Goal: Information Seeking & Learning: Check status

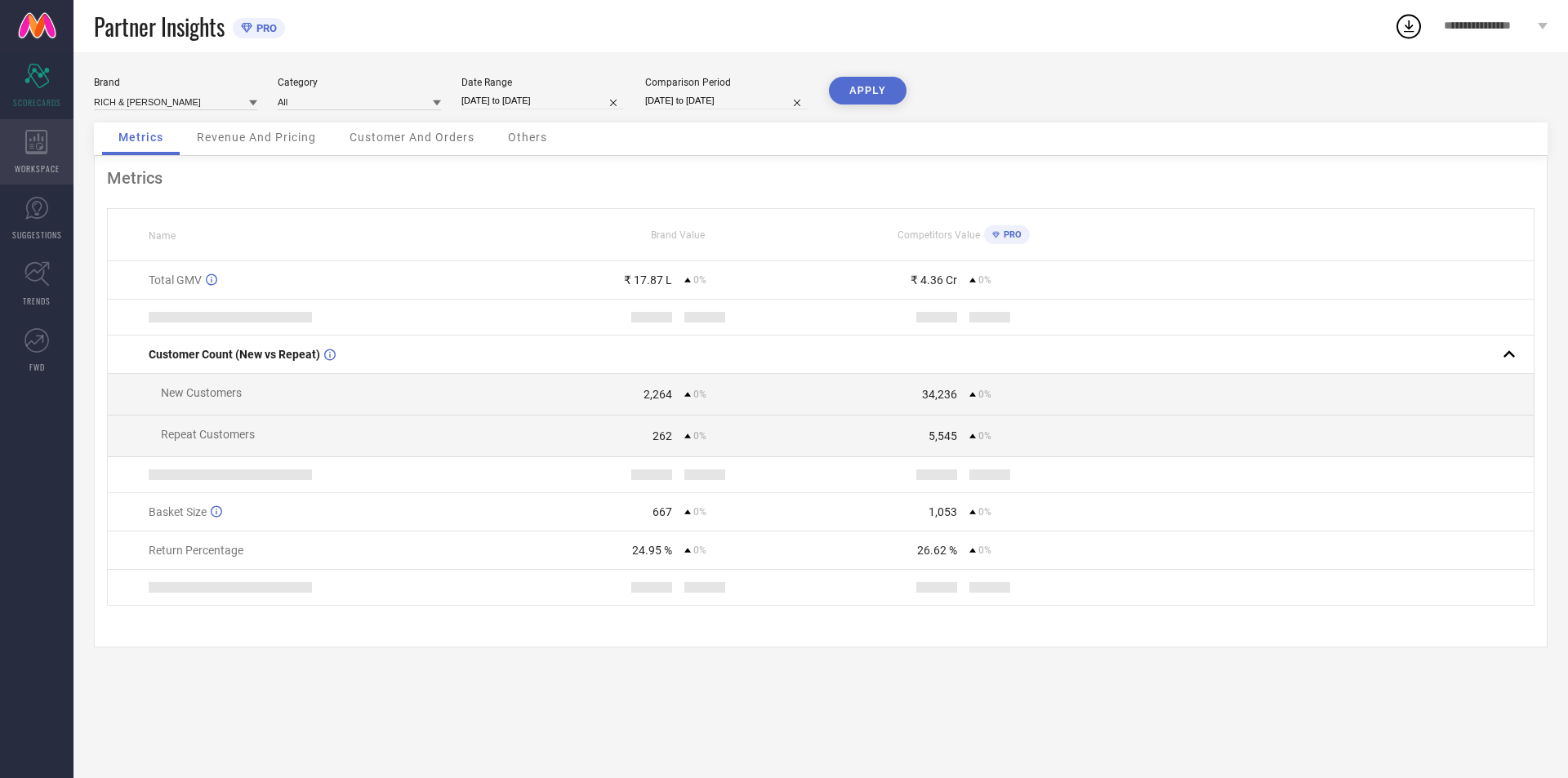
click at [17, 159] on div "WORKSPACE" at bounding box center [37, 151] width 74 height 65
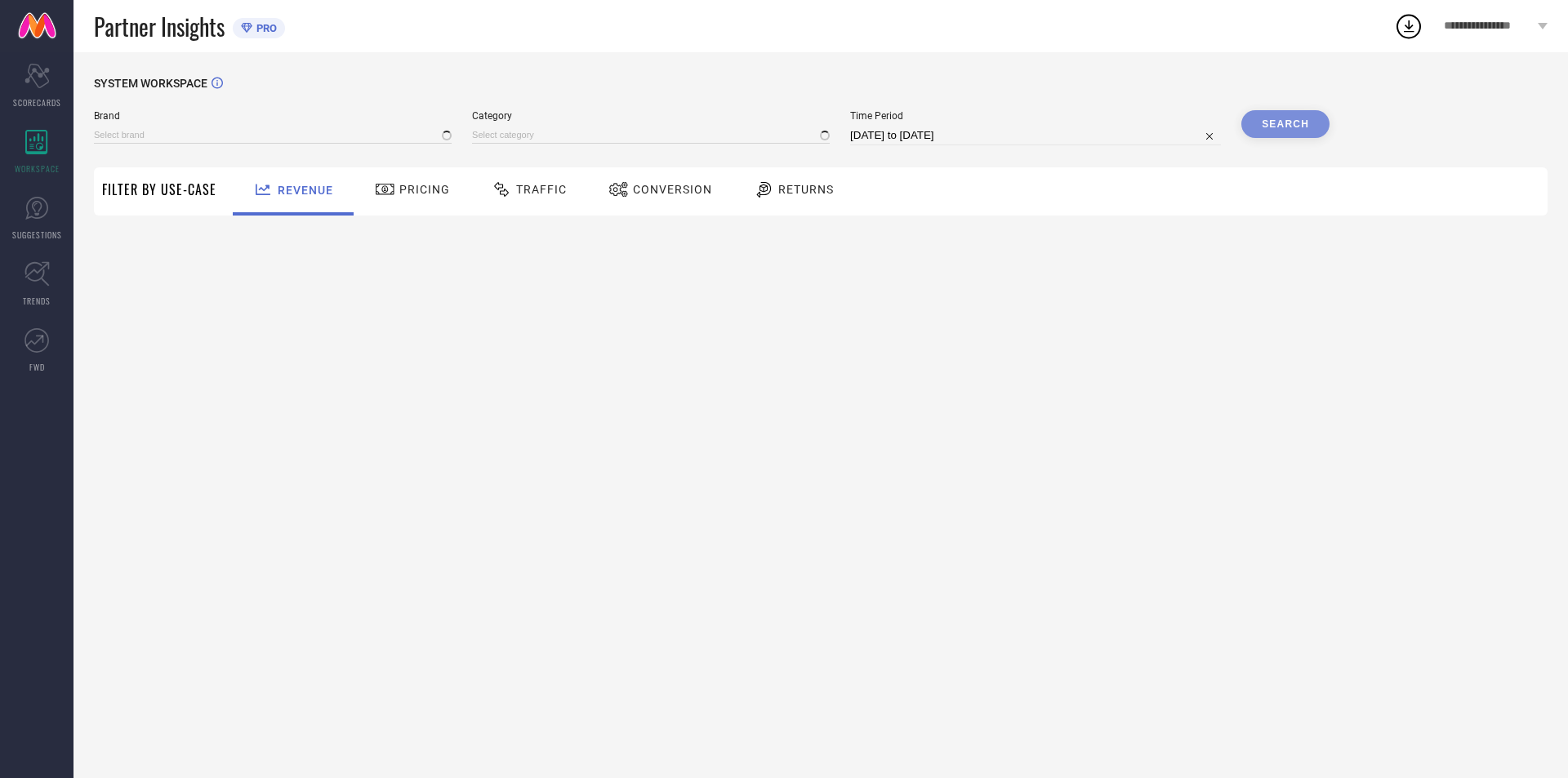
type input "RICH & [PERSON_NAME]"
type input "All"
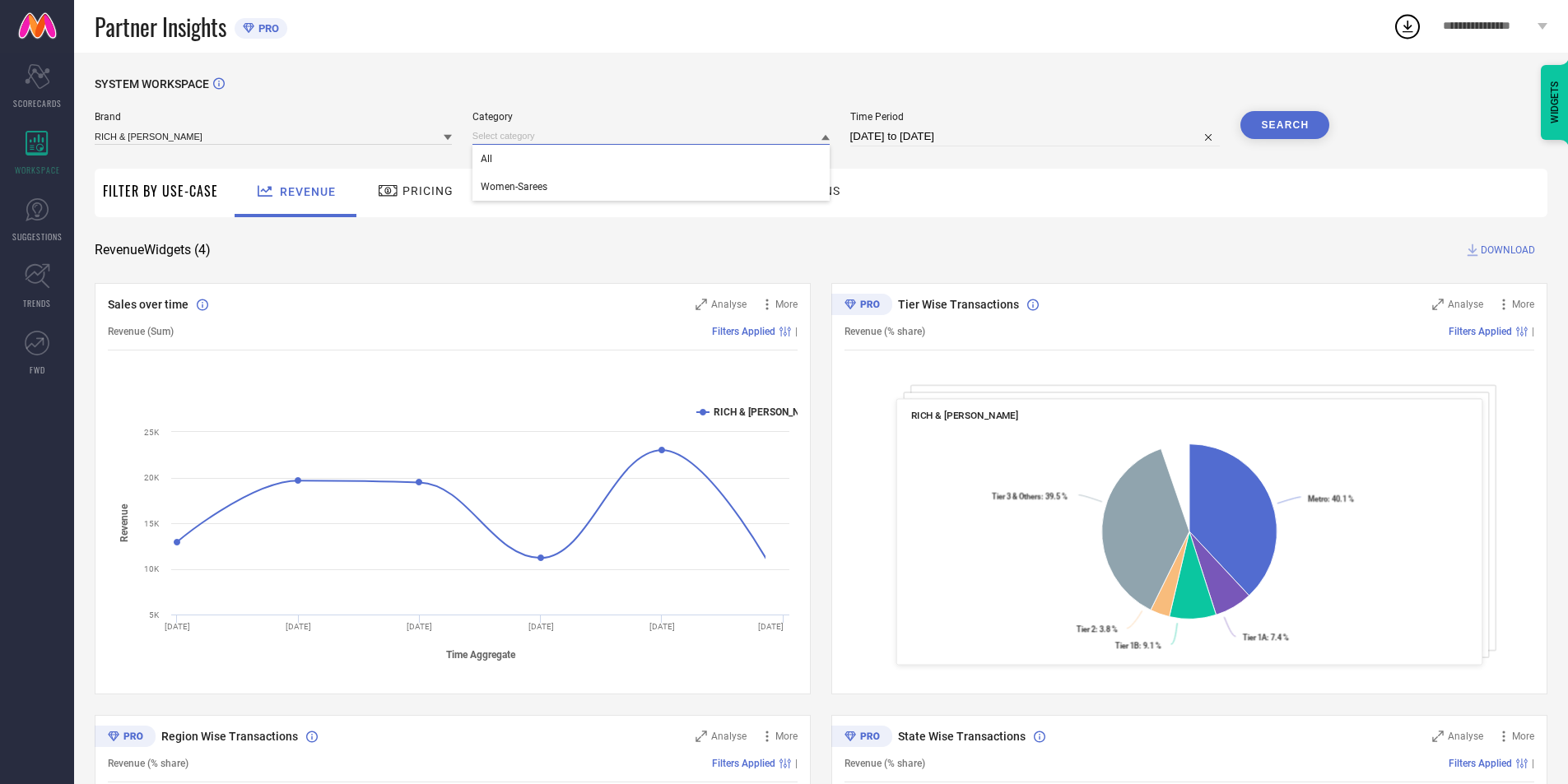
click at [585, 140] on input at bounding box center [651, 136] width 357 height 17
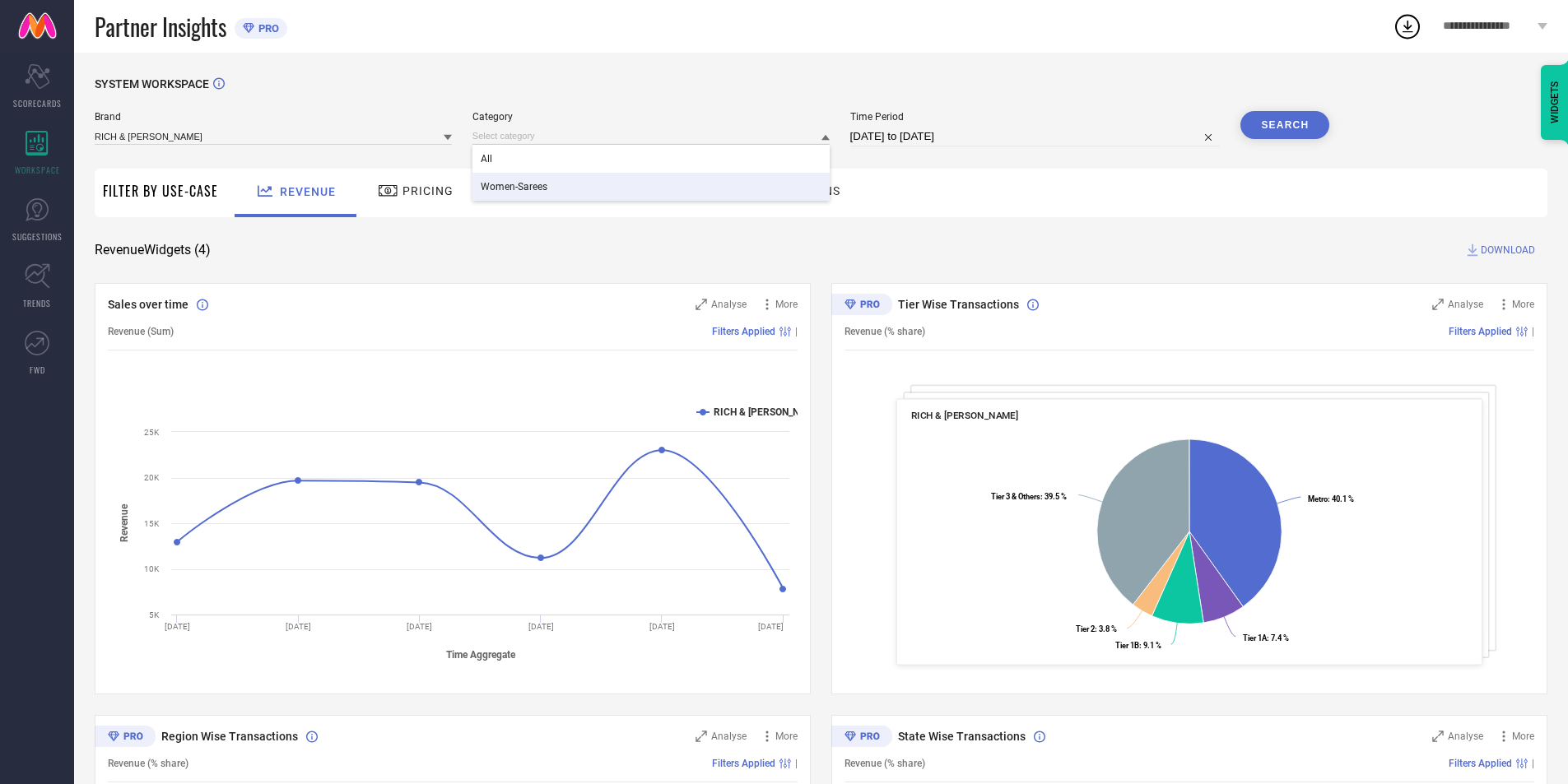
click at [596, 181] on div "Women-Sarees" at bounding box center [651, 186] width 357 height 28
click at [522, 192] on span "Traffic" at bounding box center [546, 191] width 51 height 13
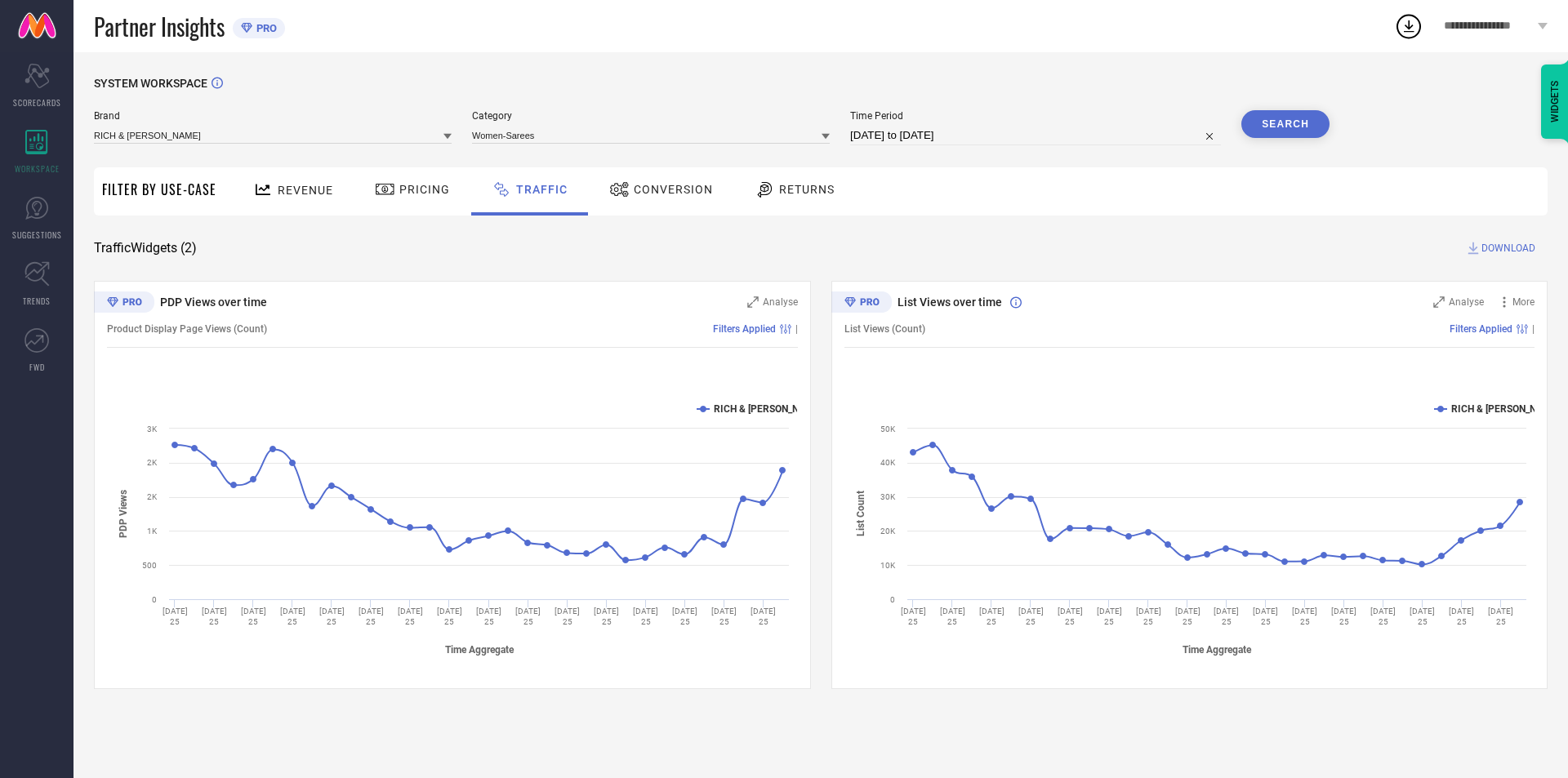
select select "7"
select select "2025"
select select "8"
select select "2025"
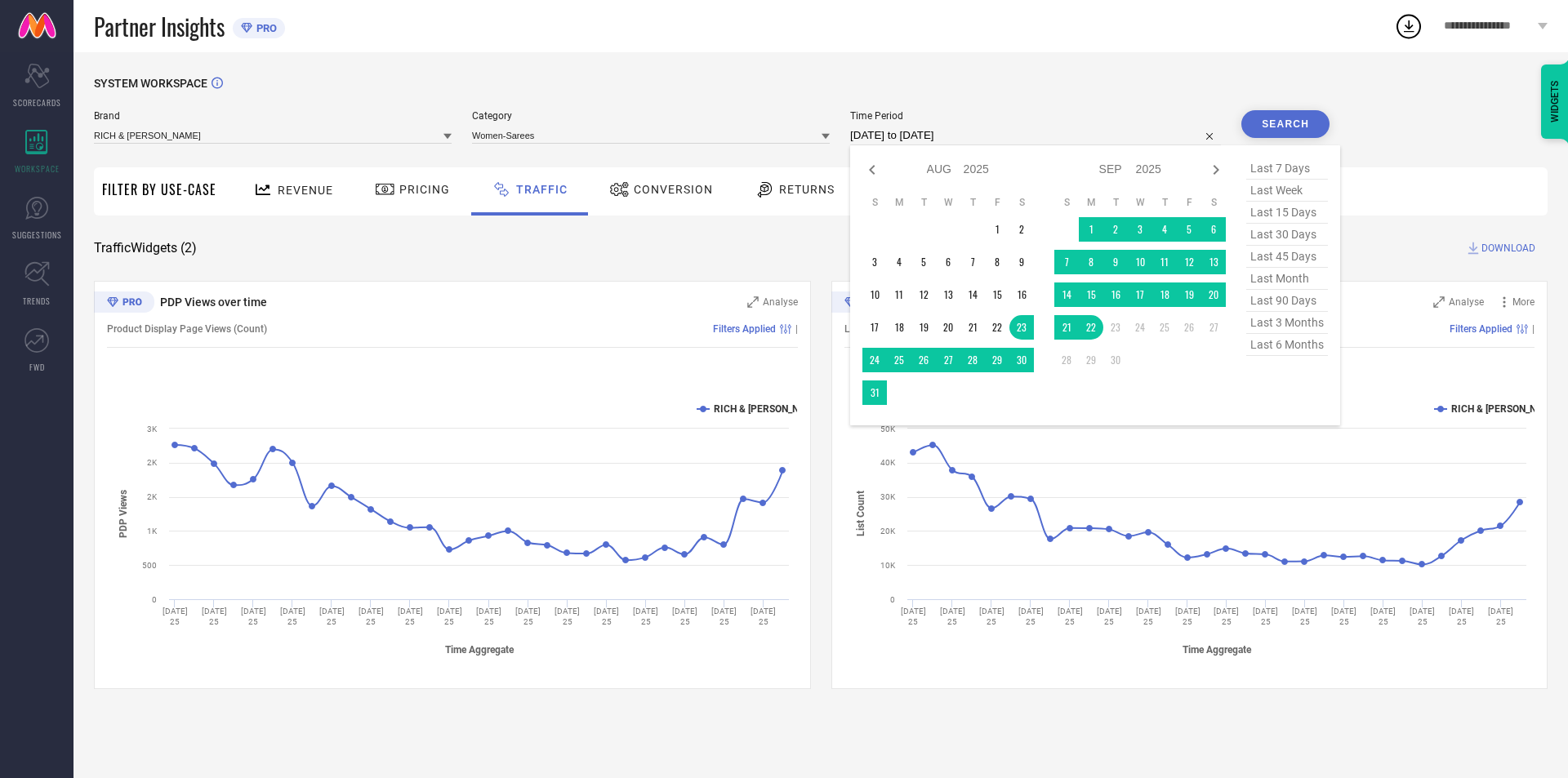
click at [938, 138] on input "[DATE] to [DATE]" at bounding box center [1035, 135] width 370 height 20
click at [1271, 251] on span "last 45 days" at bounding box center [1286, 256] width 81 height 22
type input "[DATE] to [DATE]"
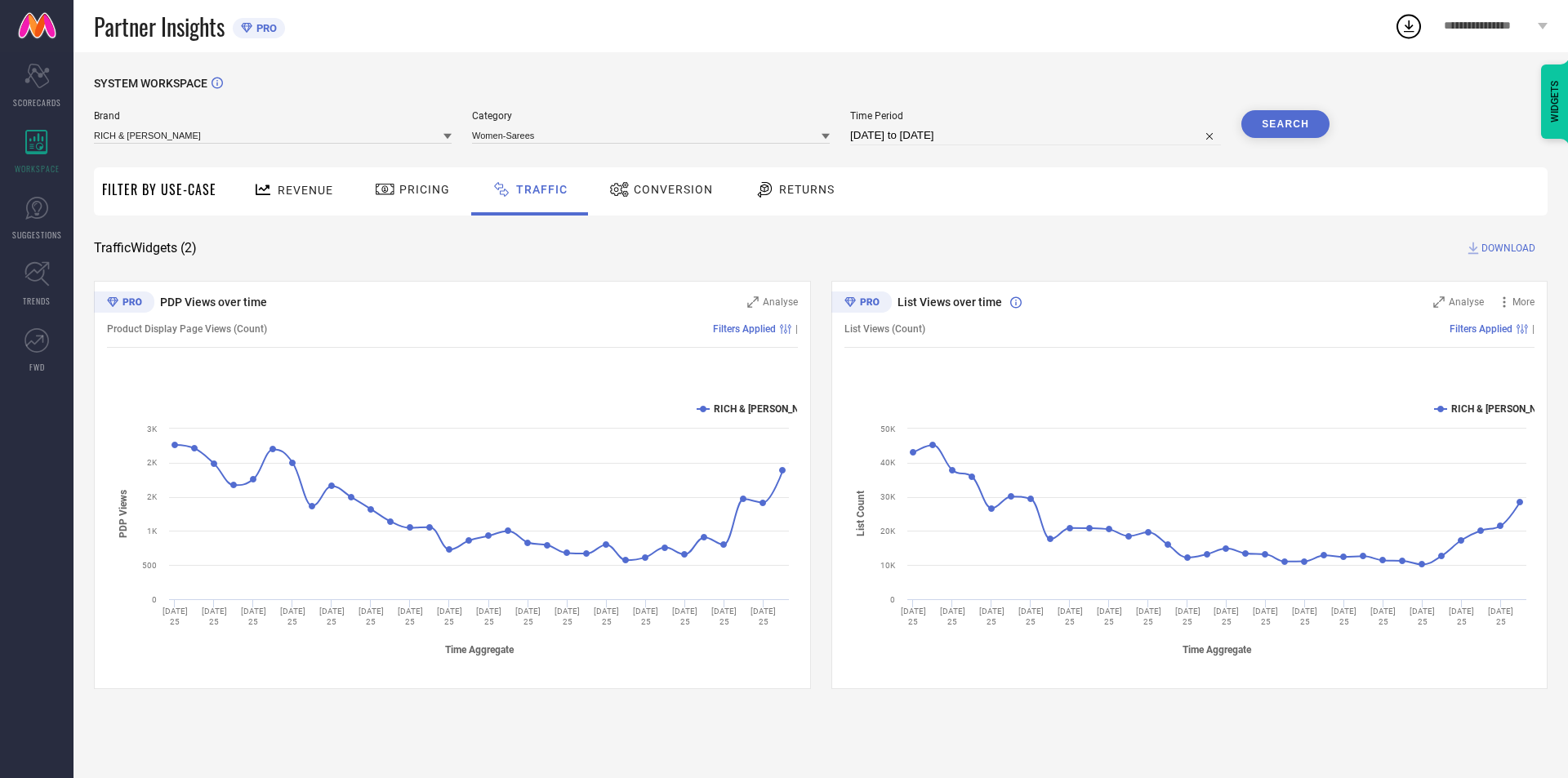
drag, startPoint x: 1294, startPoint y: 121, endPoint x: 1284, endPoint y: 123, distance: 10.2
click at [1293, 120] on button "Search" at bounding box center [1284, 124] width 88 height 27
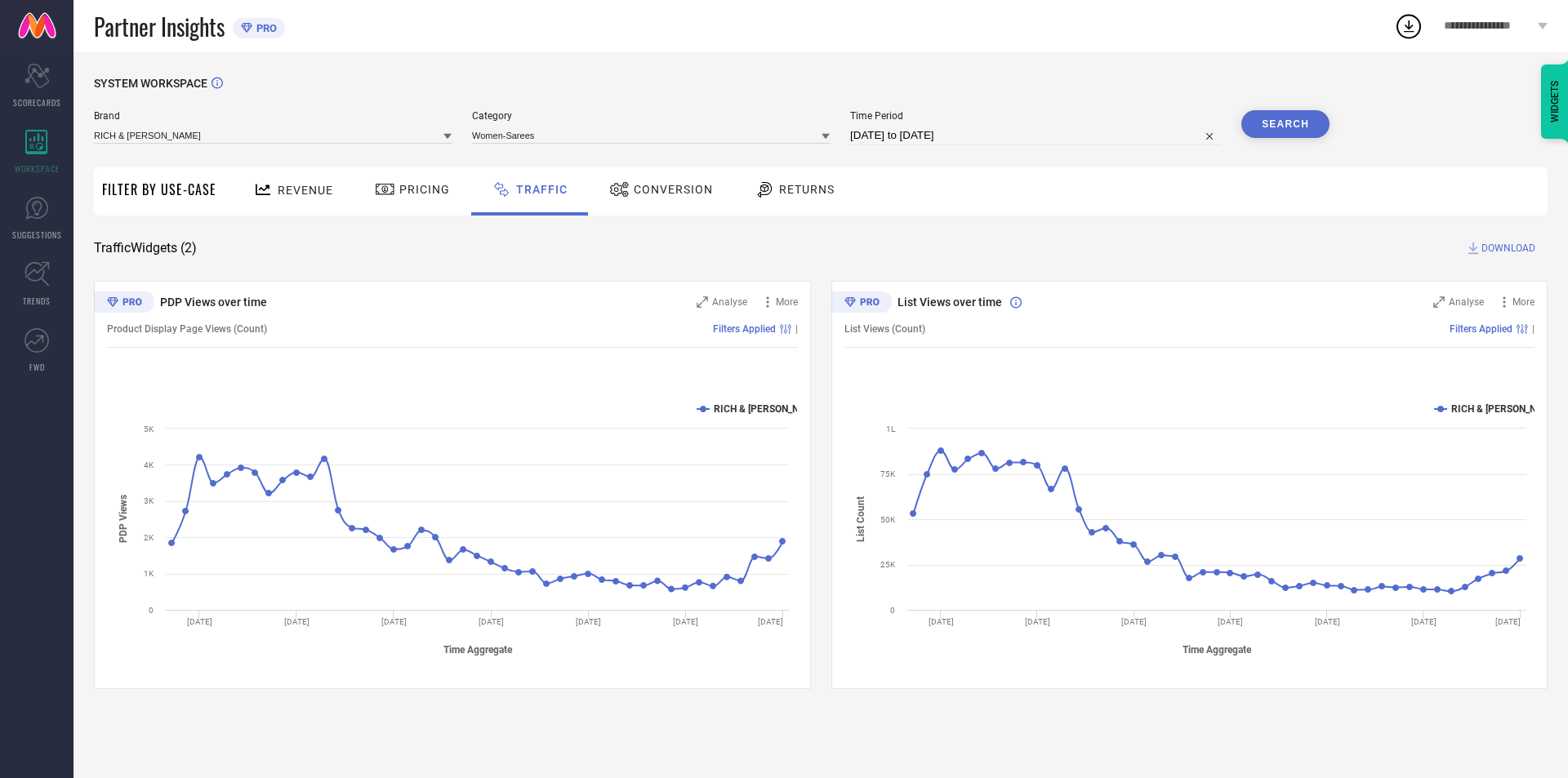
select select "7"
select select "2025"
select select "8"
select select "2025"
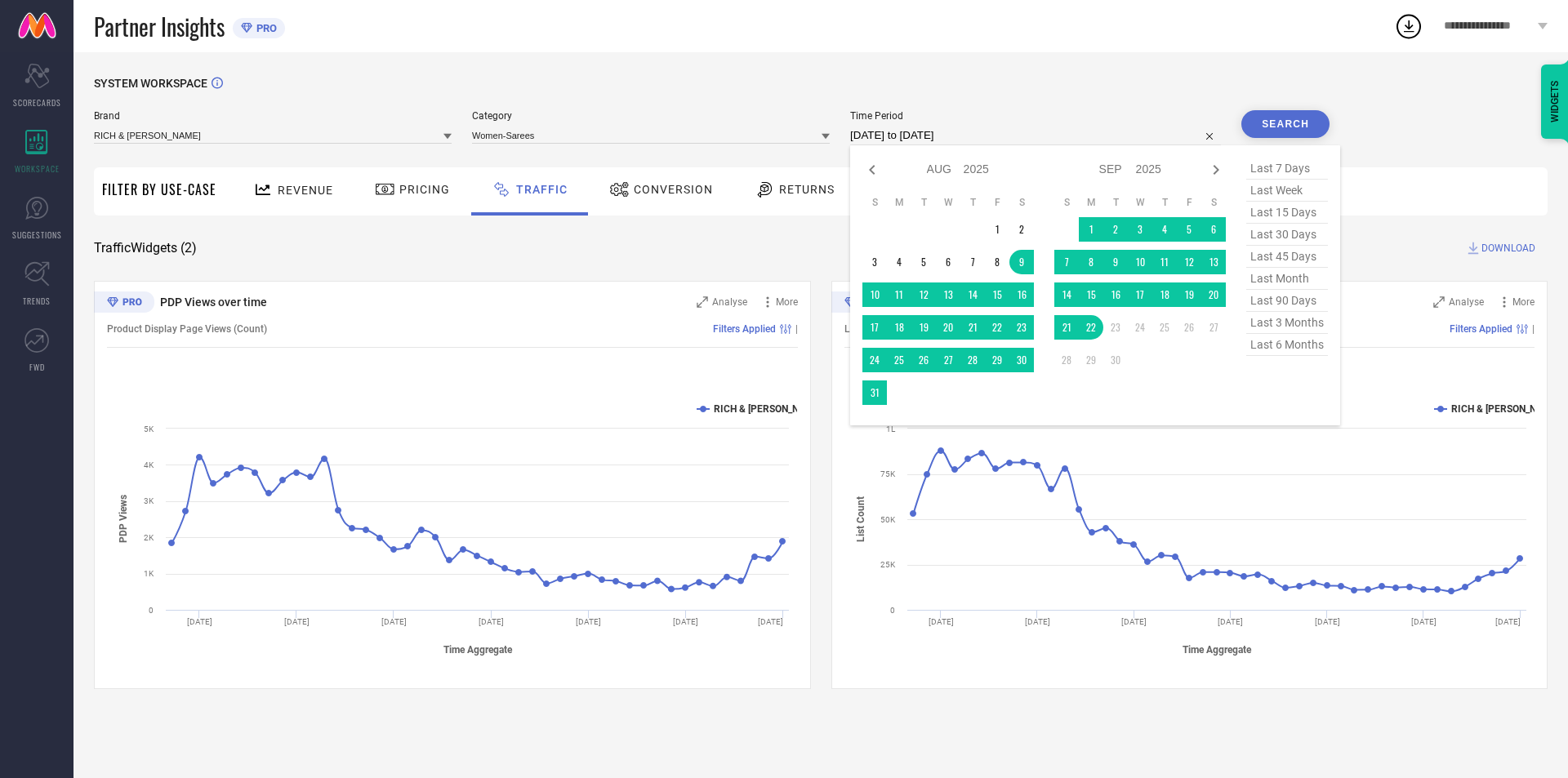
click at [1043, 134] on input "[DATE] to [DATE]" at bounding box center [1035, 135] width 370 height 20
click at [1282, 171] on span "last 7 days" at bounding box center [1286, 168] width 81 height 22
type input "[DATE] to [DATE]"
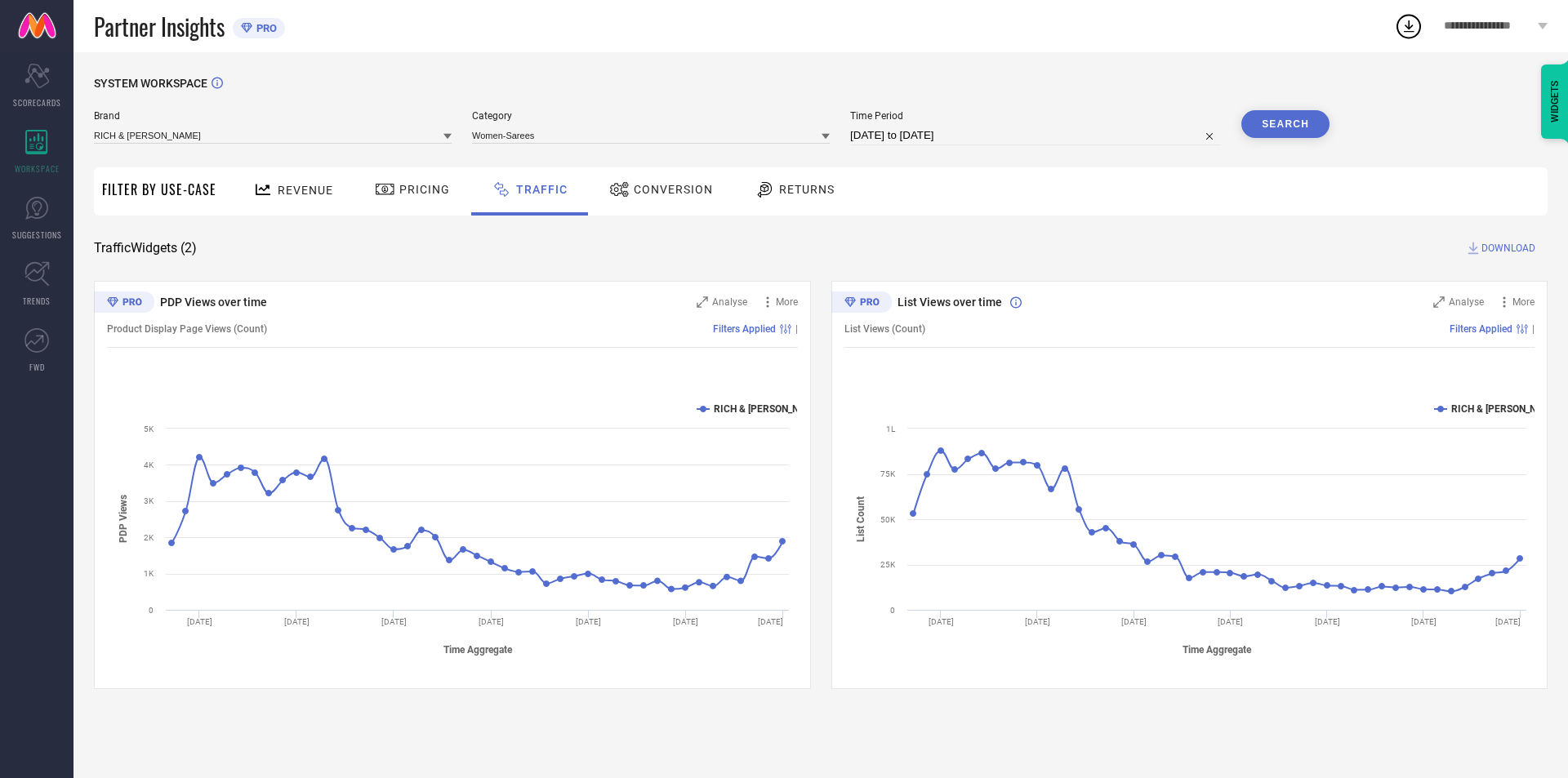
click at [1286, 112] on button "Search" at bounding box center [1284, 124] width 88 height 27
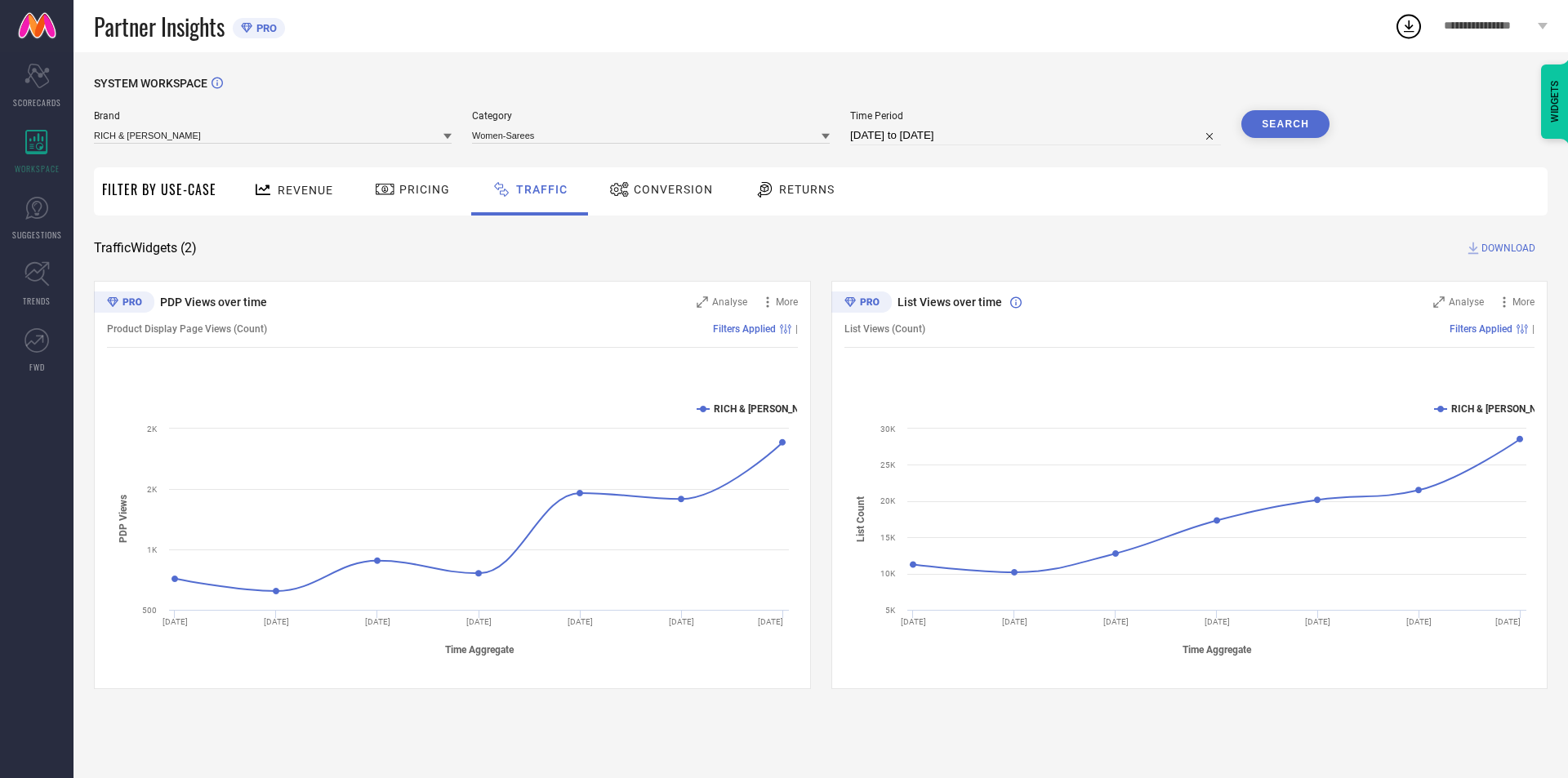
click at [1002, 117] on span "Time Period" at bounding box center [1035, 116] width 370 height 11
click at [1002, 126] on div "Time Period [DATE] to [DATE]" at bounding box center [1035, 128] width 370 height 35
select select "8"
select select "2025"
select select "9"
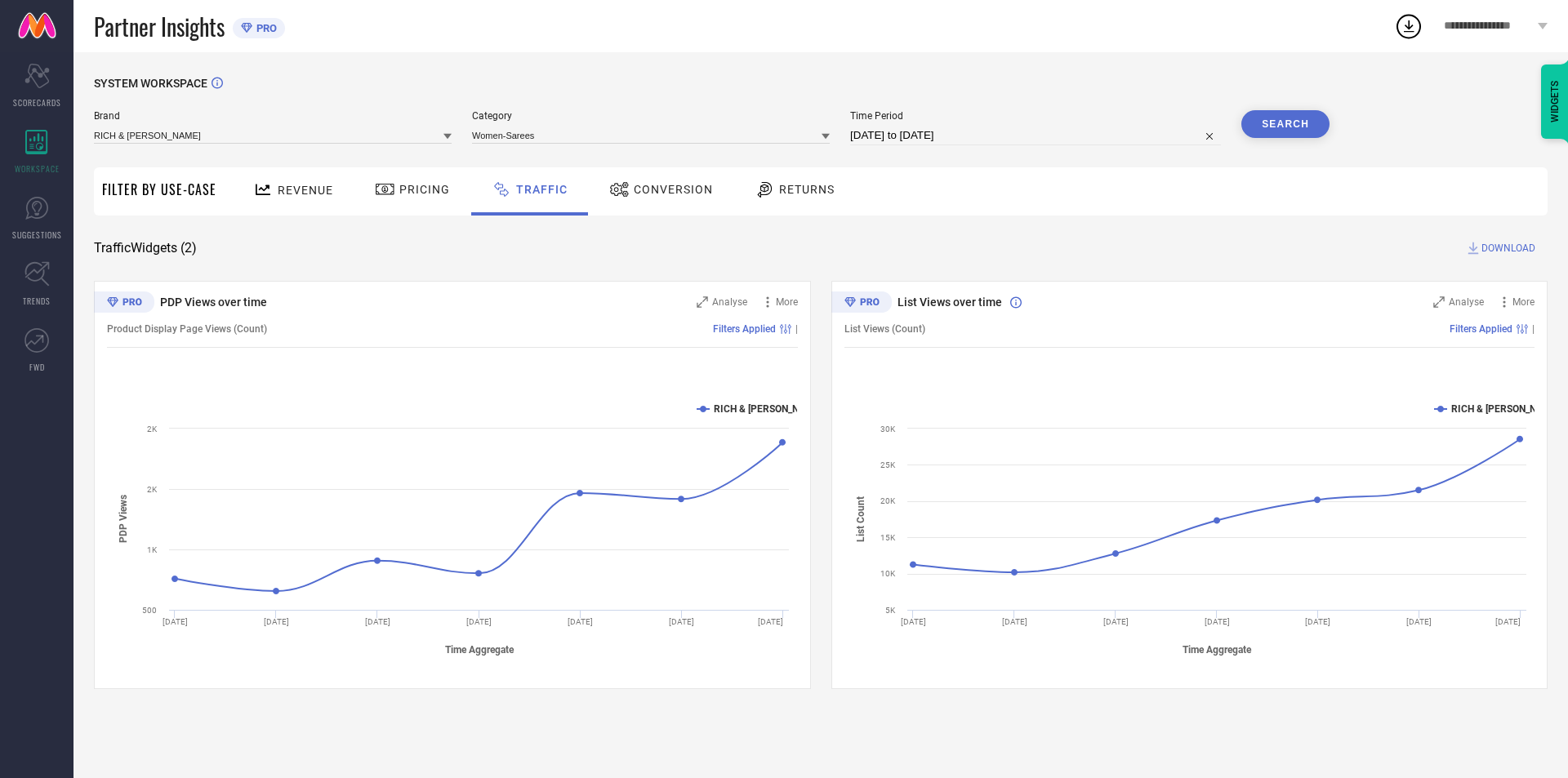
select select "2025"
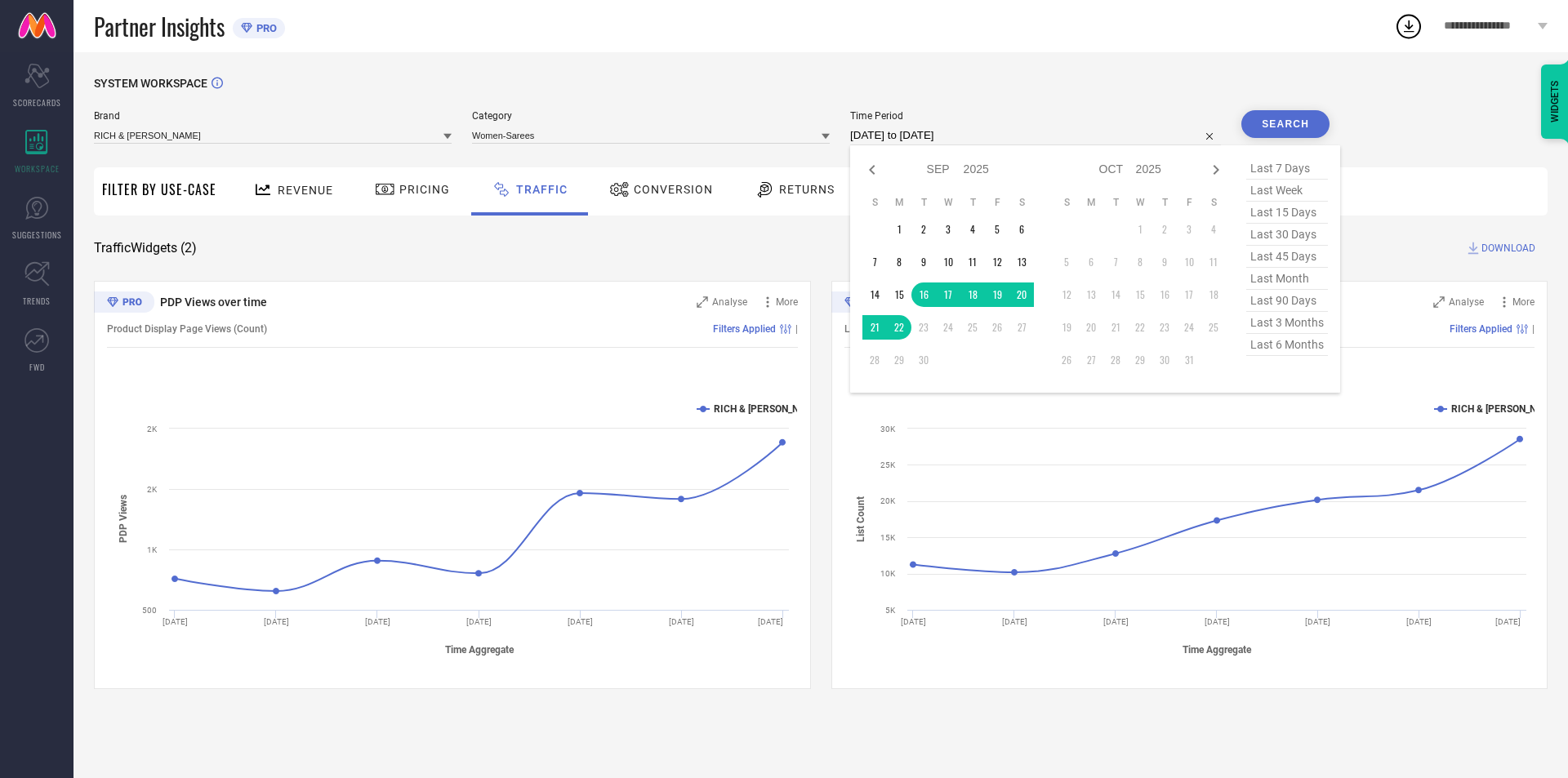
click at [1022, 141] on input "[DATE] to [DATE]" at bounding box center [1035, 135] width 370 height 20
click at [1294, 305] on span "last 90 days" at bounding box center [1286, 301] width 81 height 22
type input "[DATE] to [DATE]"
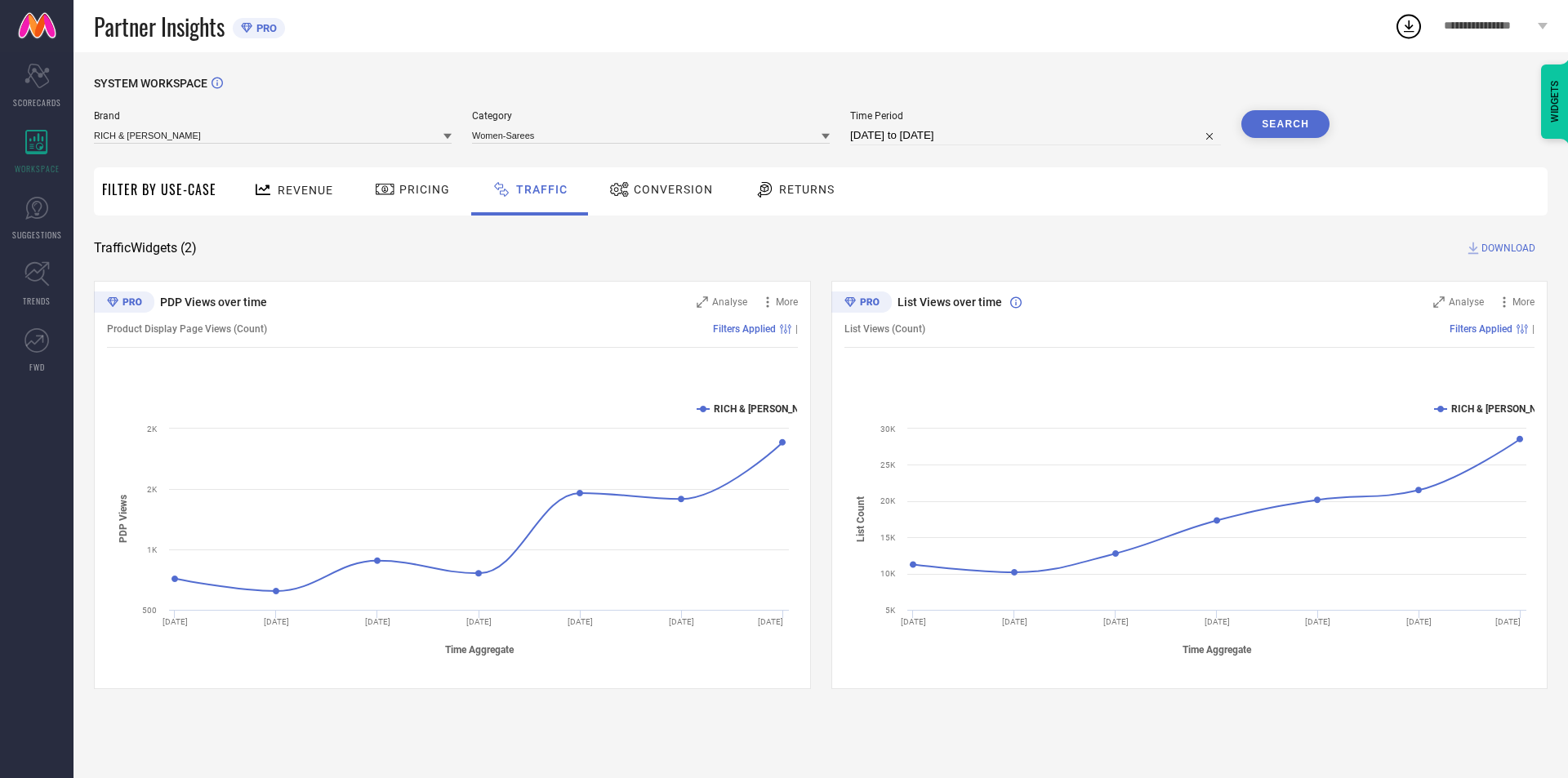
click at [1261, 112] on button "Search" at bounding box center [1284, 124] width 88 height 27
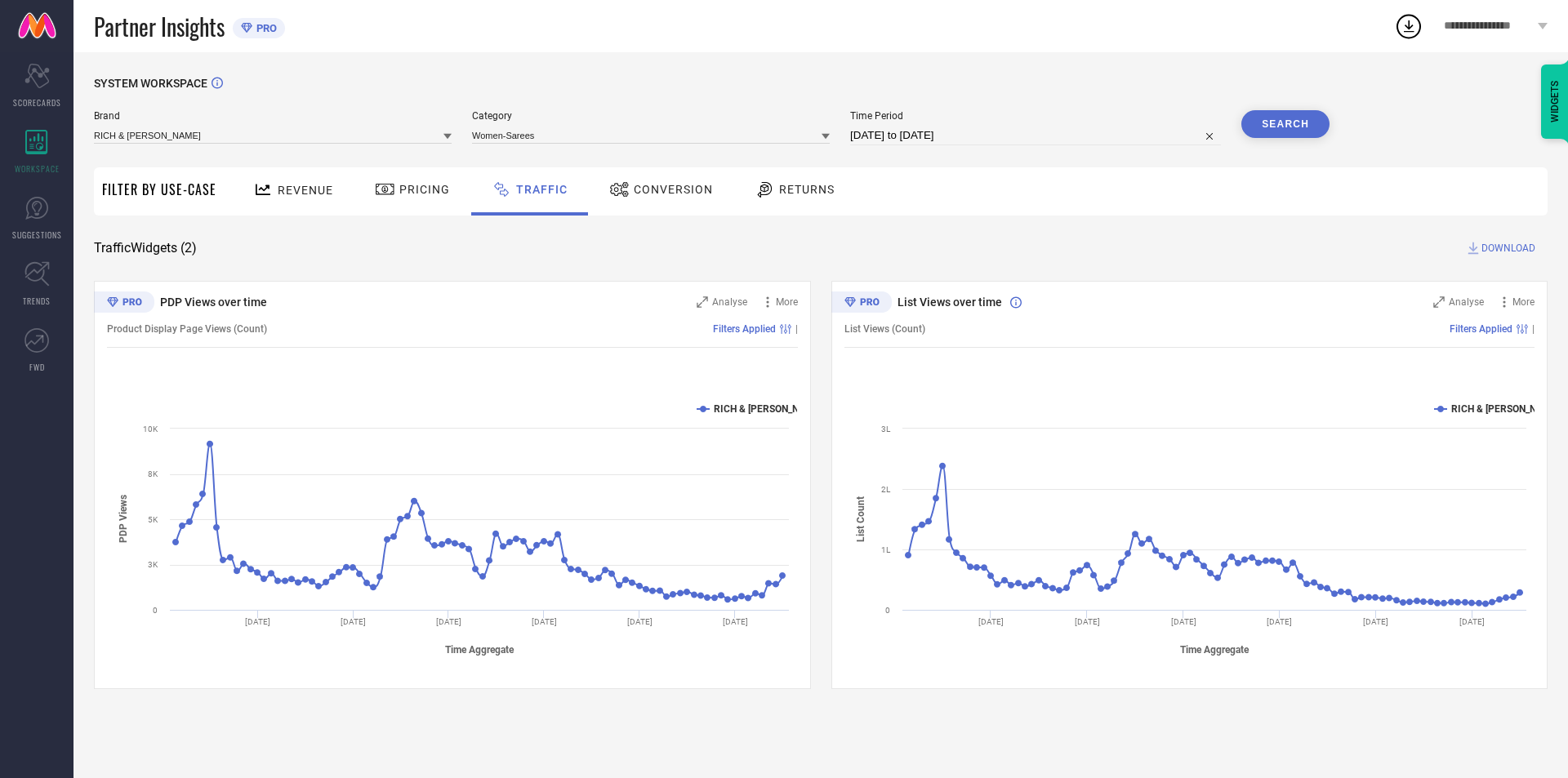
click at [1018, 130] on input "[DATE] to [DATE]" at bounding box center [1035, 135] width 370 height 20
select select "5"
select select "2025"
select select "6"
select select "2025"
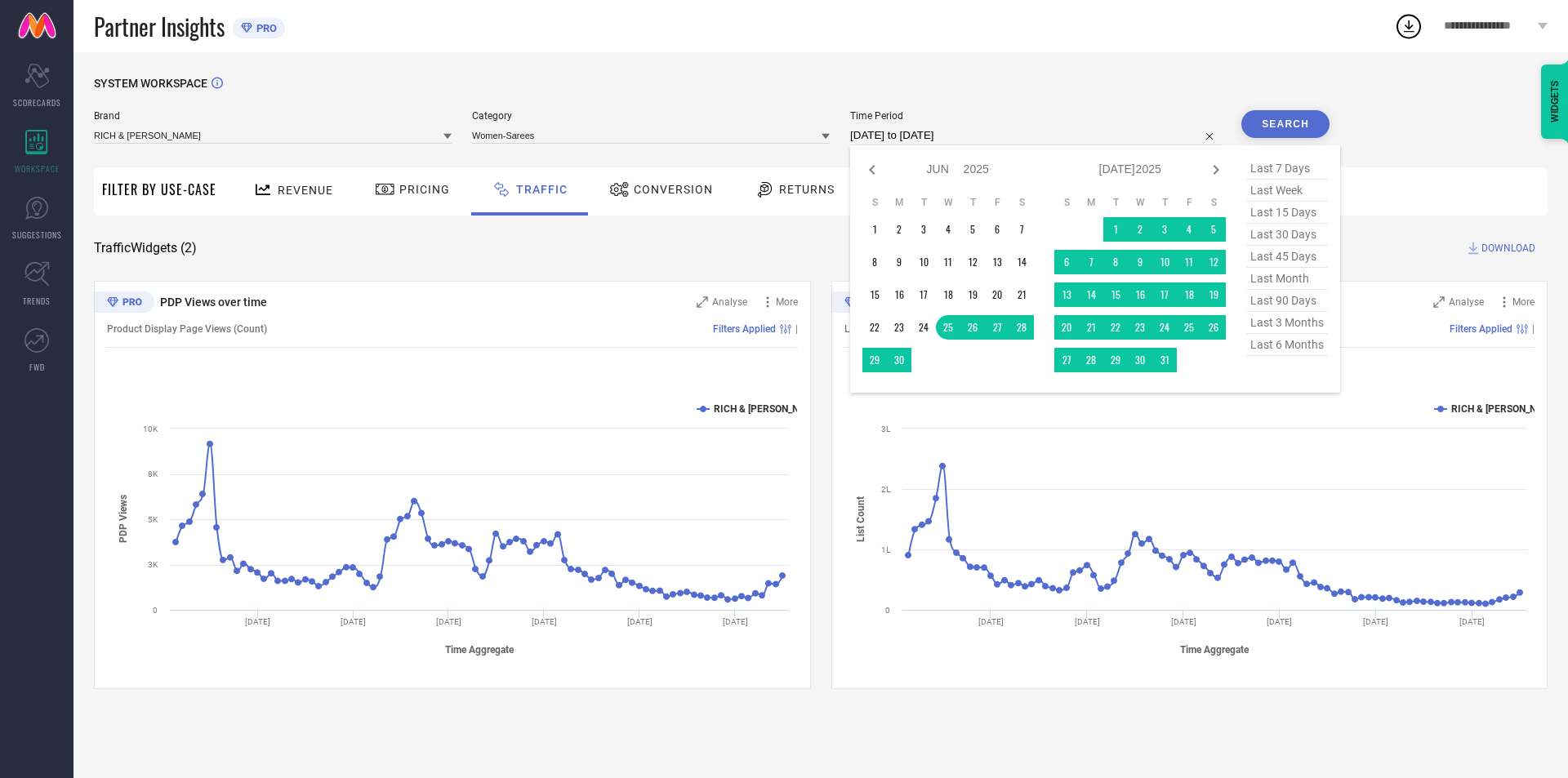
click at [1317, 355] on span "last 6 months" at bounding box center [1286, 344] width 81 height 22
type input "[DATE] to [DATE]"
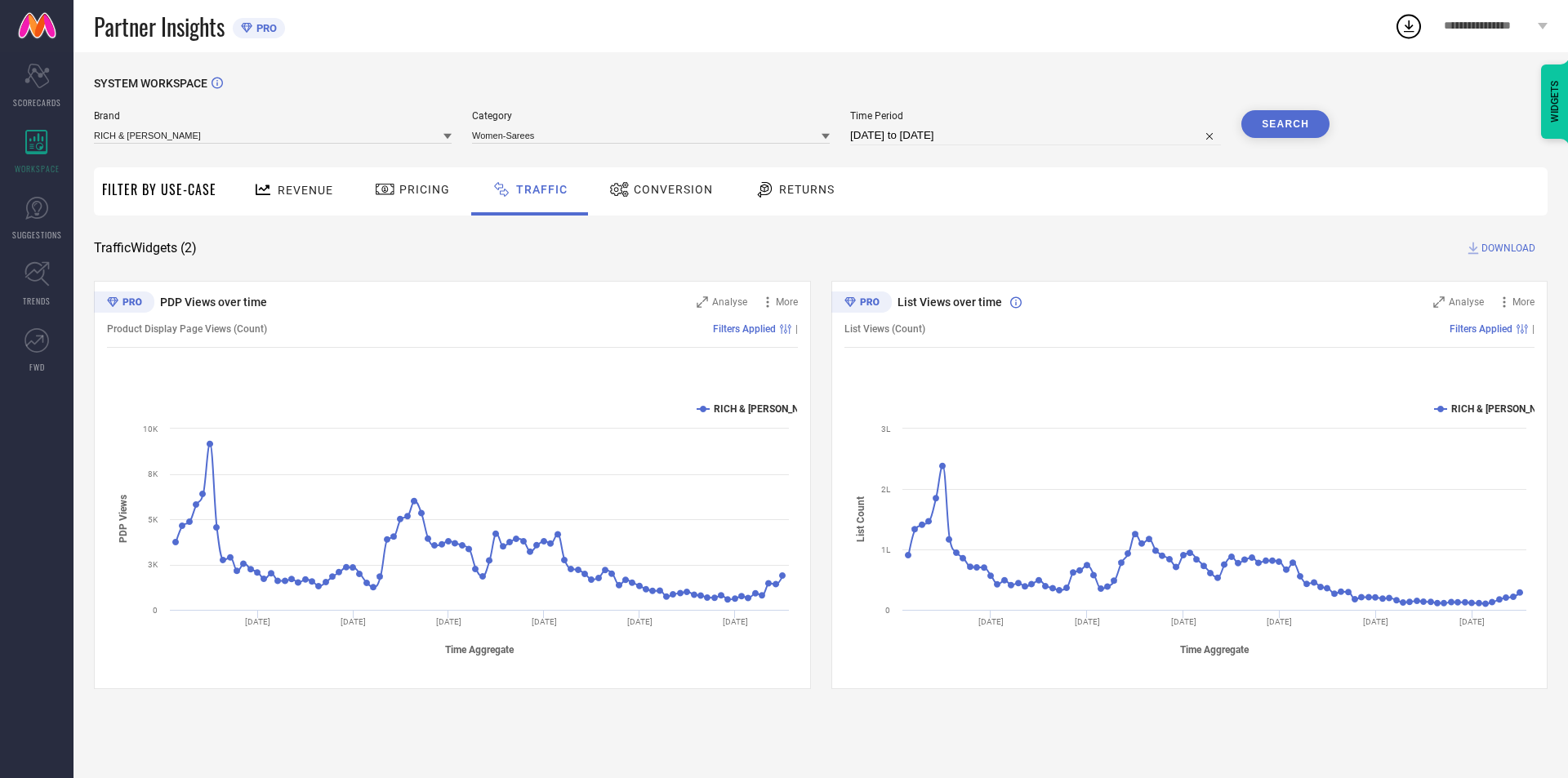
click at [1314, 117] on button "Search" at bounding box center [1284, 124] width 88 height 27
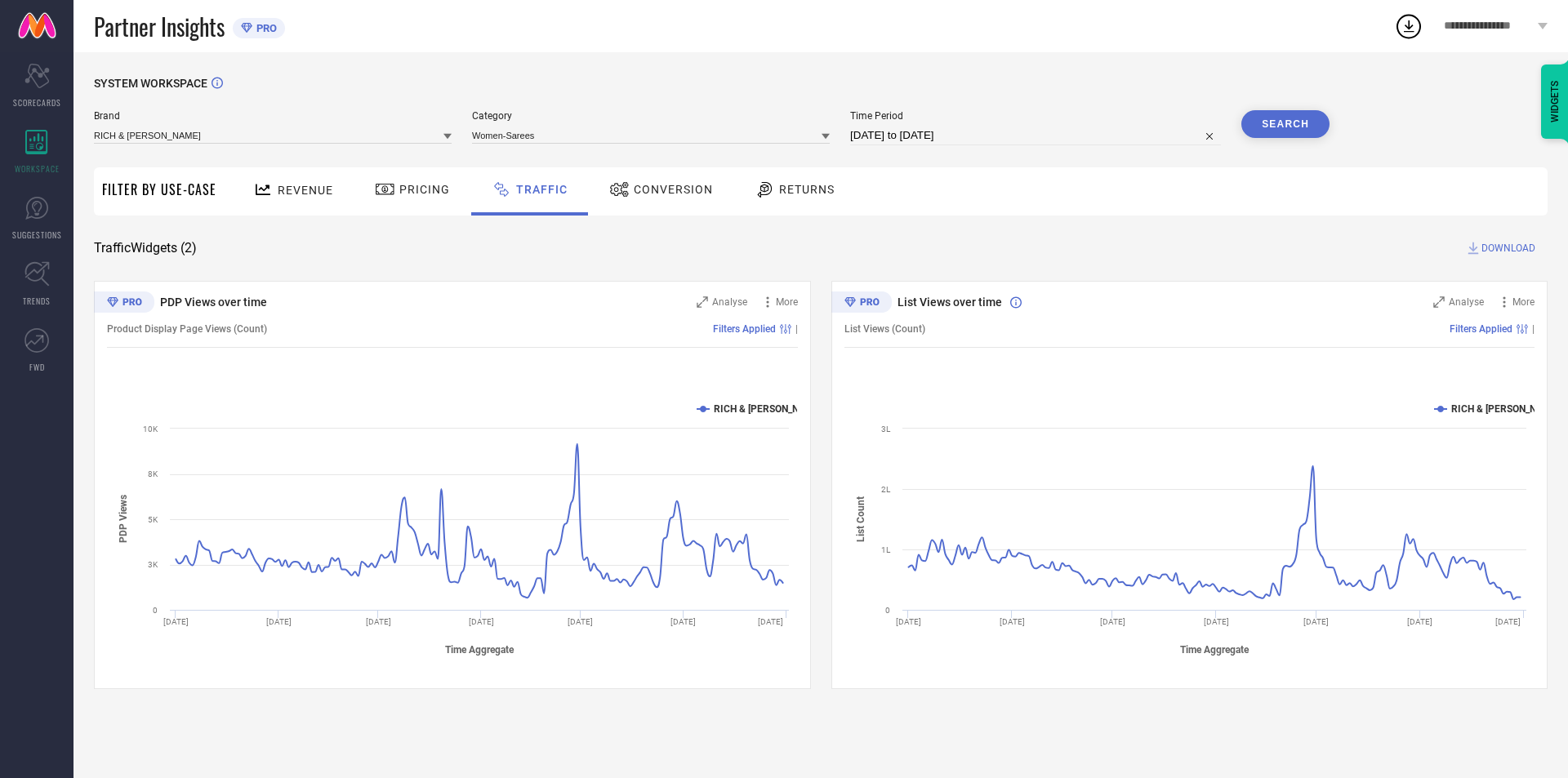
click at [1091, 122] on span "Time Period" at bounding box center [1035, 116] width 370 height 11
click at [1084, 138] on input "[DATE] to [DATE]" at bounding box center [1035, 135] width 370 height 20
select select "2"
select select "2025"
select select "3"
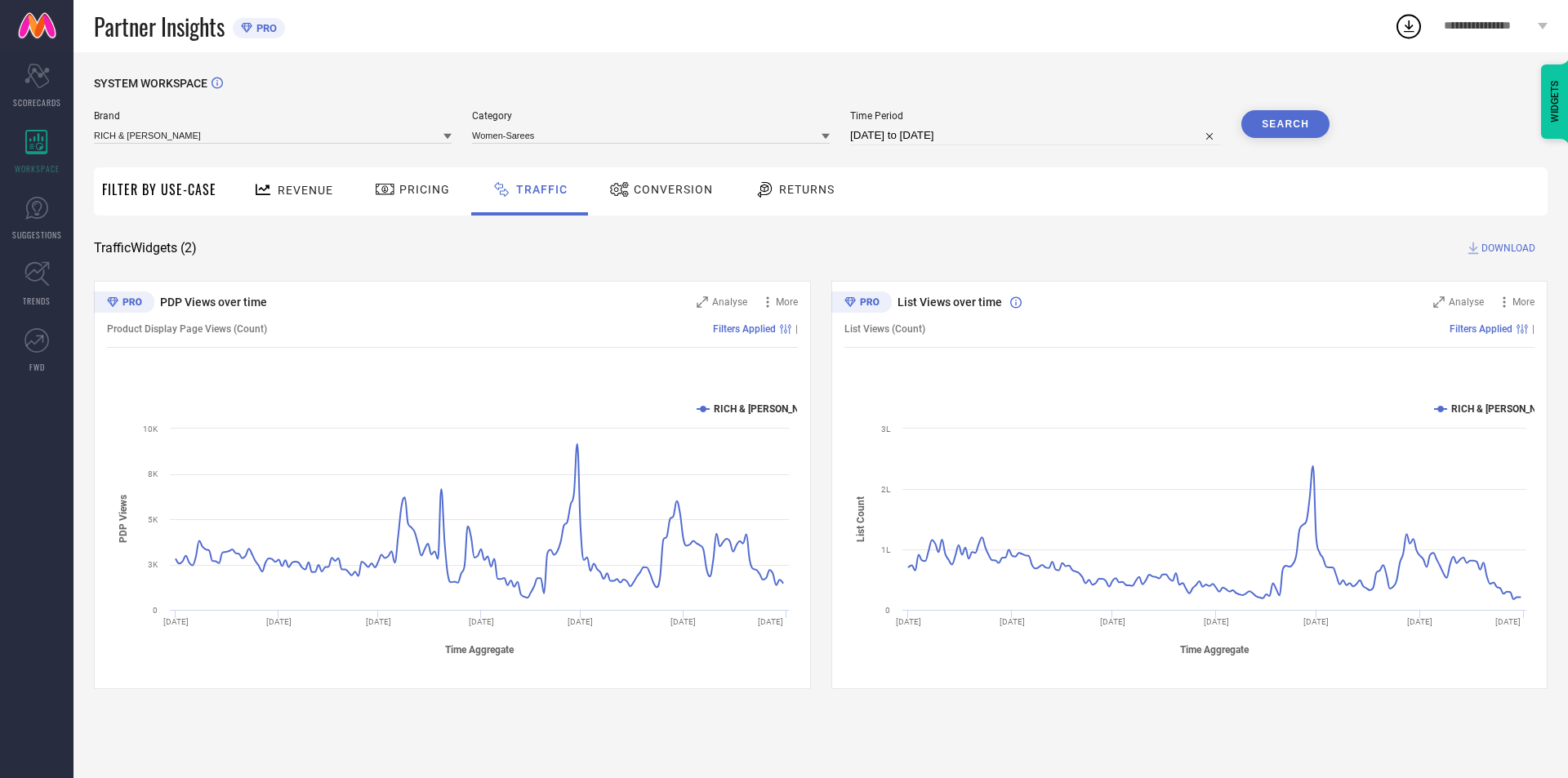
select select "2025"
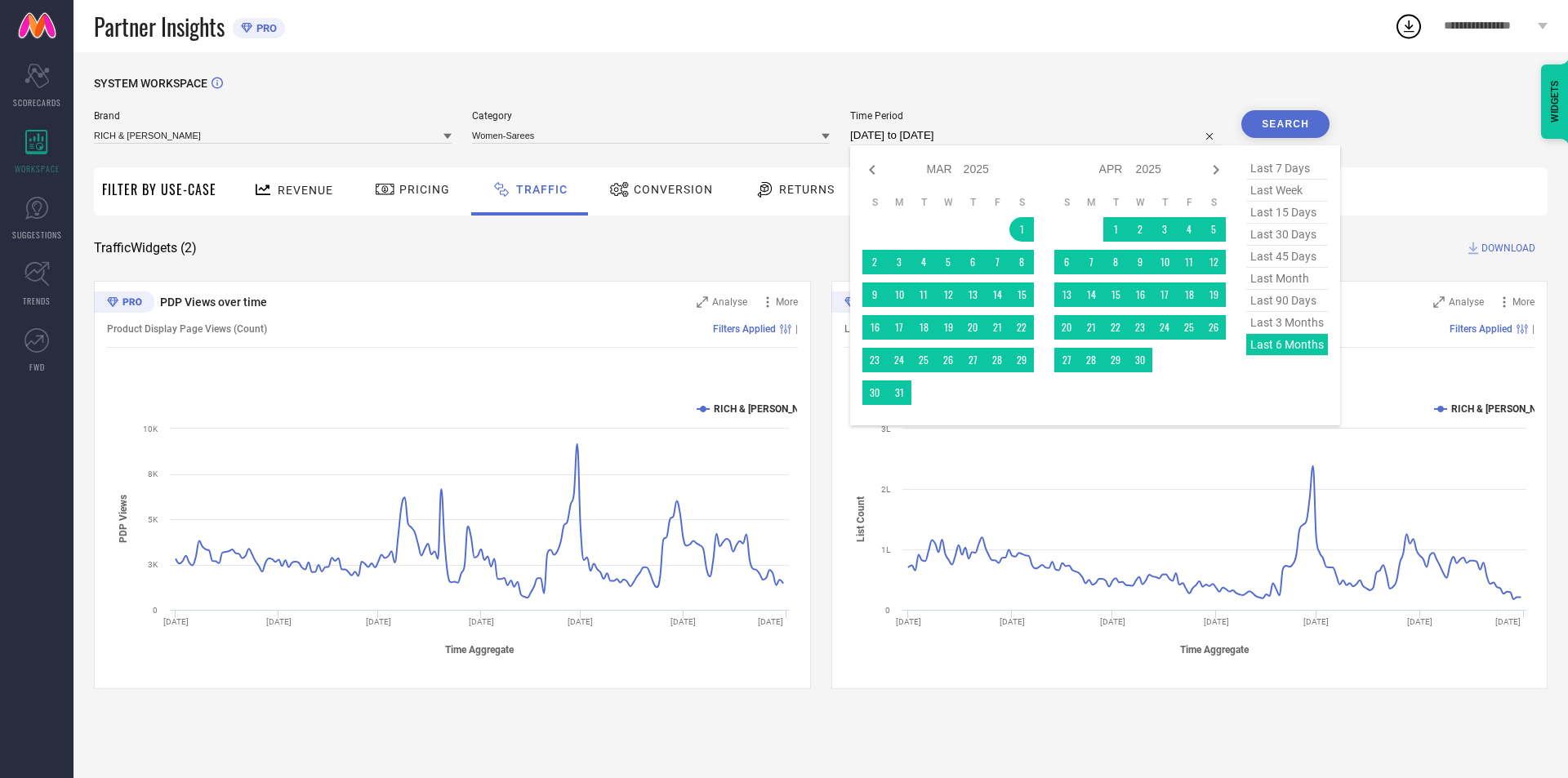
click at [1202, 405] on div "Jan Feb Mar Apr May Jun [DATE] Aug Sep Oct Nov [DATE] 2016 2017 2018 2019 2020 …" at bounding box center [1139, 285] width 171 height 255
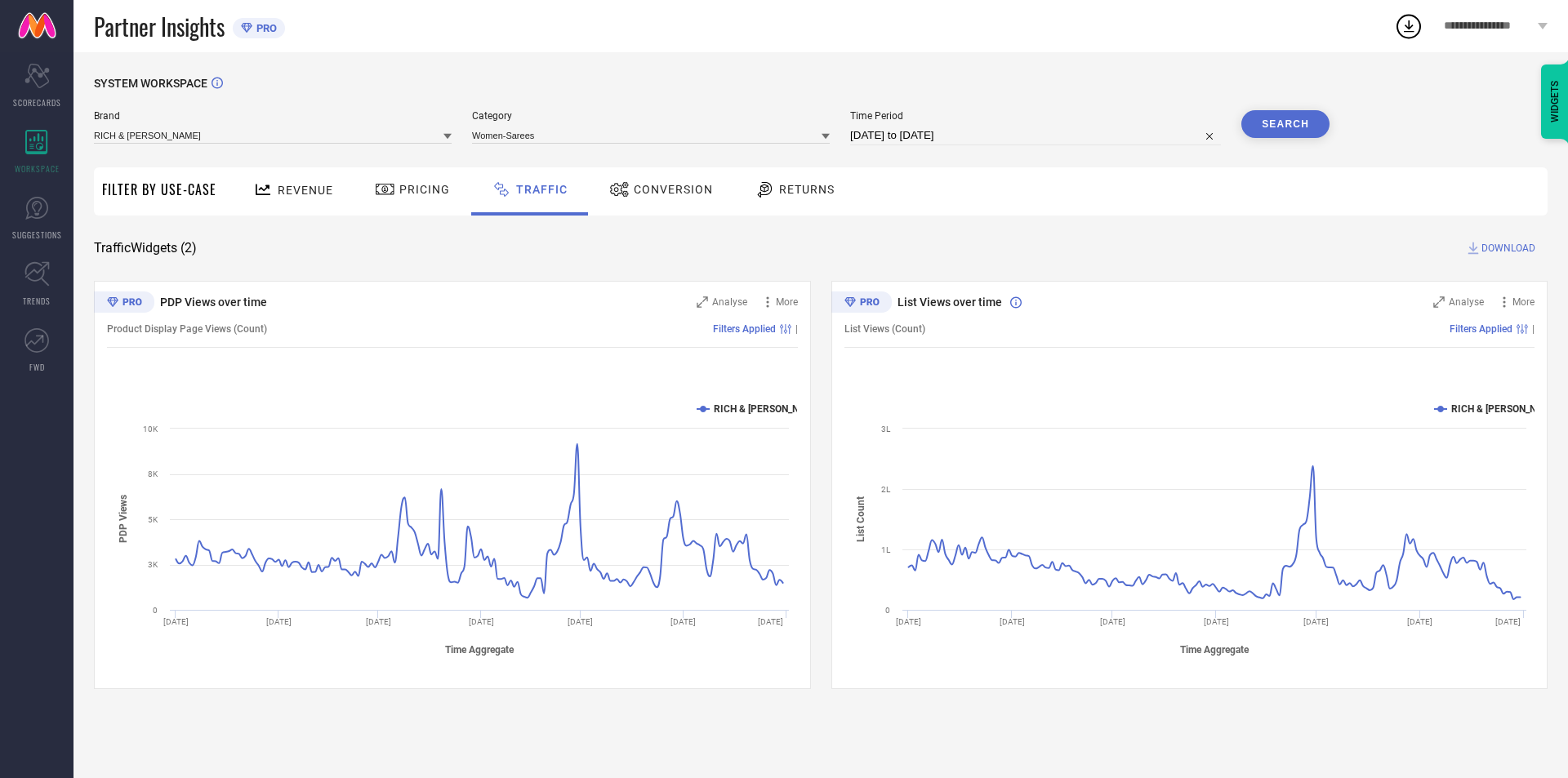
click at [691, 115] on span "Category" at bounding box center [650, 116] width 357 height 11
select select "2"
select select "2025"
select select "3"
select select "2025"
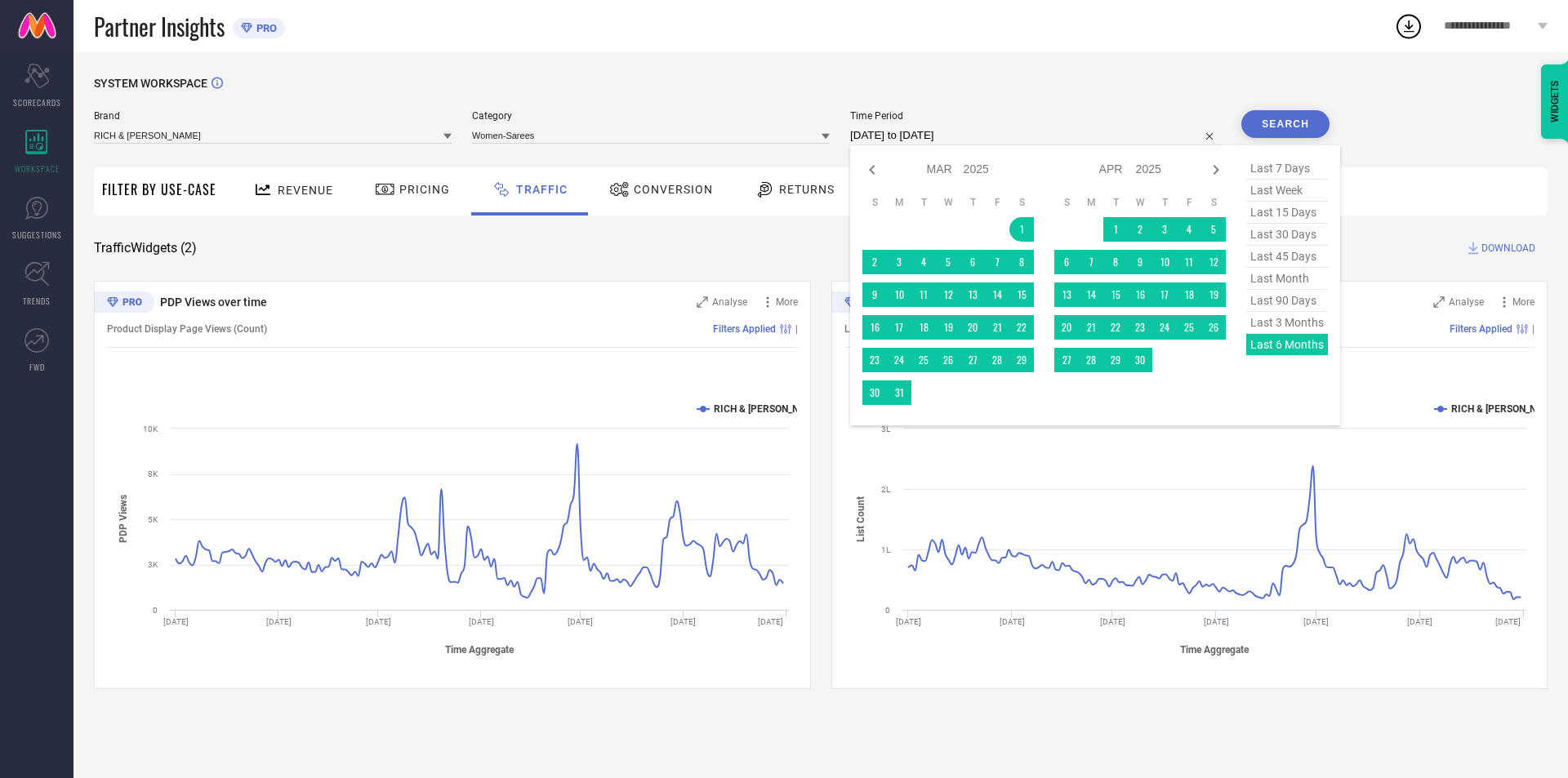
click at [991, 127] on input "[DATE] to [DATE]" at bounding box center [1035, 135] width 370 height 20
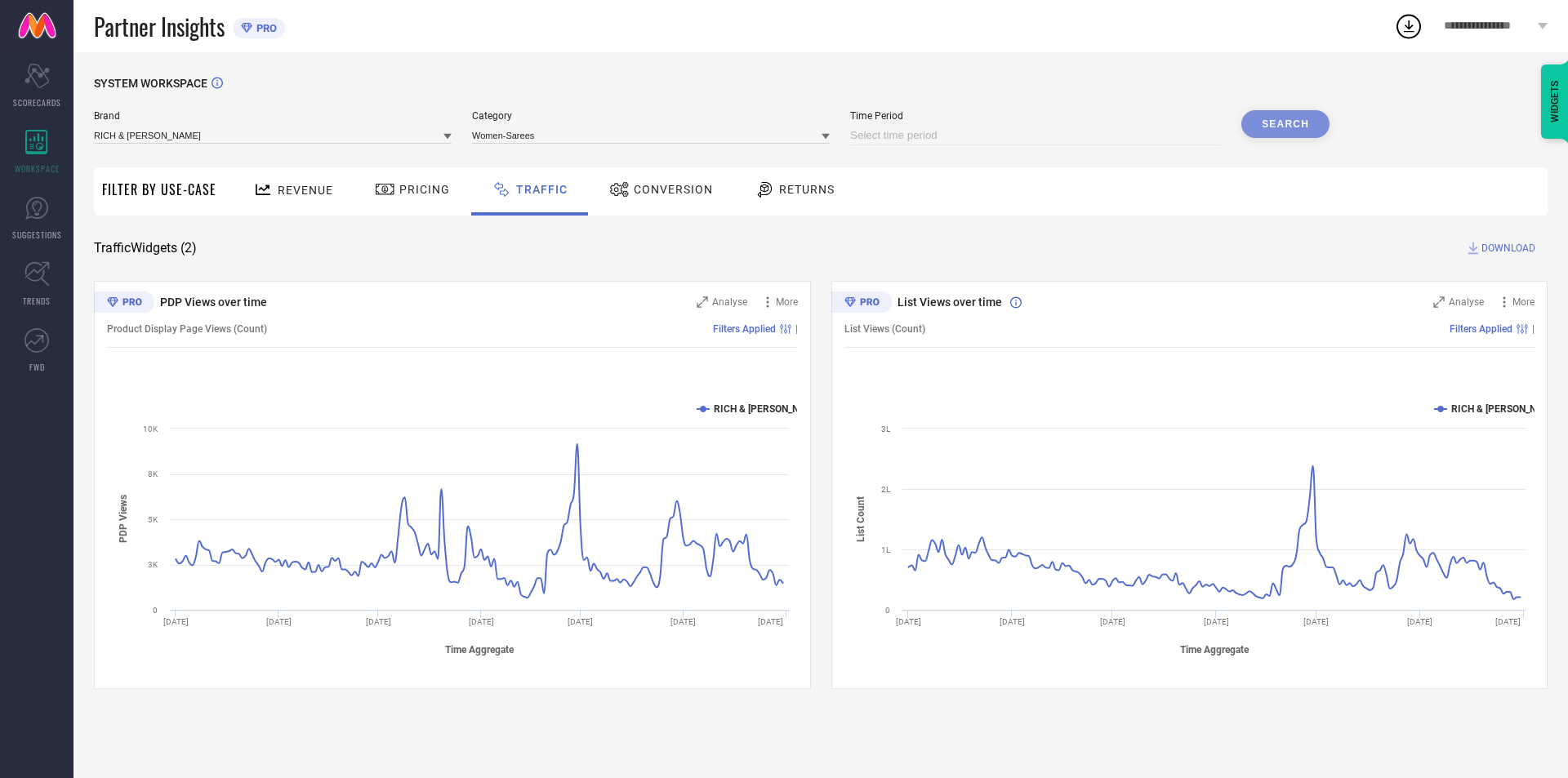
select select "8"
select select "2025"
select select "9"
select select "2025"
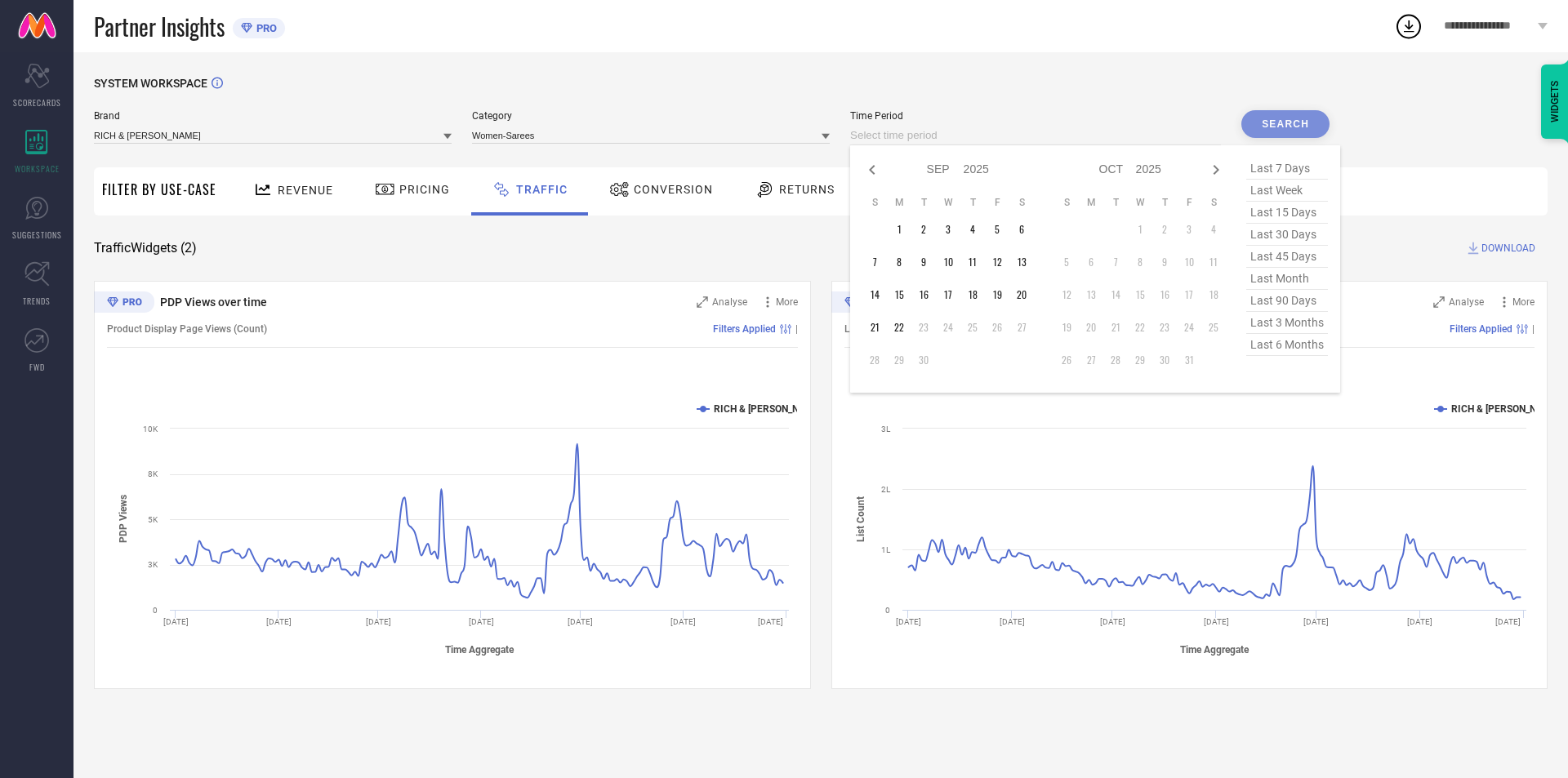
click at [1106, 137] on input at bounding box center [1035, 135] width 370 height 20
click at [870, 175] on icon at bounding box center [871, 169] width 20 height 20
select select "5"
select select "2025"
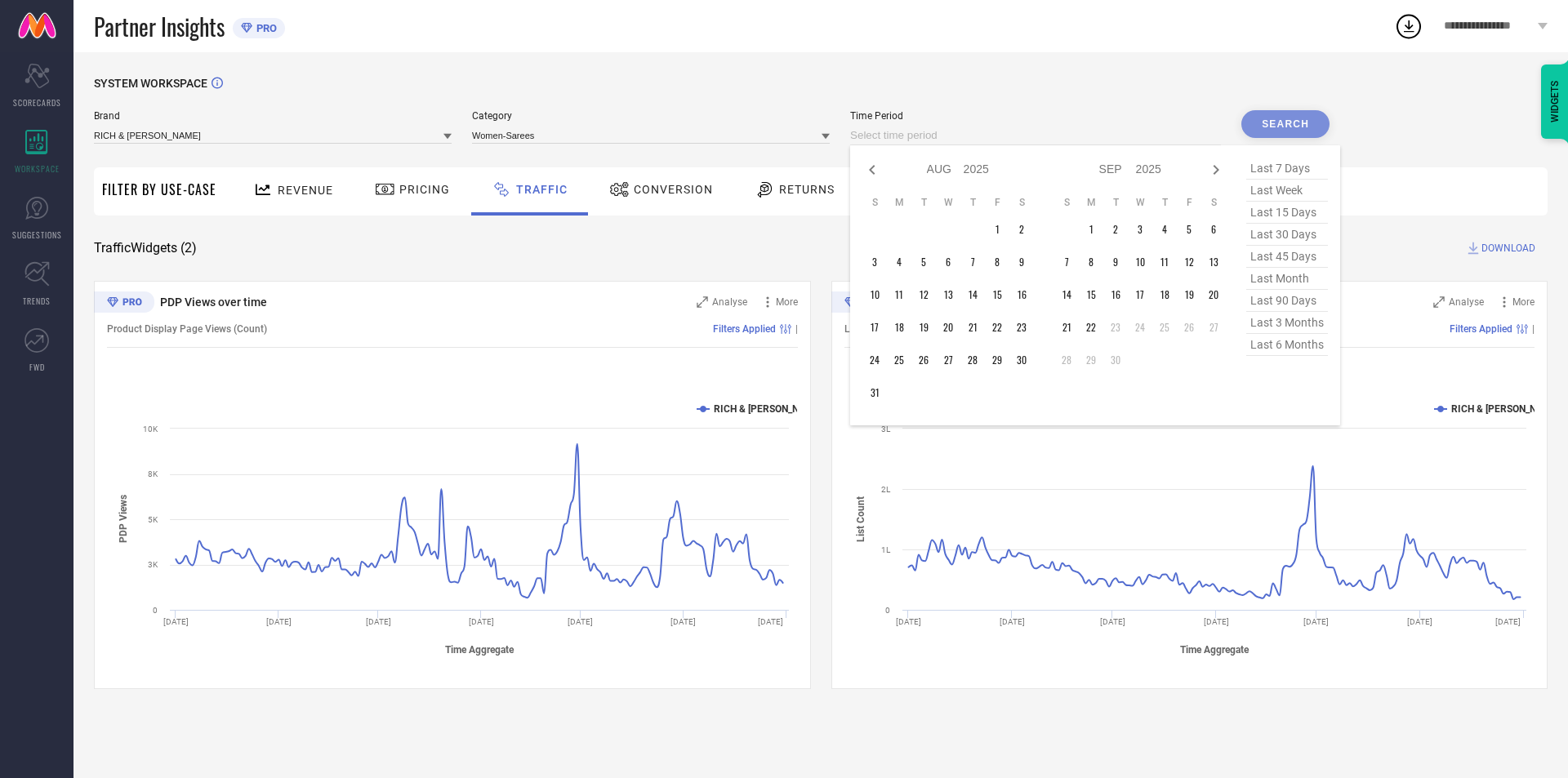
select select "6"
select select "2025"
click at [870, 175] on icon at bounding box center [871, 169] width 20 height 20
select select "4"
select select "2025"
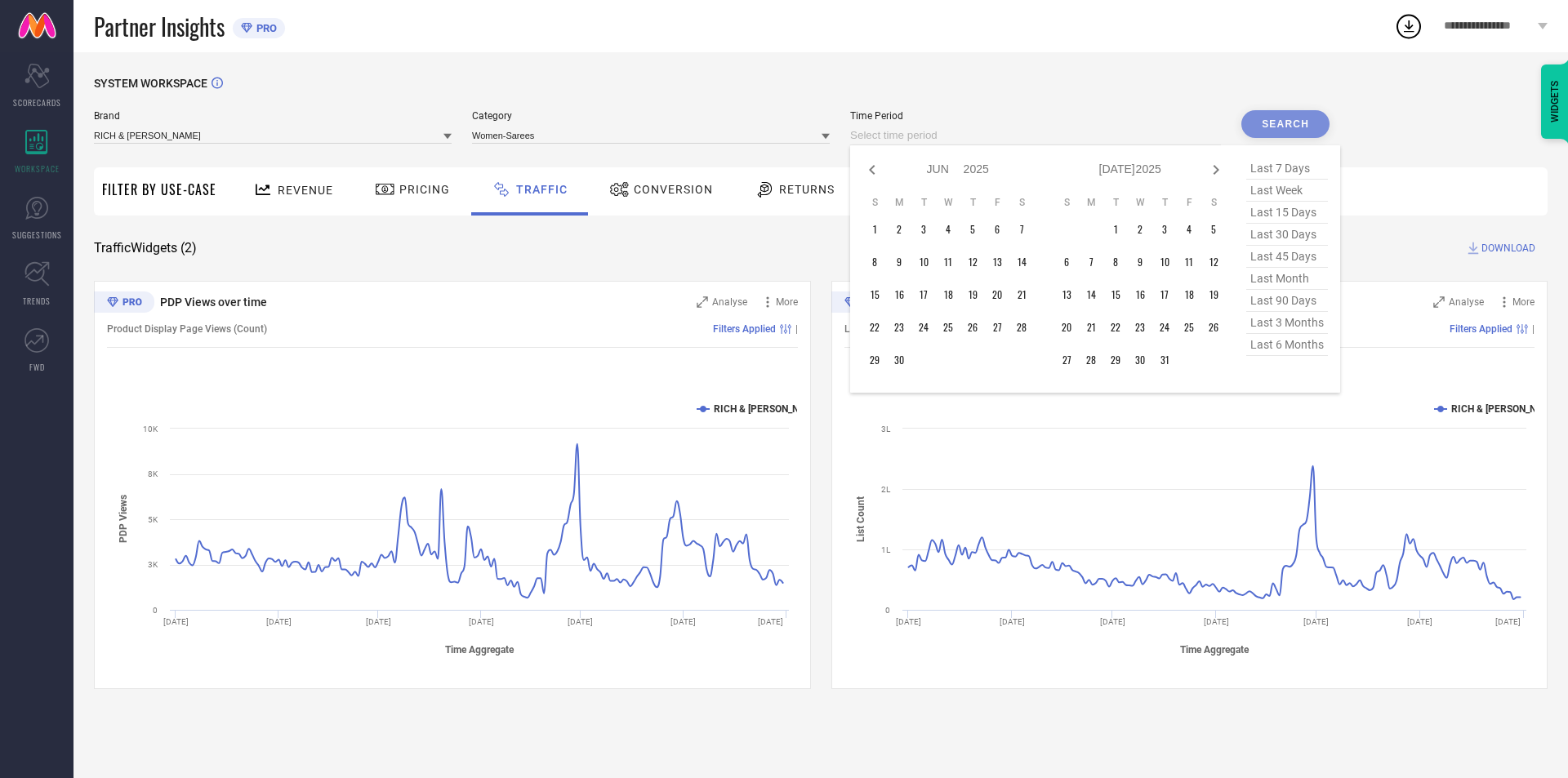
select select "5"
select select "2025"
click at [870, 175] on icon at bounding box center [871, 169] width 20 height 20
select select "3"
select select "2025"
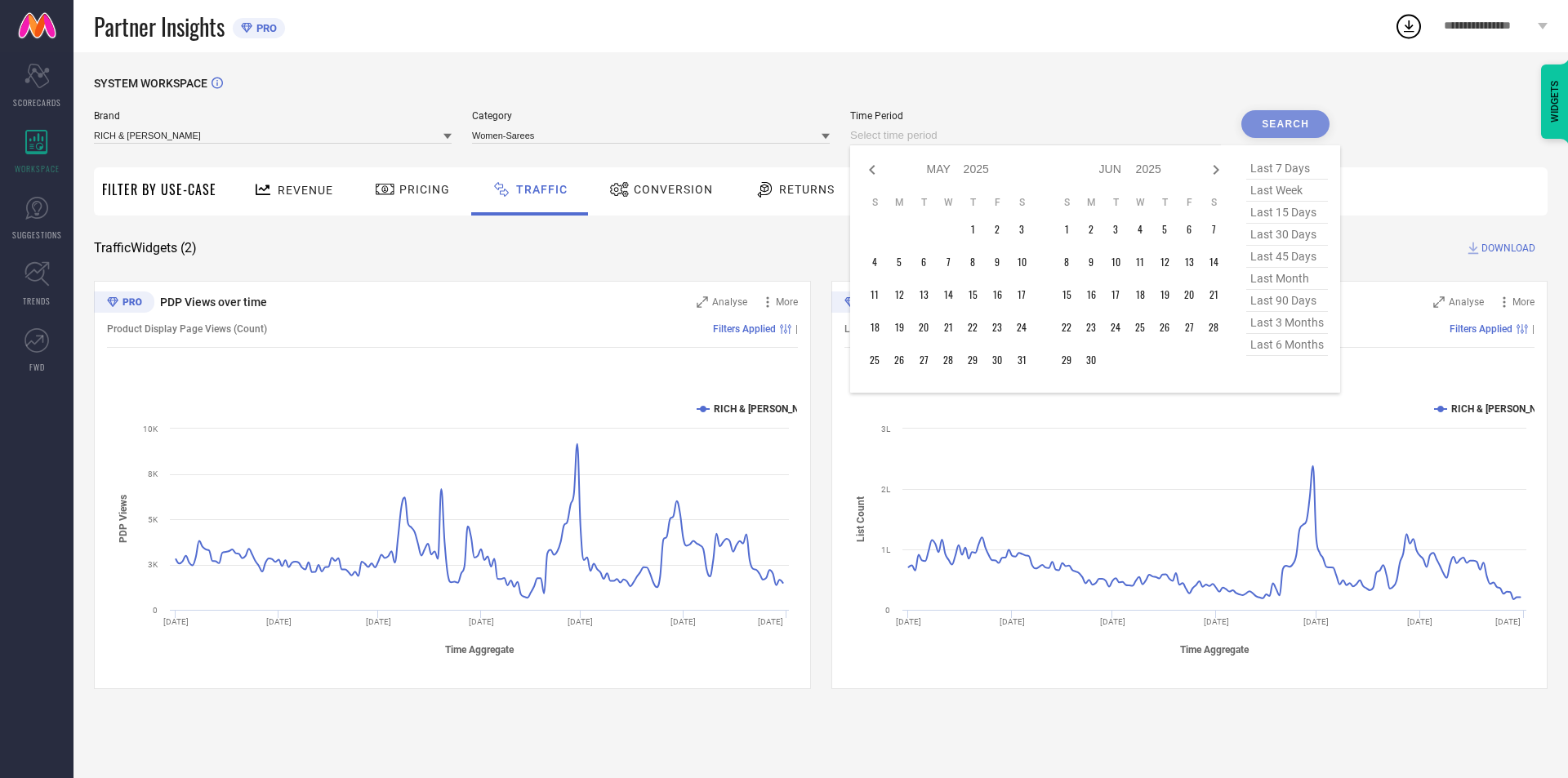
select select "4"
select select "2025"
click at [870, 175] on icon at bounding box center [871, 169] width 20 height 20
select select "1"
select select "2025"
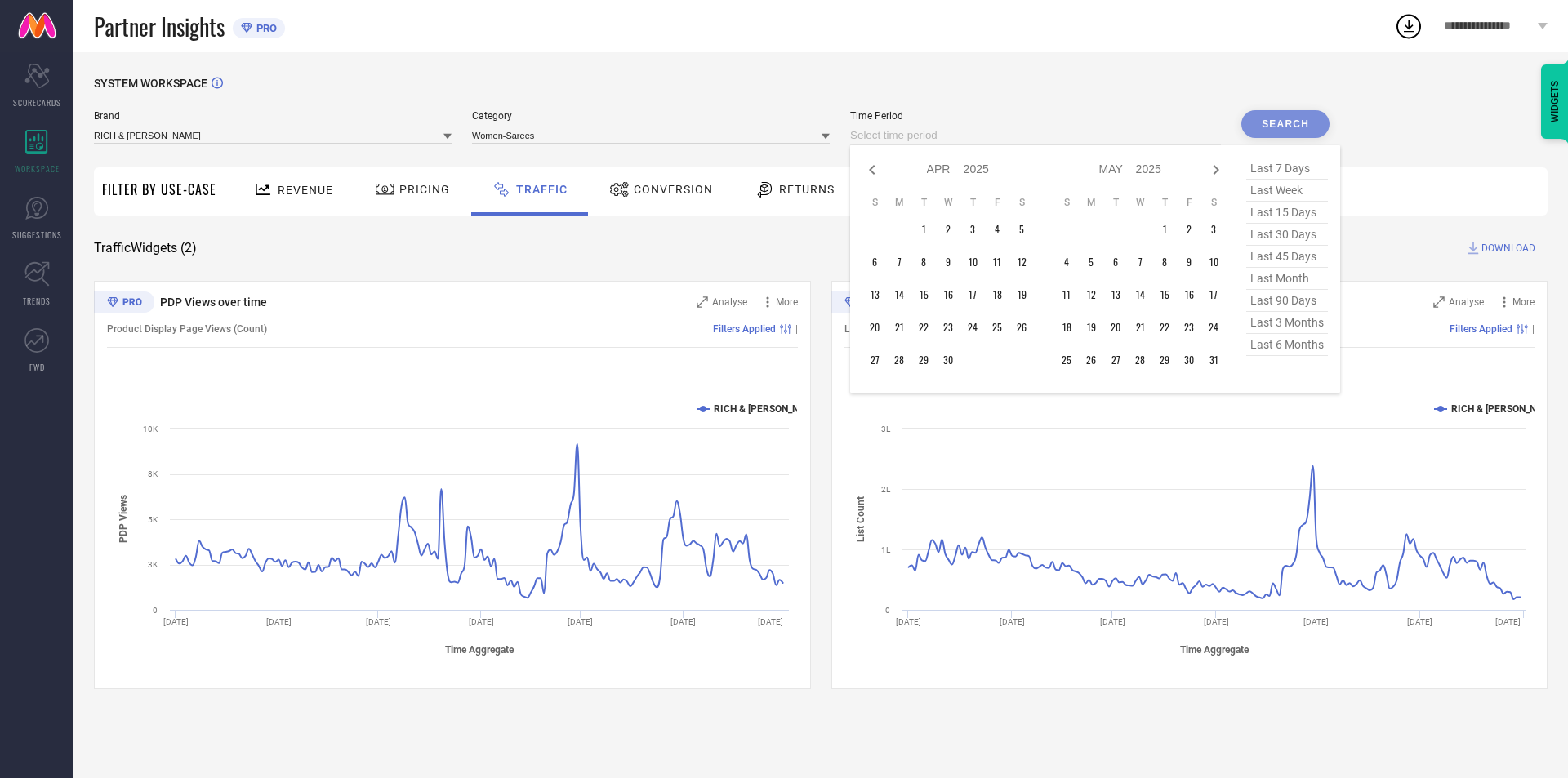
select select "2"
select select "2025"
click at [870, 175] on icon at bounding box center [871, 169] width 20 height 20
select select "11"
select select "2024"
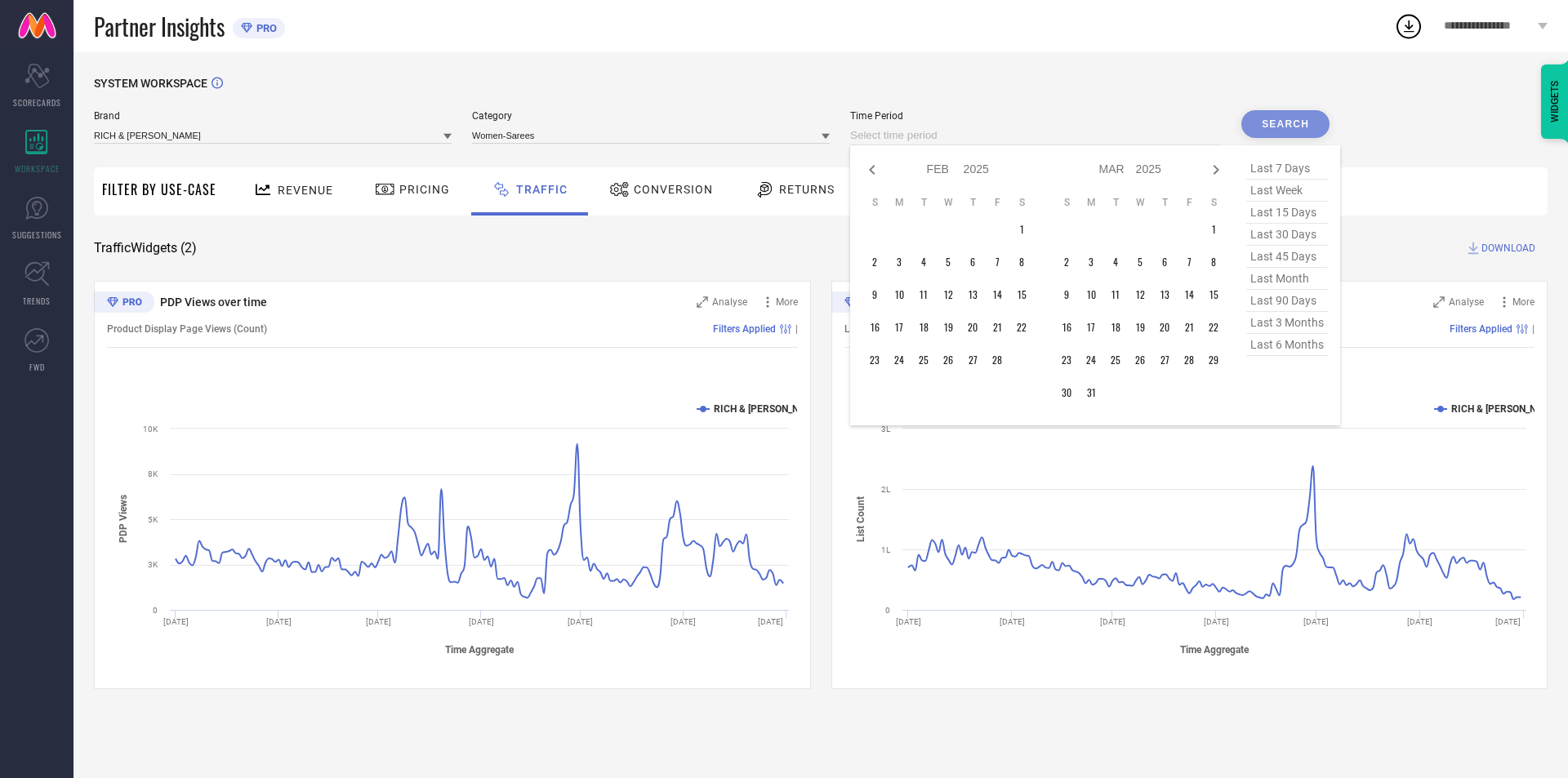
select select "2025"
click at [870, 175] on icon at bounding box center [871, 169] width 20 height 20
select select "10"
select select "2024"
select select "11"
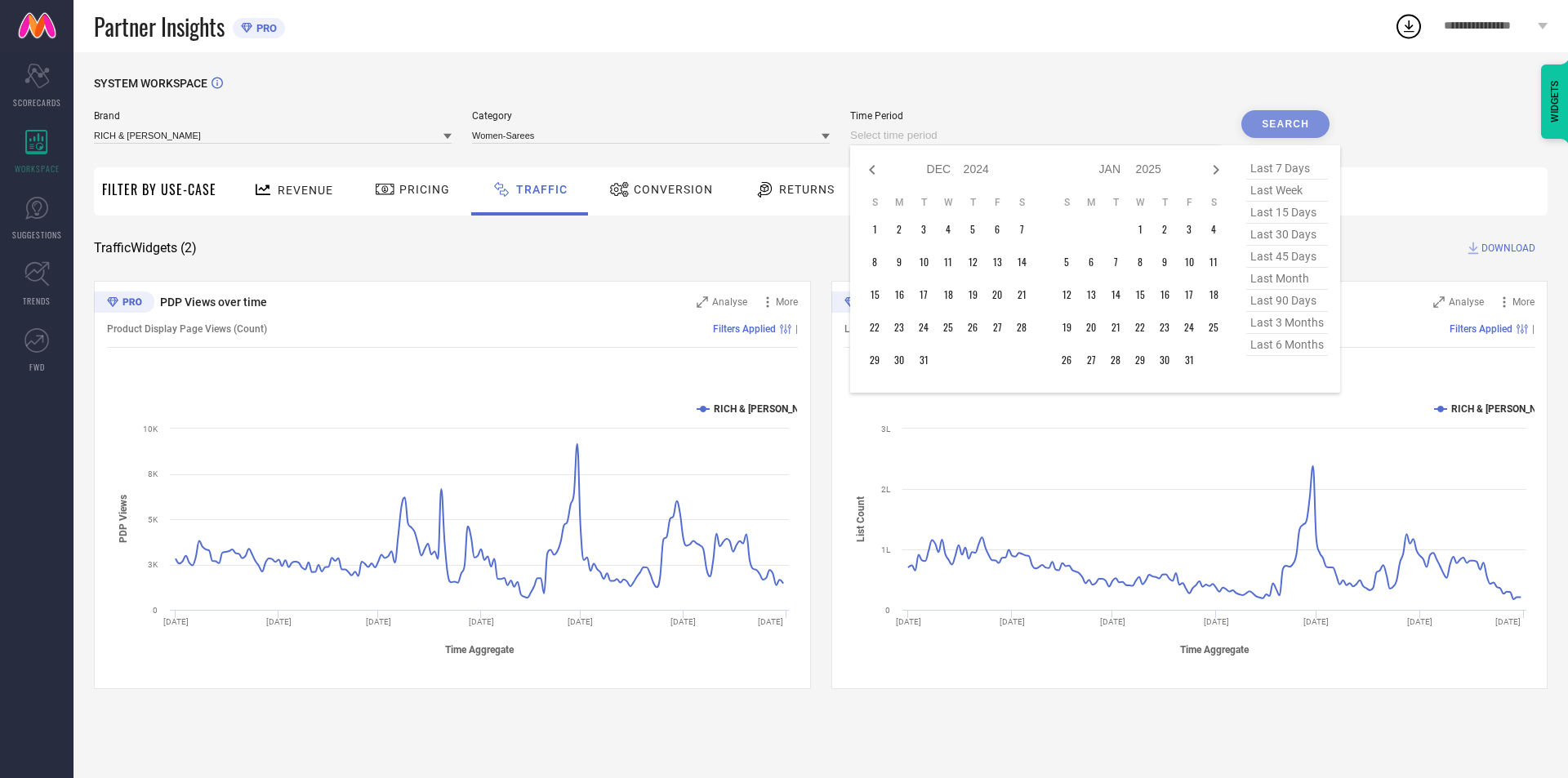
select select "2024"
click at [870, 175] on icon at bounding box center [871, 169] width 20 height 20
select select "9"
select select "2024"
select select "10"
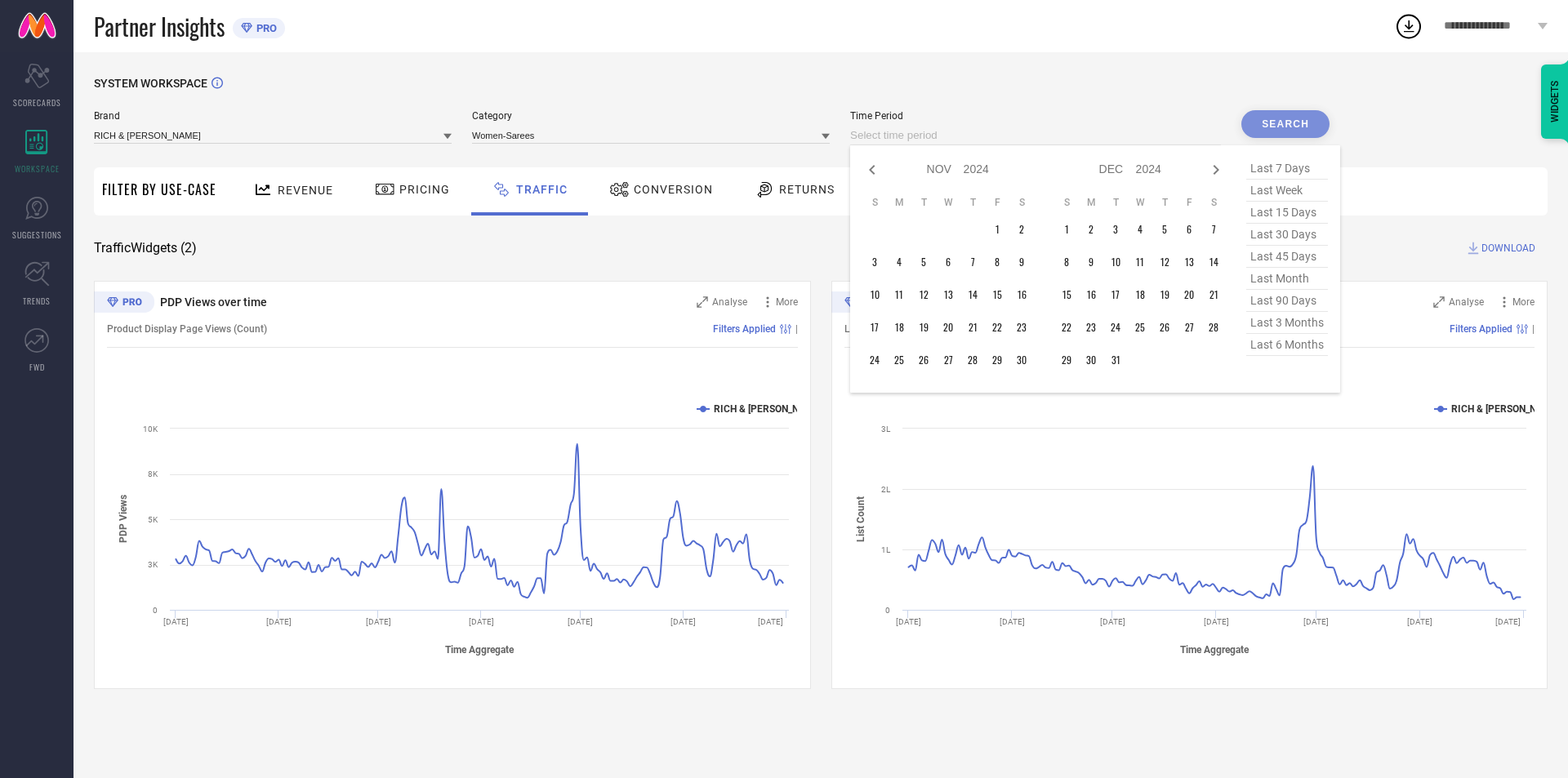
select select "2024"
type input "After [DATE]"
drag, startPoint x: 922, startPoint y: 229, endPoint x: 997, endPoint y: 220, distance: 75.5
click at [923, 229] on td "1" at bounding box center [923, 230] width 25 height 25
click at [1219, 171] on icon at bounding box center [1215, 169] width 20 height 20
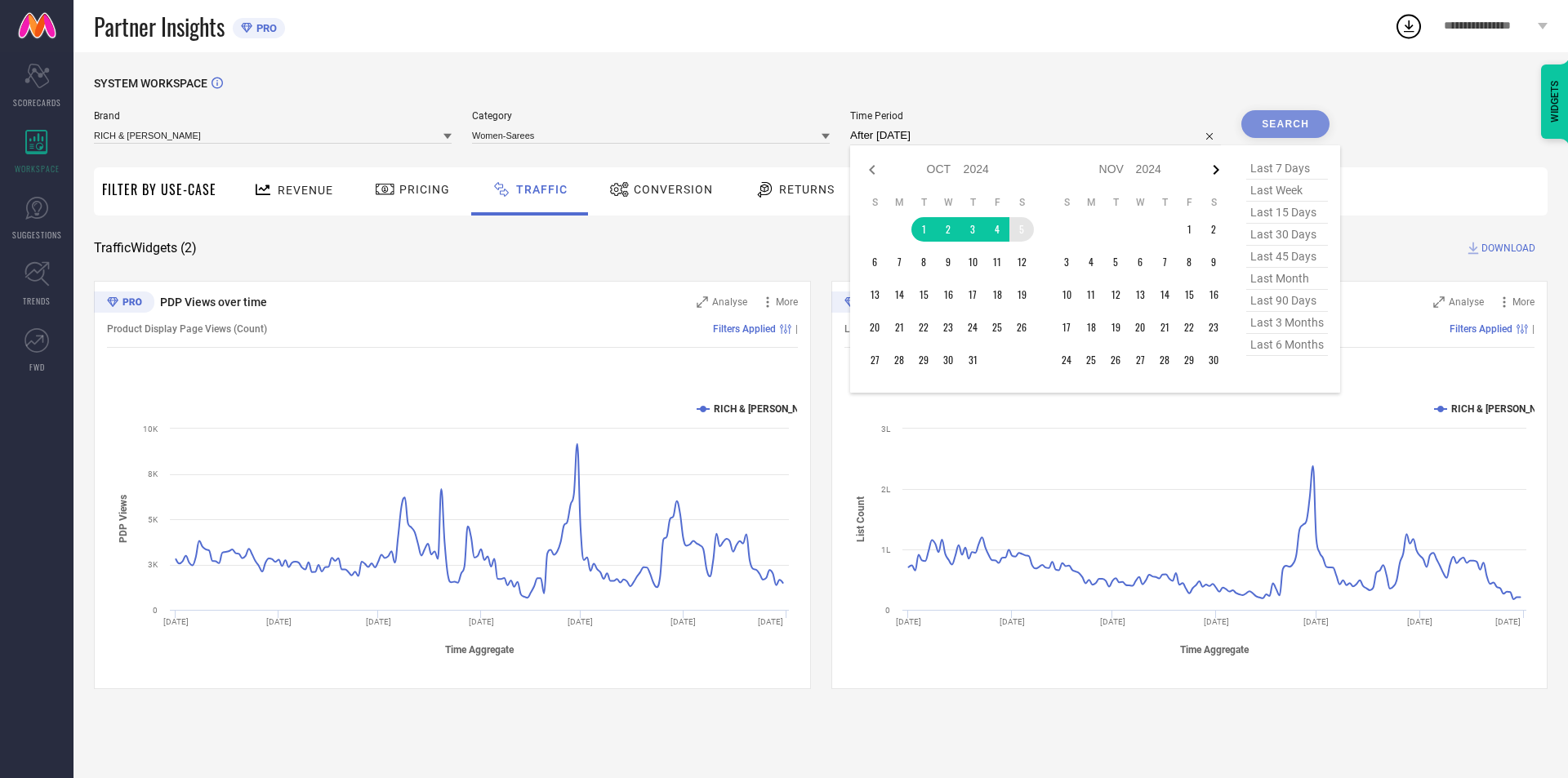
select select "10"
select select "2024"
select select "11"
select select "2024"
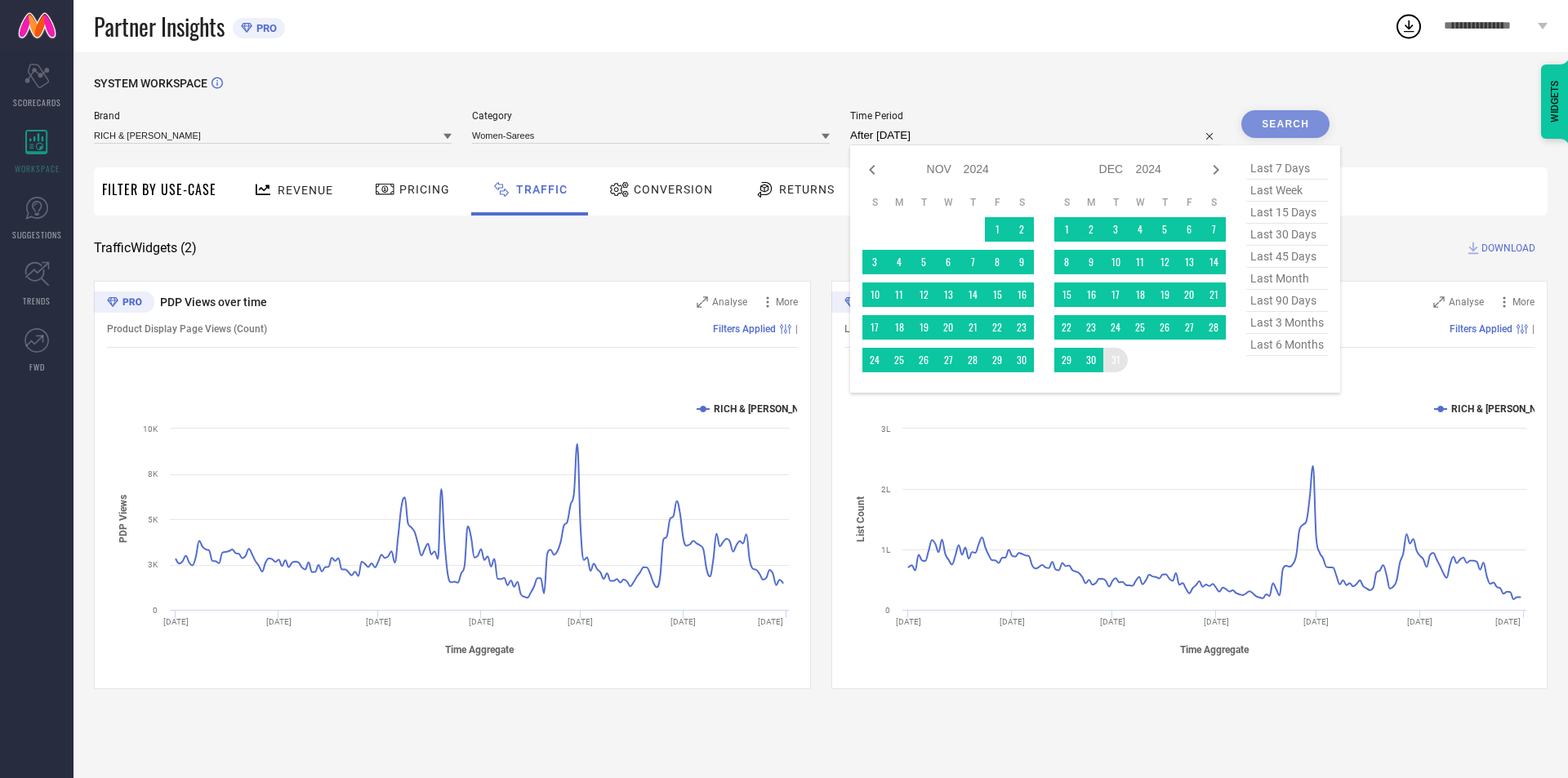
type input "[DATE] to [DATE]"
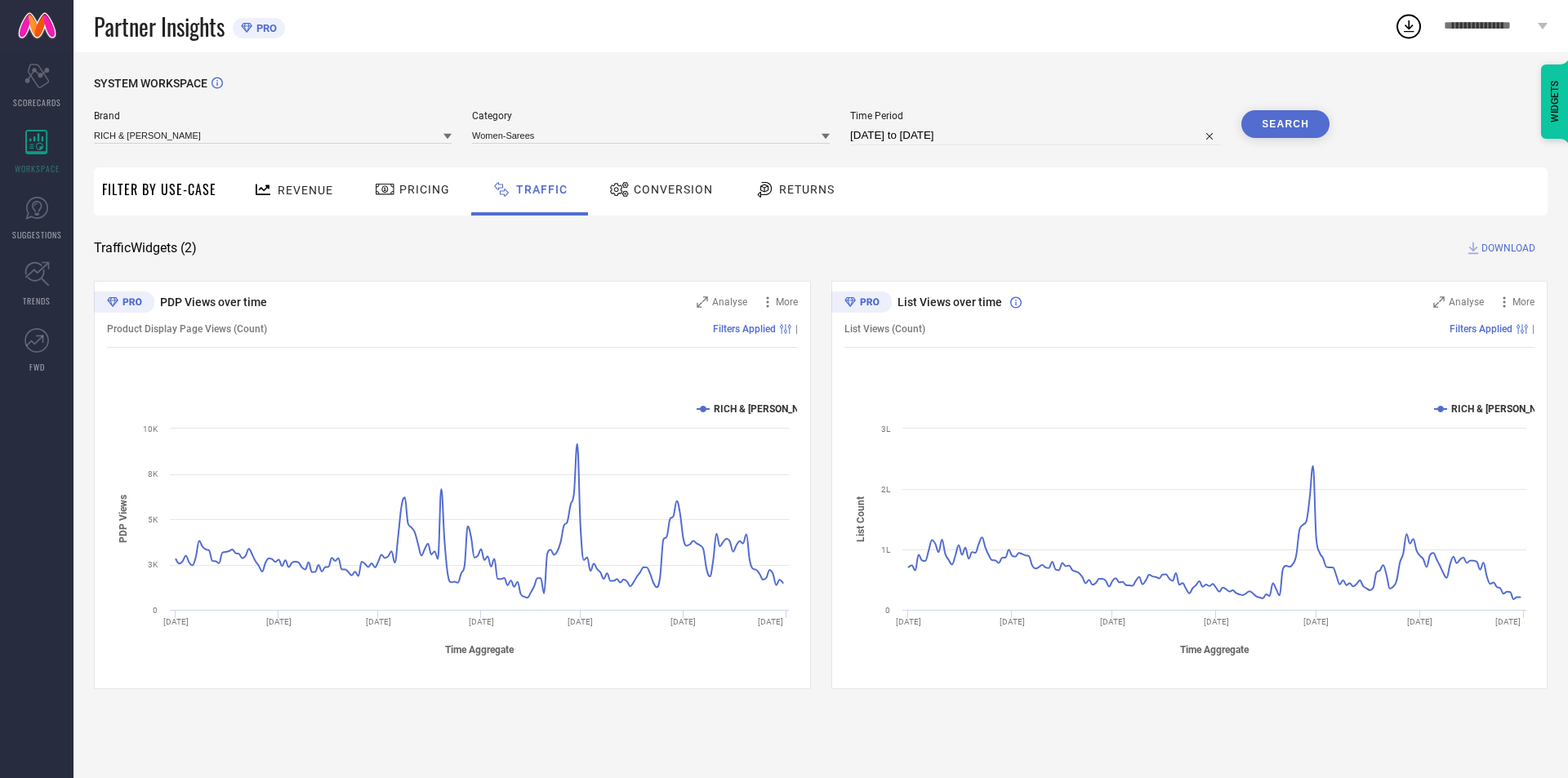
click at [1293, 122] on button "Search" at bounding box center [1284, 124] width 88 height 27
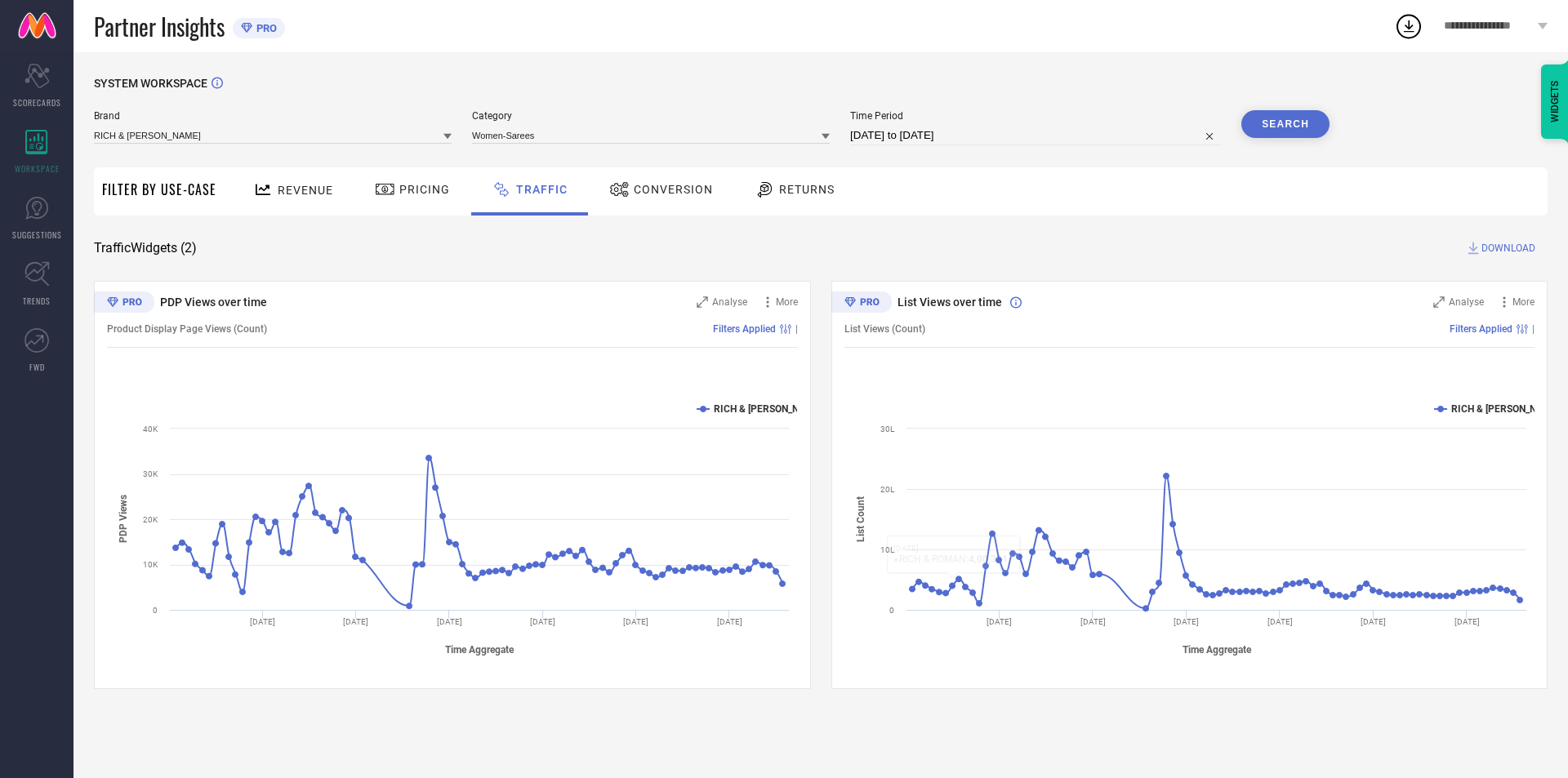
click at [1013, 135] on input "[DATE] to [DATE]" at bounding box center [1035, 135] width 370 height 20
select select "9"
select select "2024"
select select "10"
select select "2024"
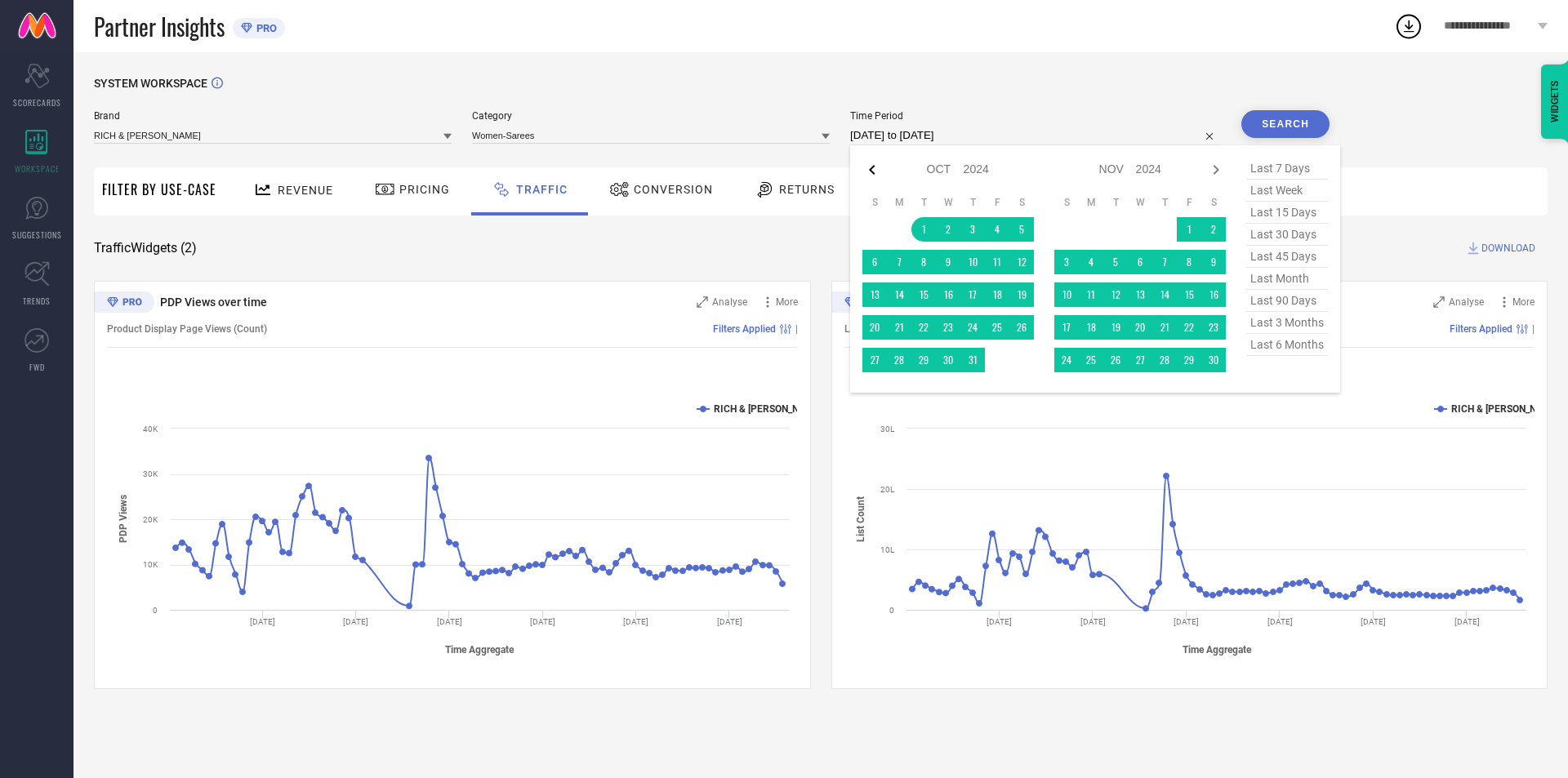
click at [880, 172] on icon at bounding box center [871, 169] width 20 height 20
select select "8"
select select "2024"
select select "9"
select select "2024"
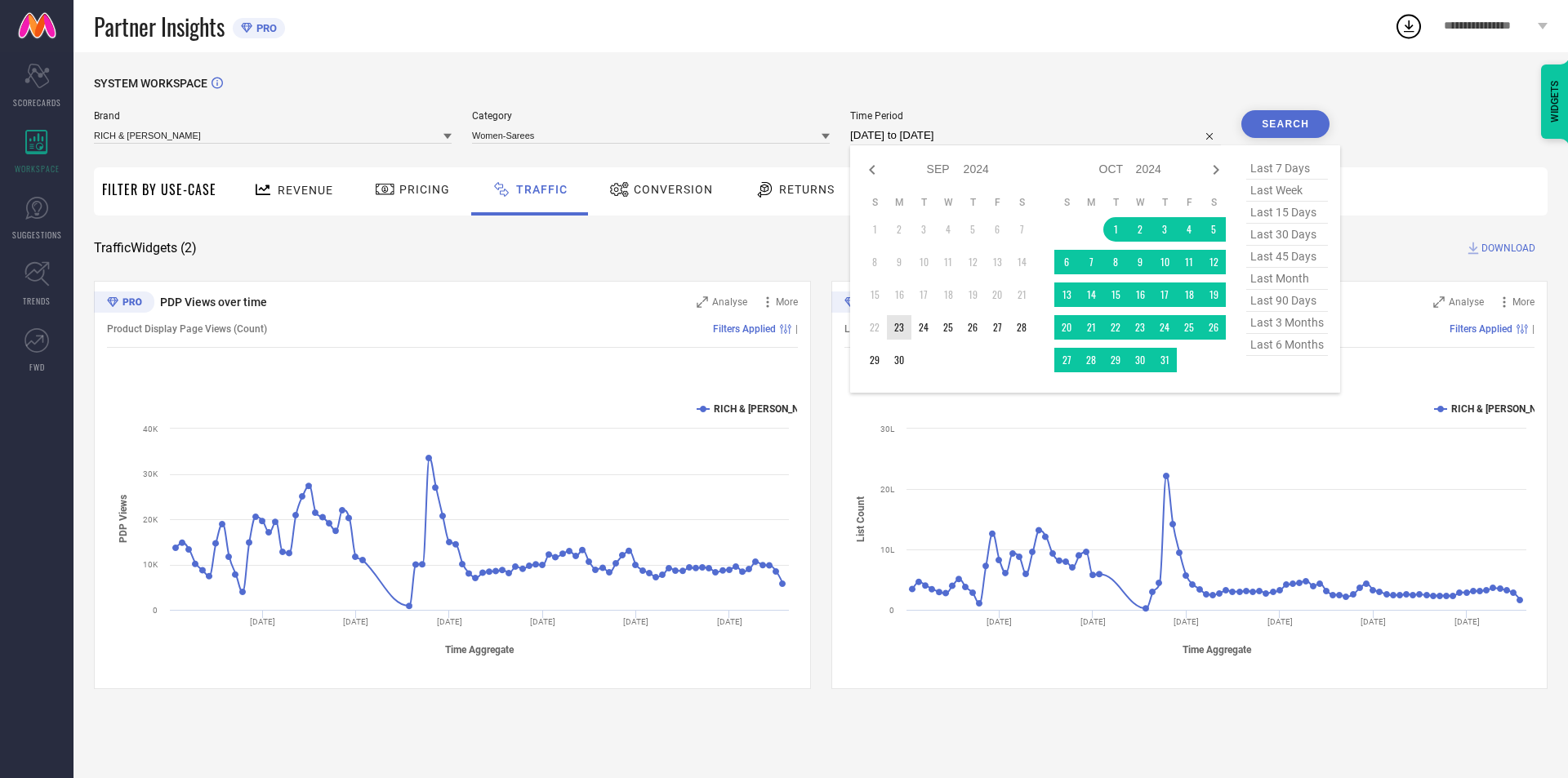
type input "After [DATE]"
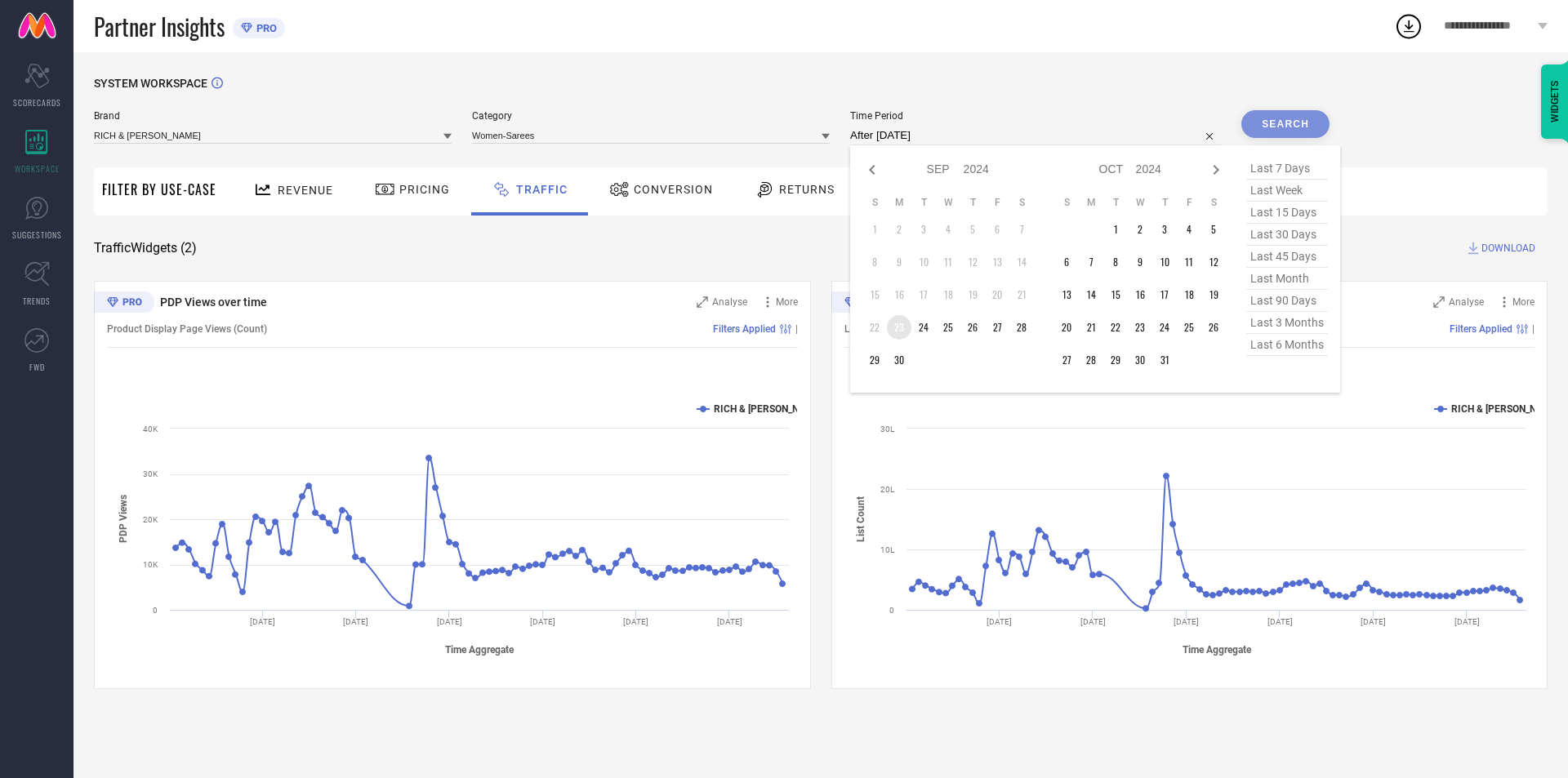
click at [901, 330] on td "23" at bounding box center [899, 328] width 25 height 25
click at [1222, 165] on icon at bounding box center [1215, 169] width 20 height 20
select select "9"
select select "2024"
select select "10"
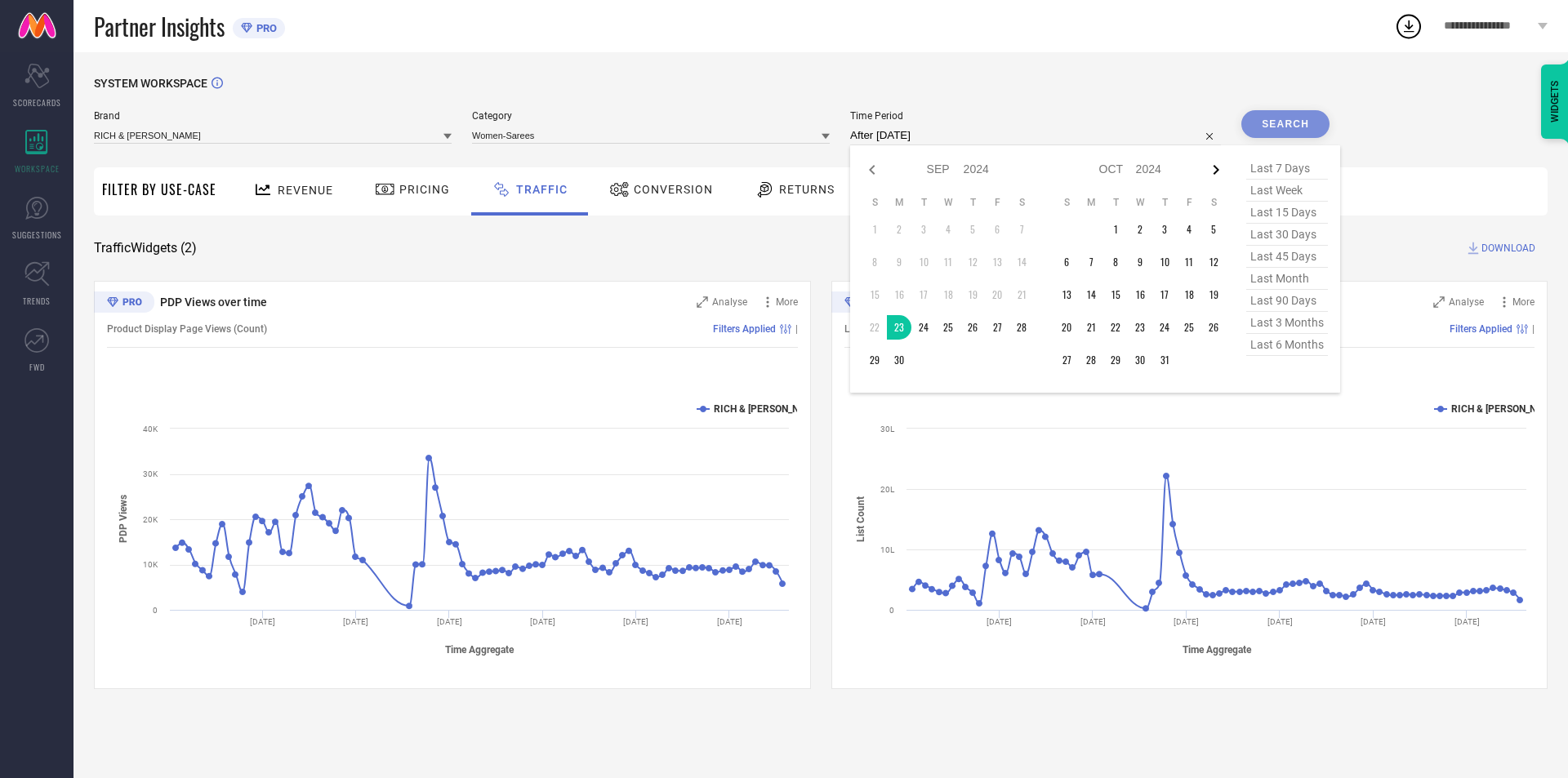
select select "2024"
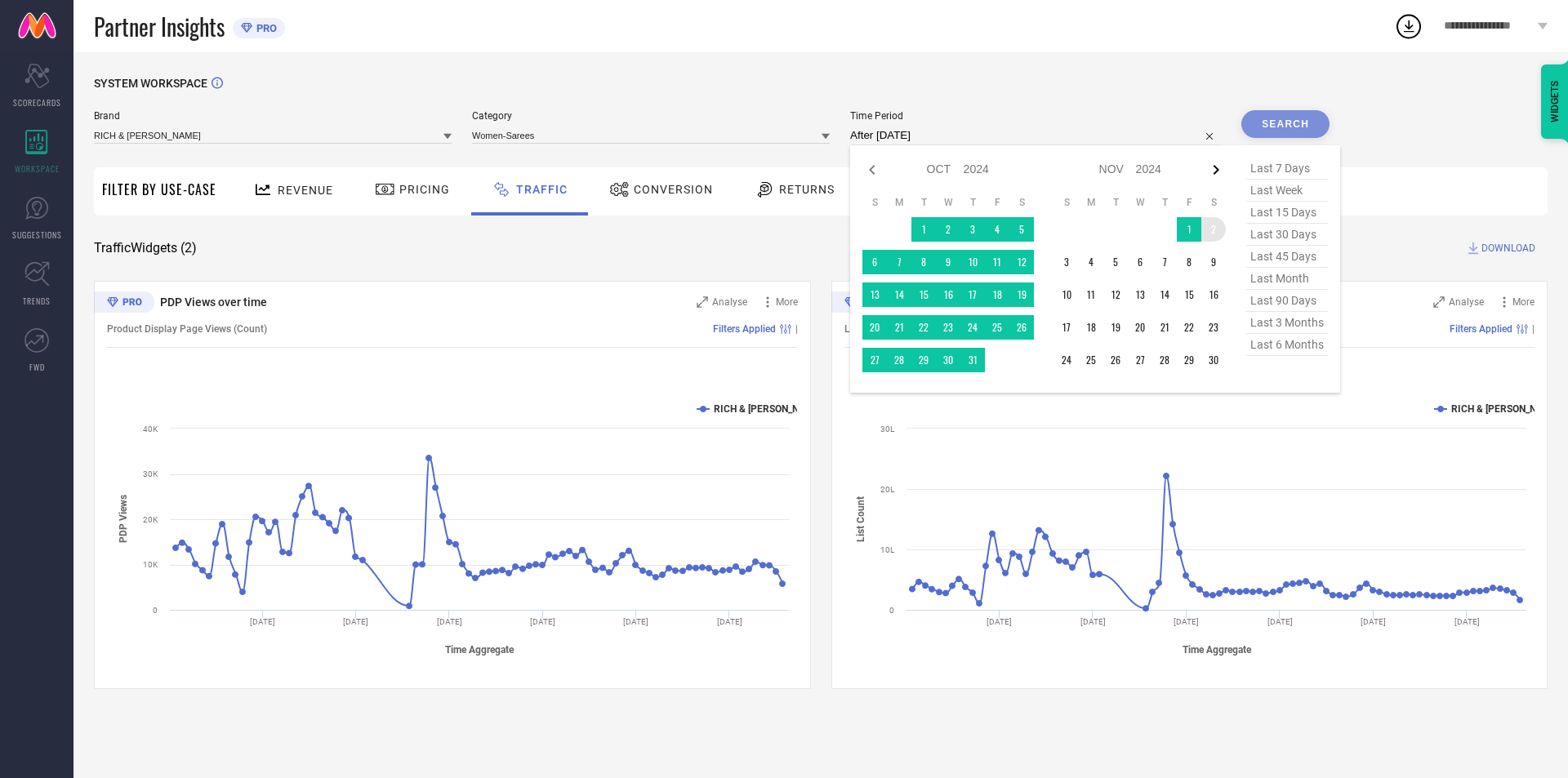
click at [1217, 169] on icon at bounding box center [1215, 169] width 20 height 20
select select "10"
select select "2024"
select select "11"
select select "2024"
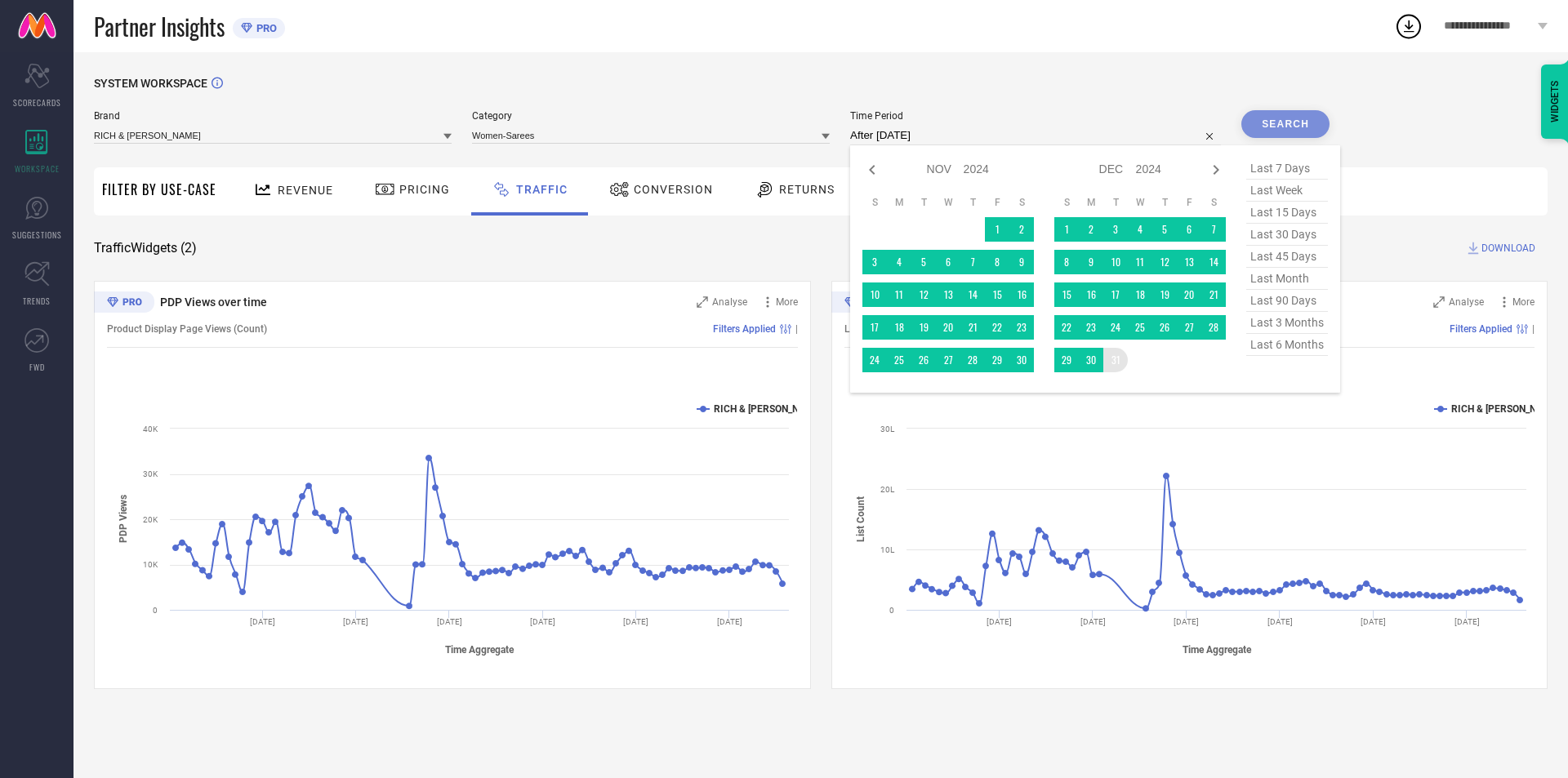
type input "[DATE] to [DATE]"
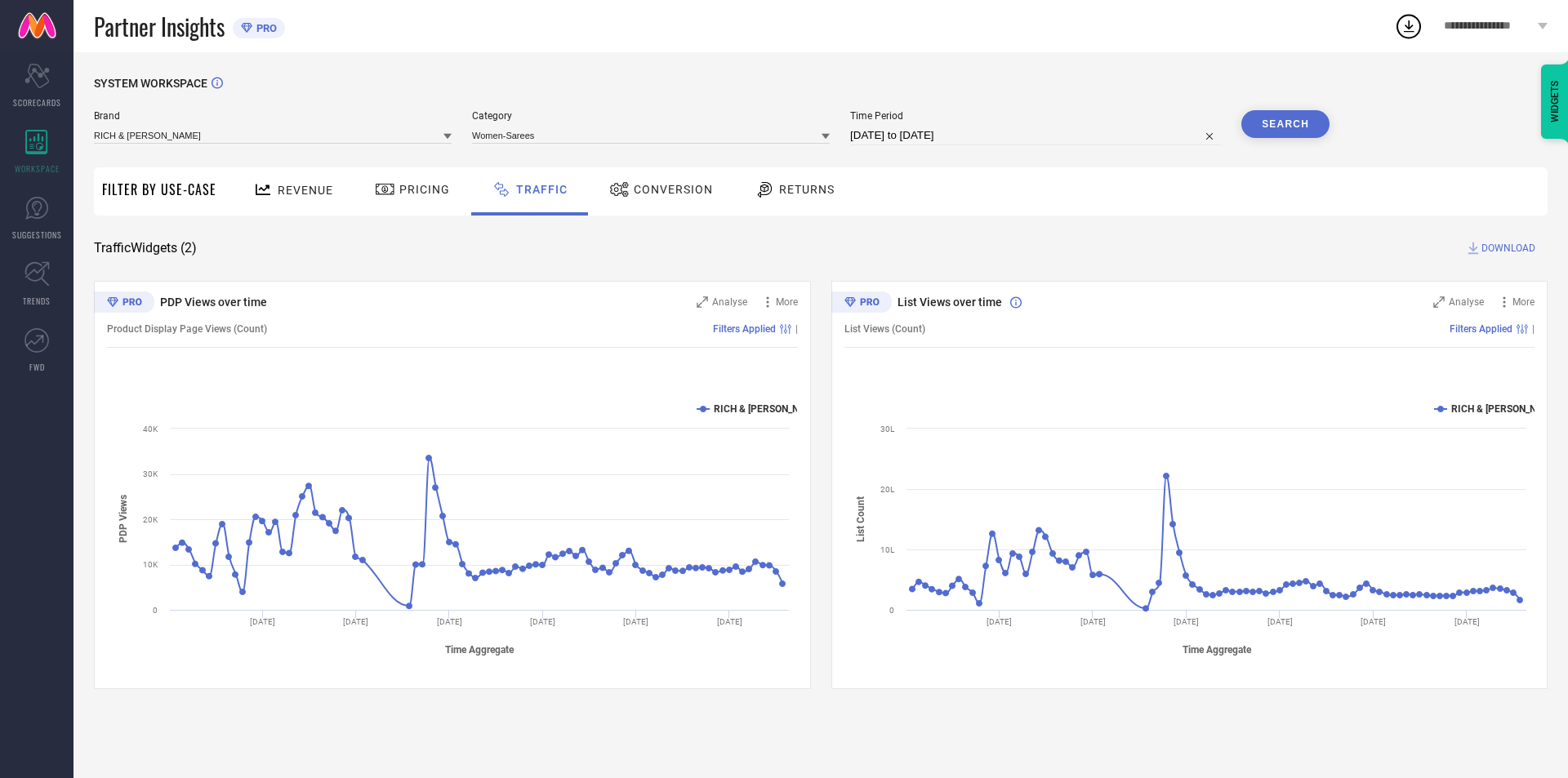
click at [1299, 116] on button "Search" at bounding box center [1284, 124] width 88 height 27
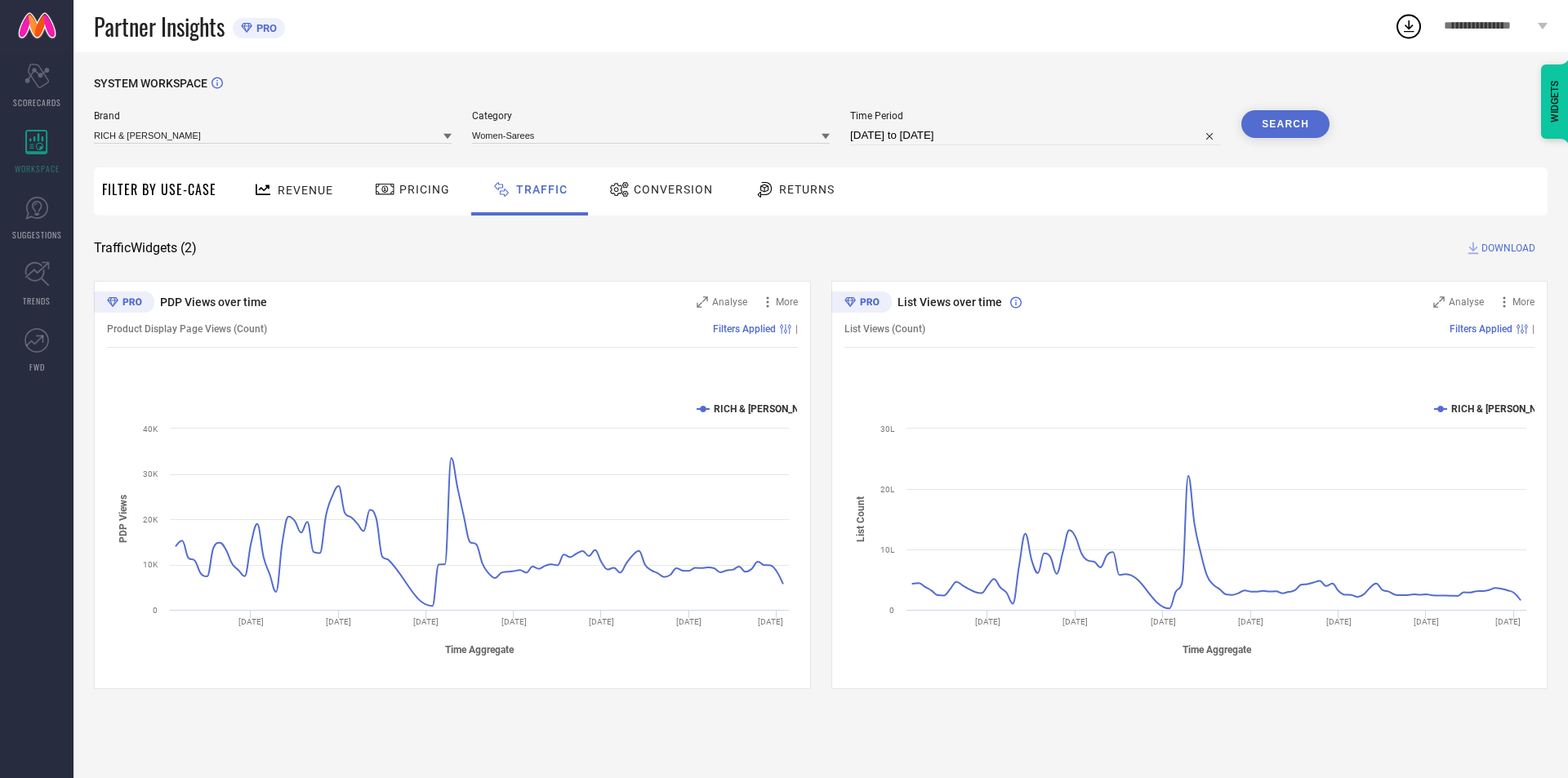
click at [959, 135] on input "[DATE] to [DATE]" at bounding box center [1035, 135] width 370 height 20
select select "8"
select select "2024"
select select "9"
select select "2024"
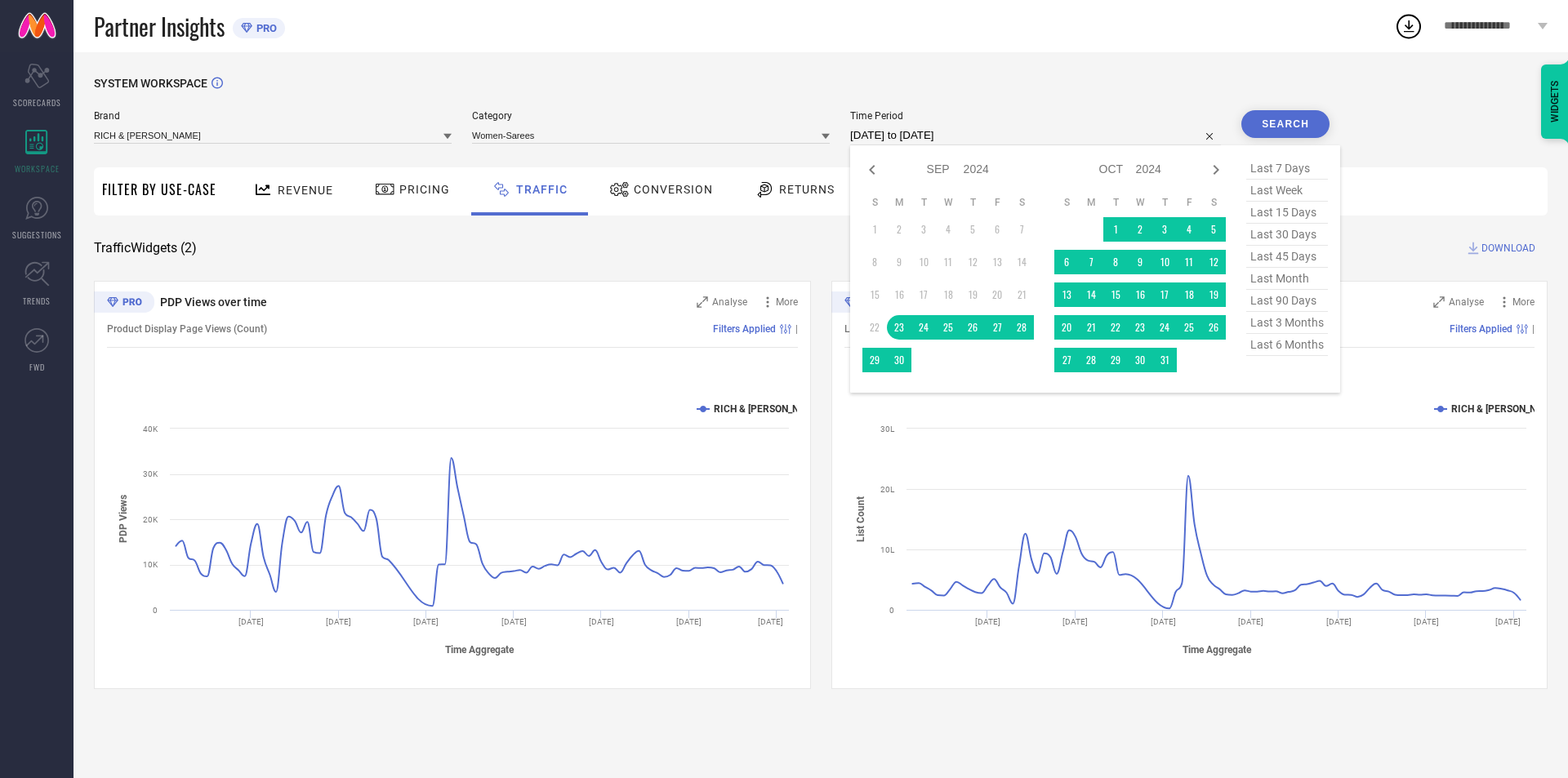
click at [1166, 184] on div "Jan Feb Mar Apr May Jun [DATE] Aug Sep Oct Nov [DATE] 2015 2016 2017 2018 2019 …" at bounding box center [1139, 269] width 171 height 223
click at [1060, 248] on table "S M T W T F S 1 2 3 4 5 6 7 8 9 10 11 12 13 14 15 16 17 18 19 20 21 22 23 24 25…" at bounding box center [1139, 285] width 171 height 193
click at [978, 264] on td "12" at bounding box center [973, 262] width 25 height 25
click at [975, 352] on td at bounding box center [973, 360] width 25 height 25
type input "After [DATE]"
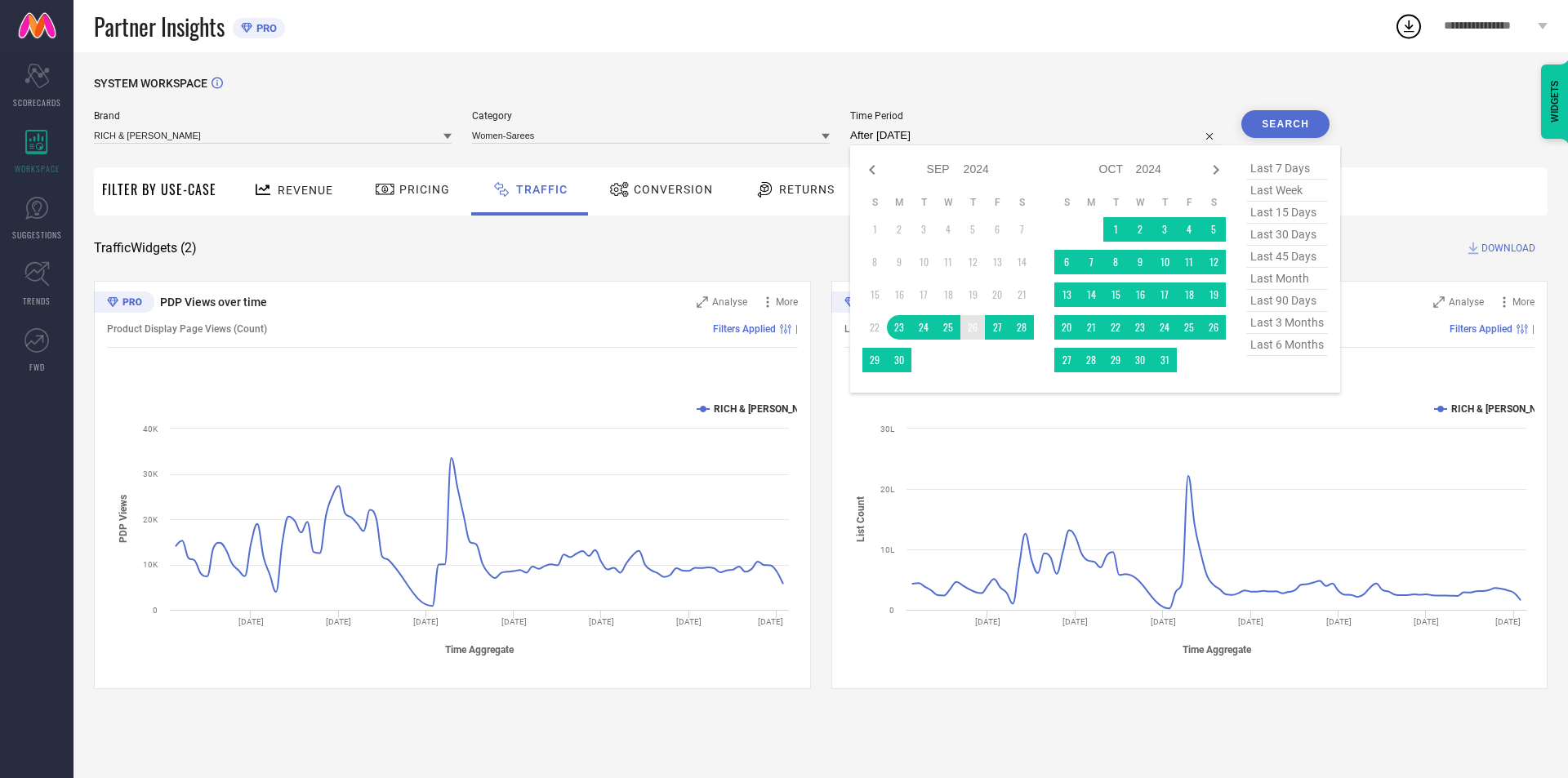
click at [975, 331] on td "26" at bounding box center [973, 328] width 25 height 25
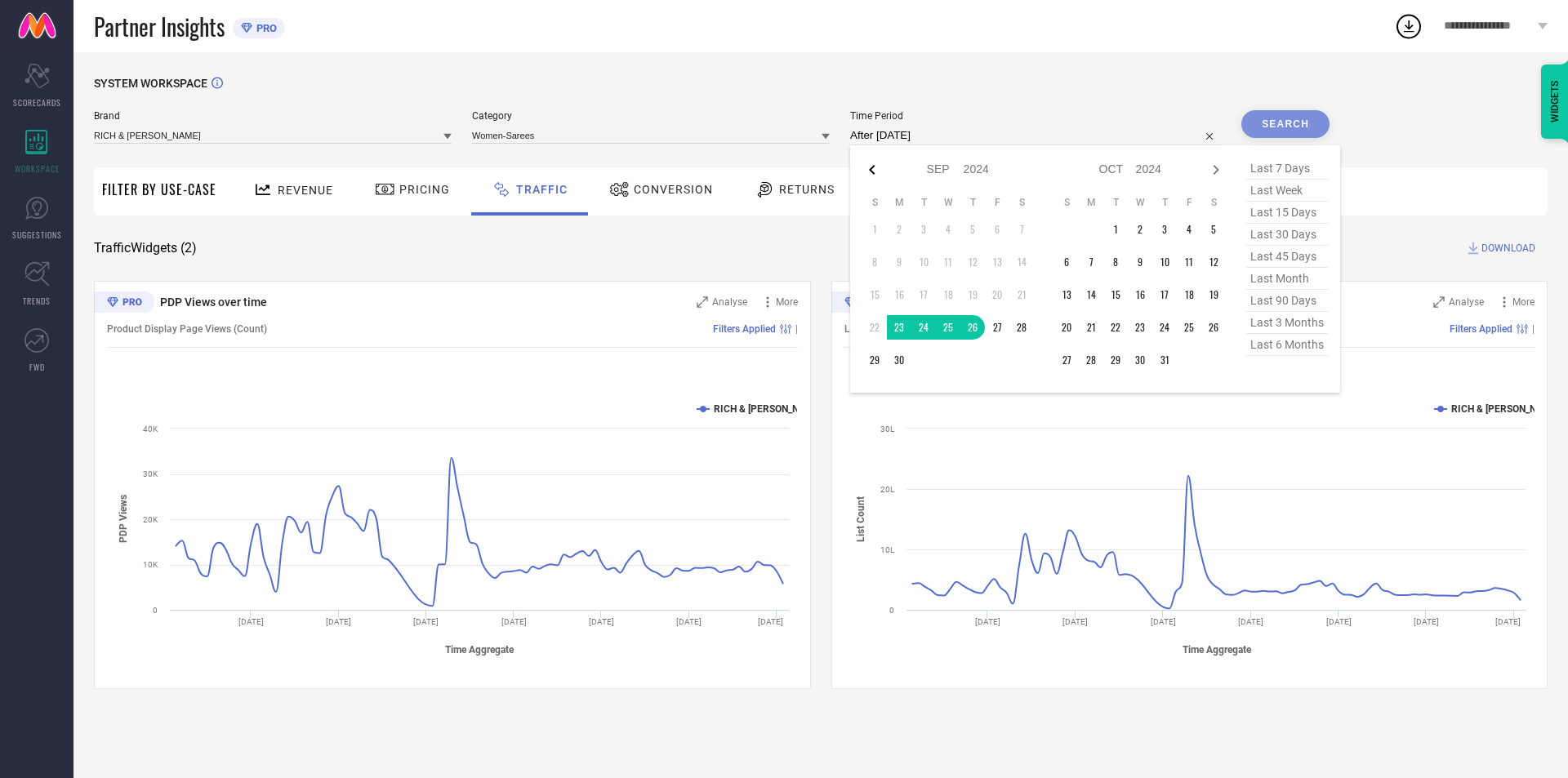
click at [868, 172] on icon at bounding box center [871, 169] width 20 height 20
select select "7"
select select "2024"
select select "8"
select select "2024"
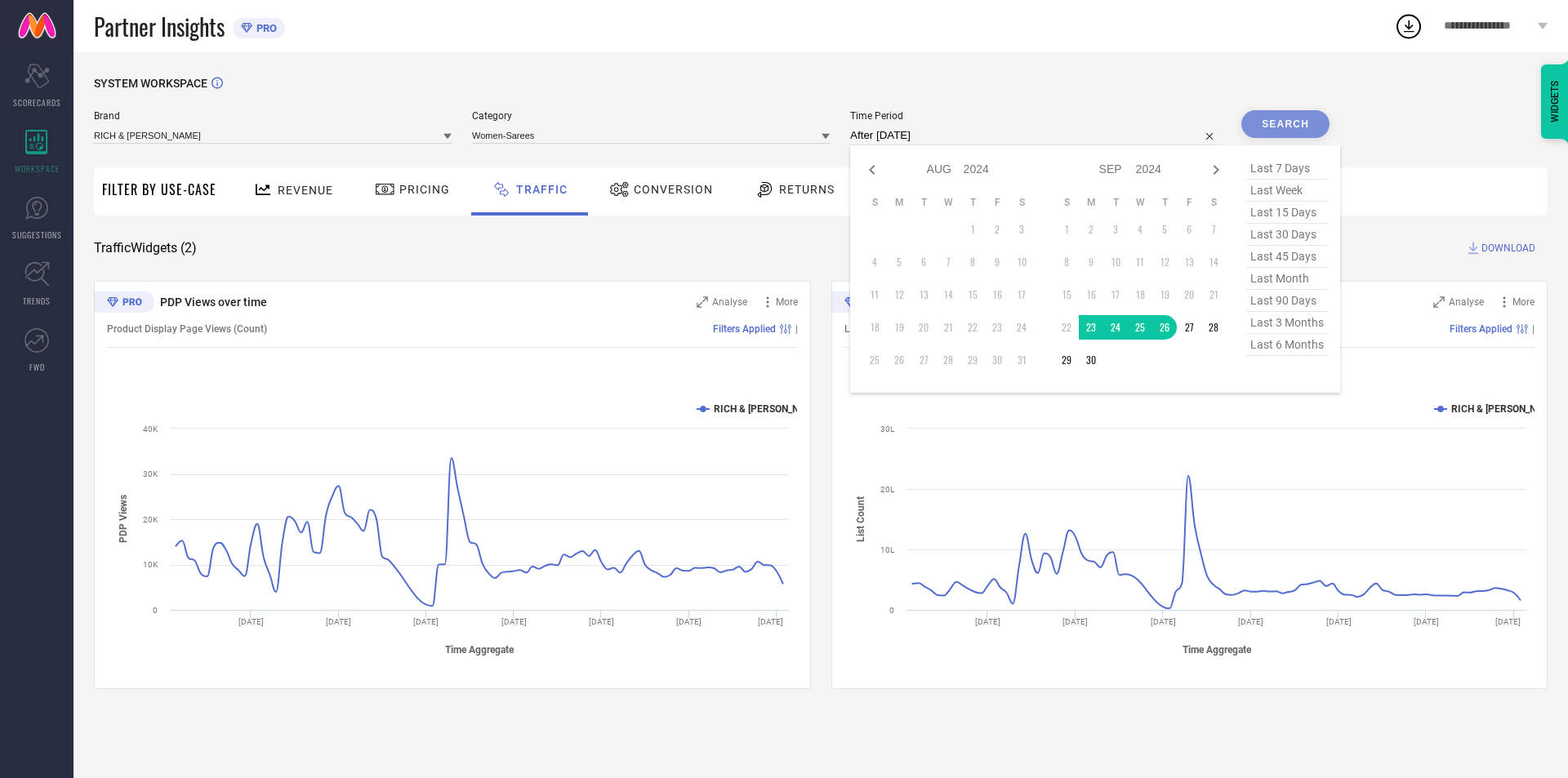
click at [975, 232] on td "1" at bounding box center [973, 230] width 25 height 25
click at [976, 232] on td "1" at bounding box center [973, 230] width 25 height 25
click at [1178, 424] on rect at bounding box center [1189, 528] width 690 height 278
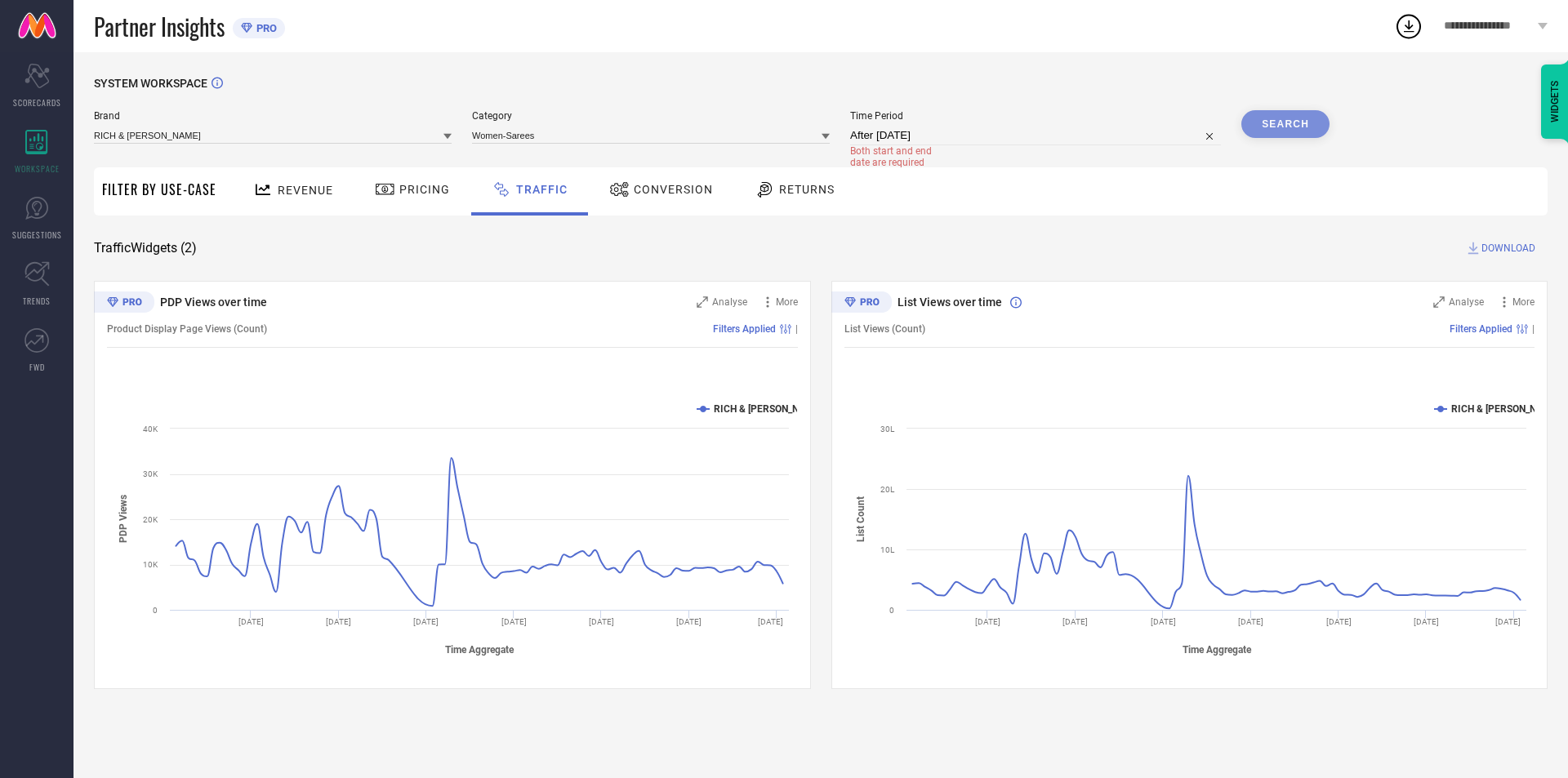
click at [628, 196] on div at bounding box center [622, 189] width 25 height 20
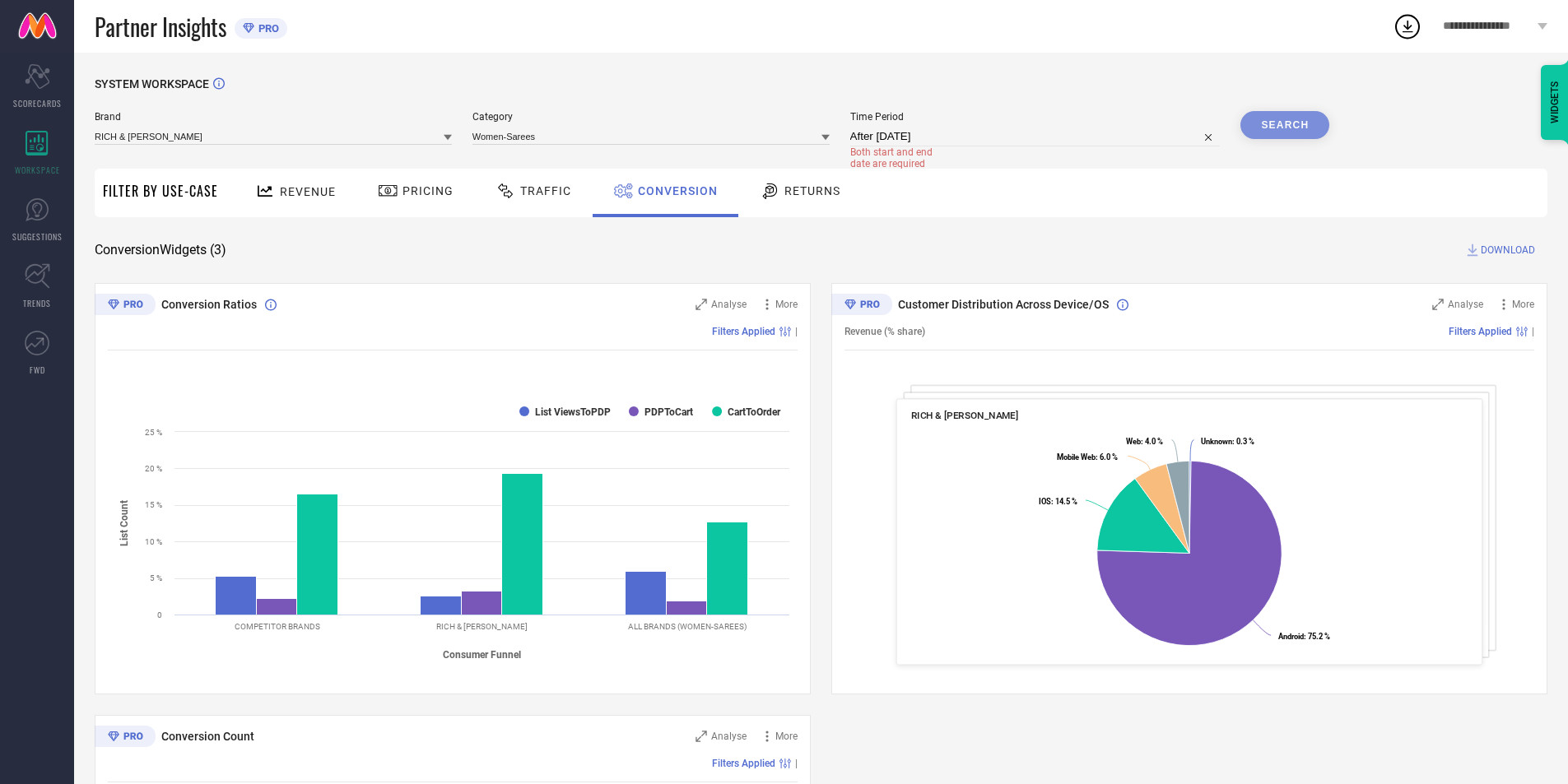
select select "8"
select select "2024"
select select "9"
select select "2024"
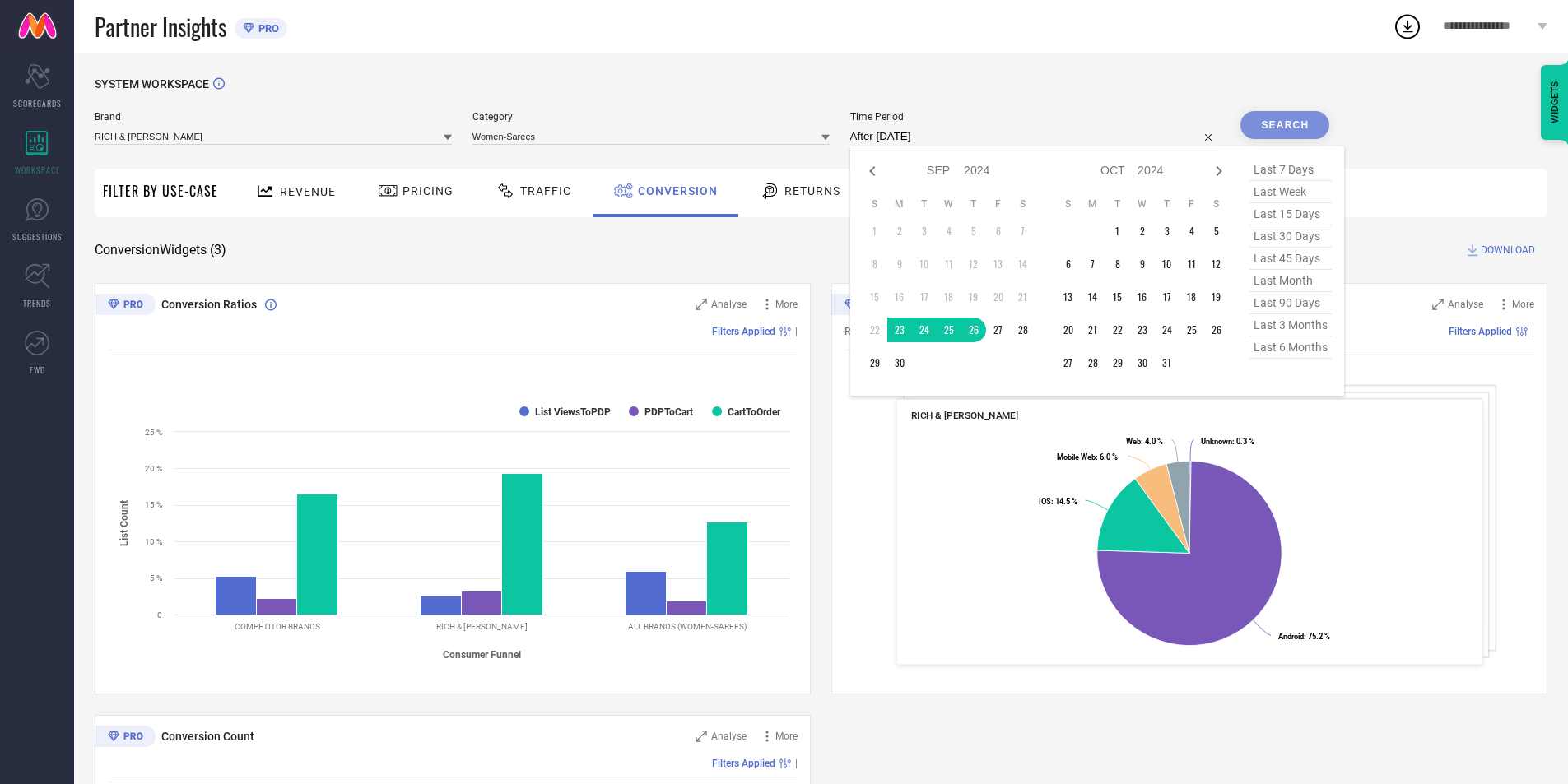
click at [954, 132] on input "After [DATE]" at bounding box center [1035, 136] width 371 height 20
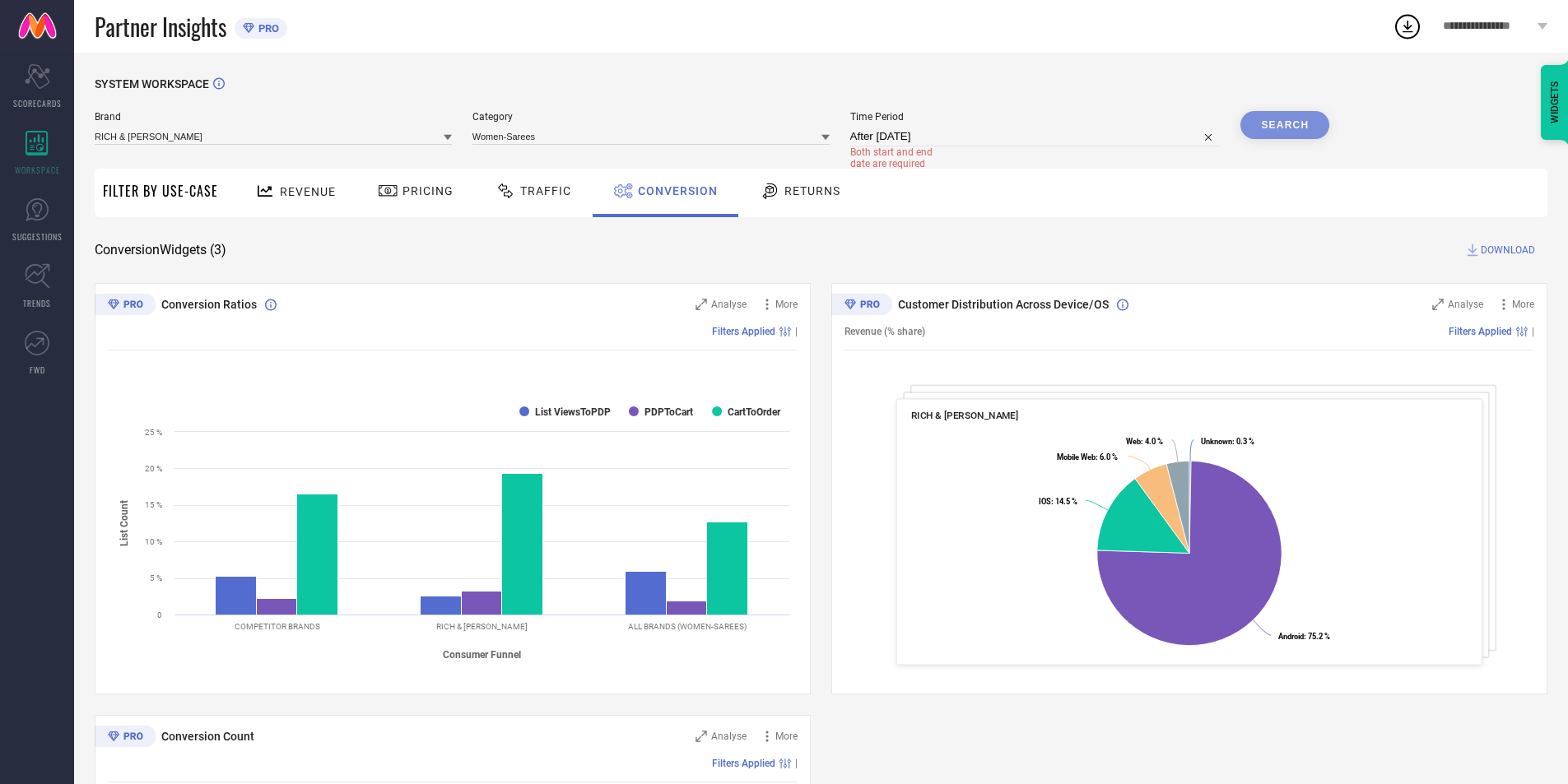
click at [314, 191] on span "Revenue" at bounding box center [308, 191] width 56 height 13
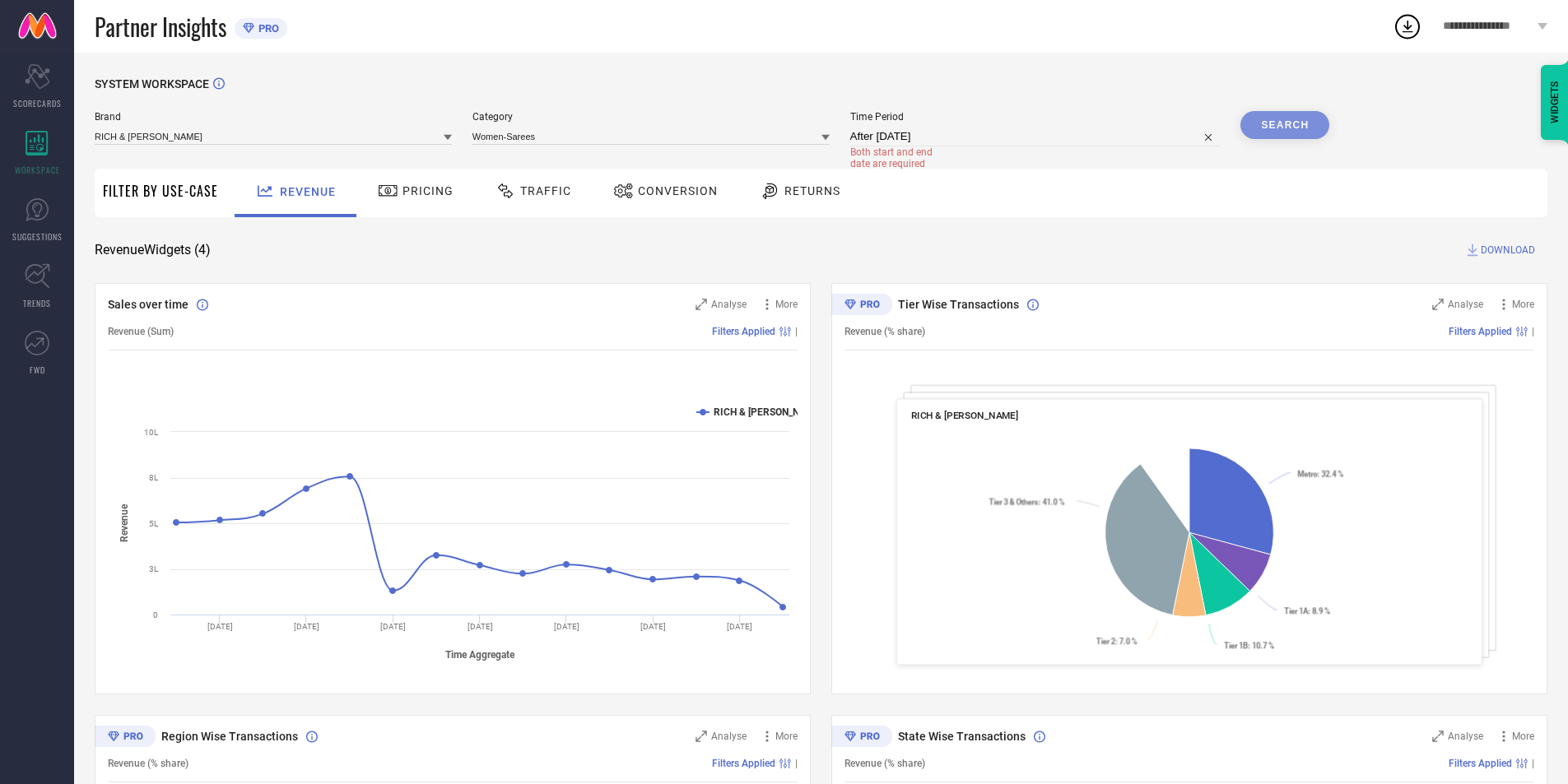
click at [974, 134] on input "After [DATE]" at bounding box center [1035, 136] width 371 height 20
select select "8"
select select "2024"
select select "9"
select select "2024"
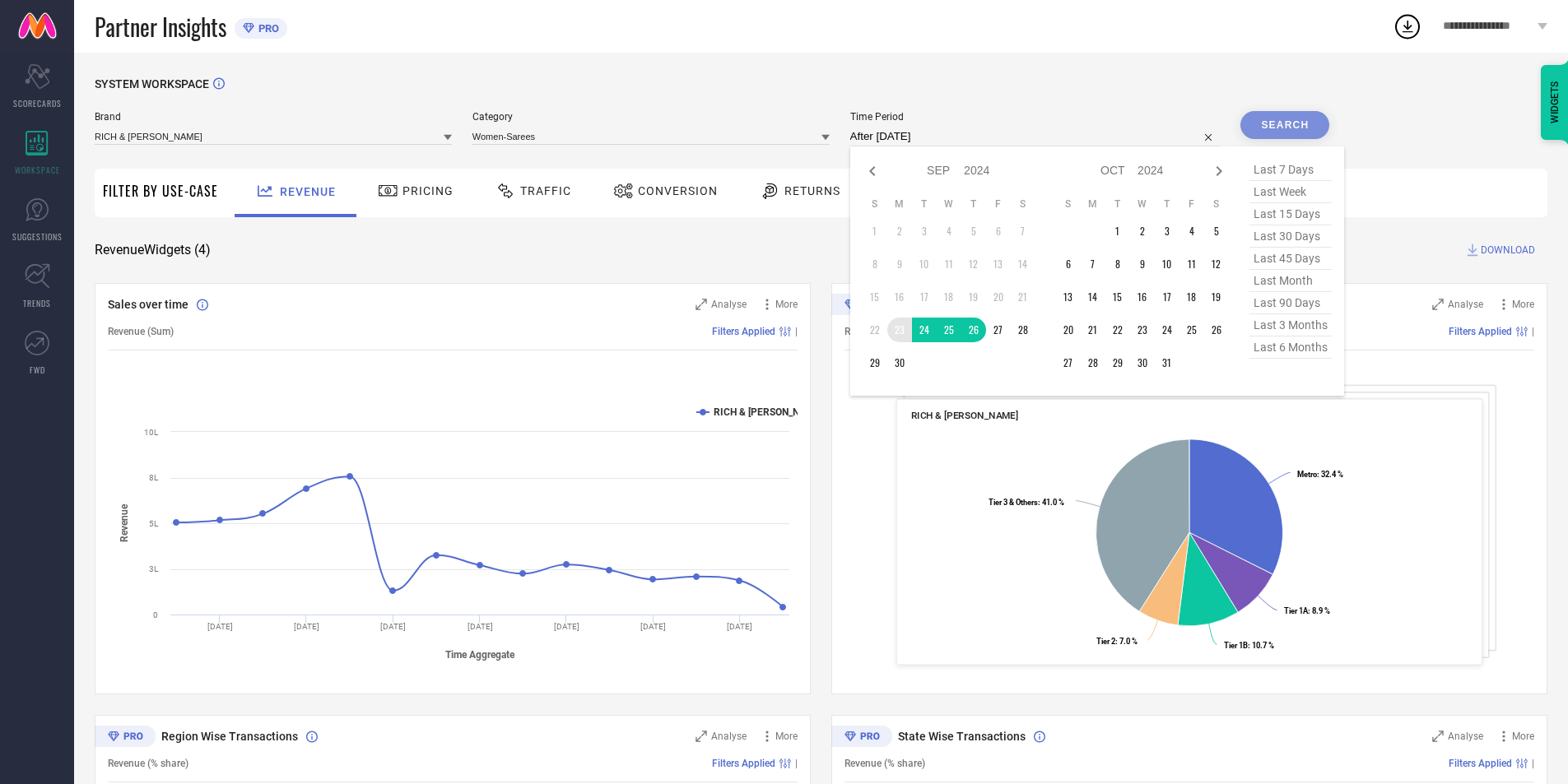
type input "[DATE] to [DATE]"
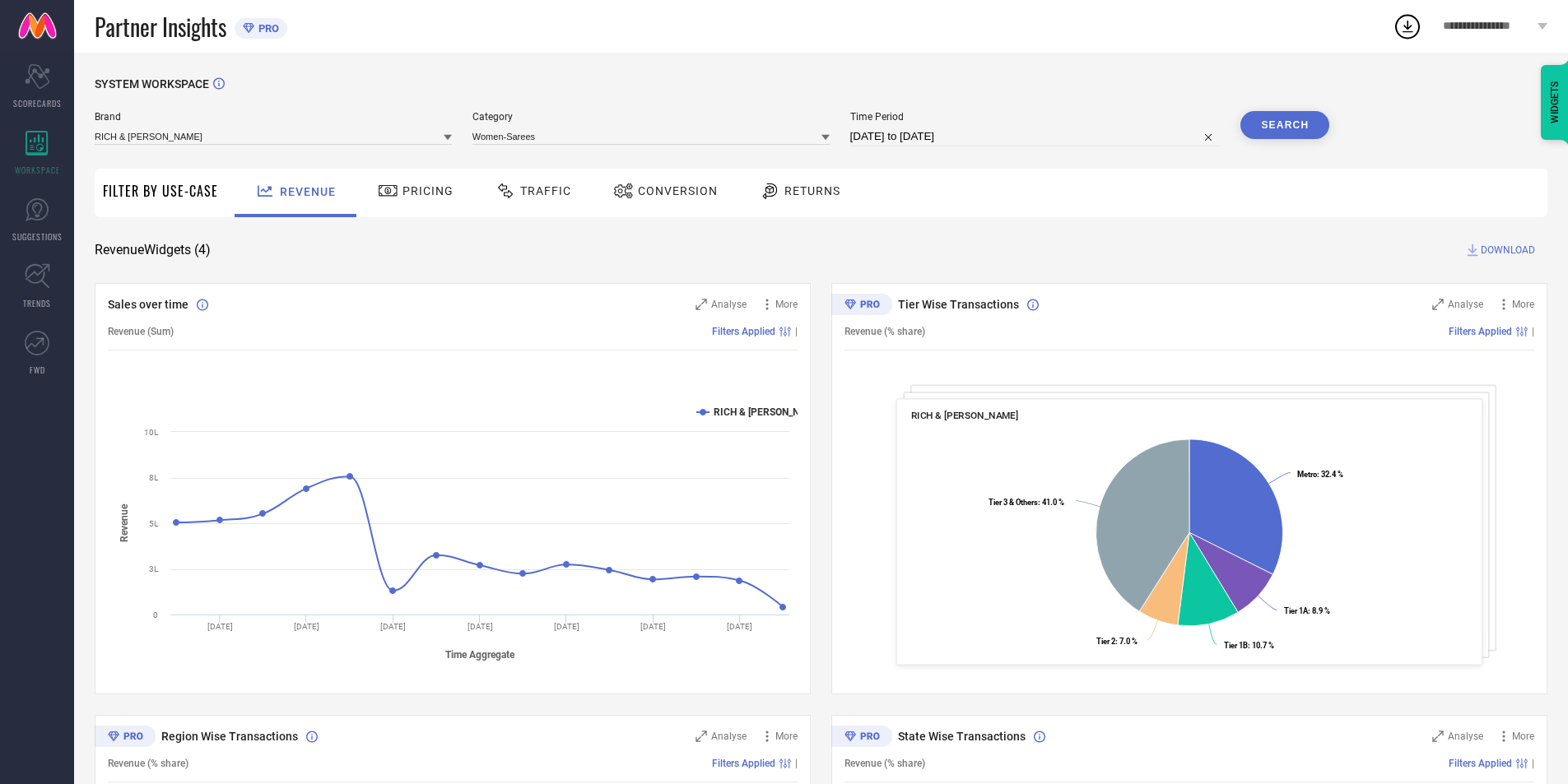
select select "8"
select select "2024"
select select "9"
select select "2024"
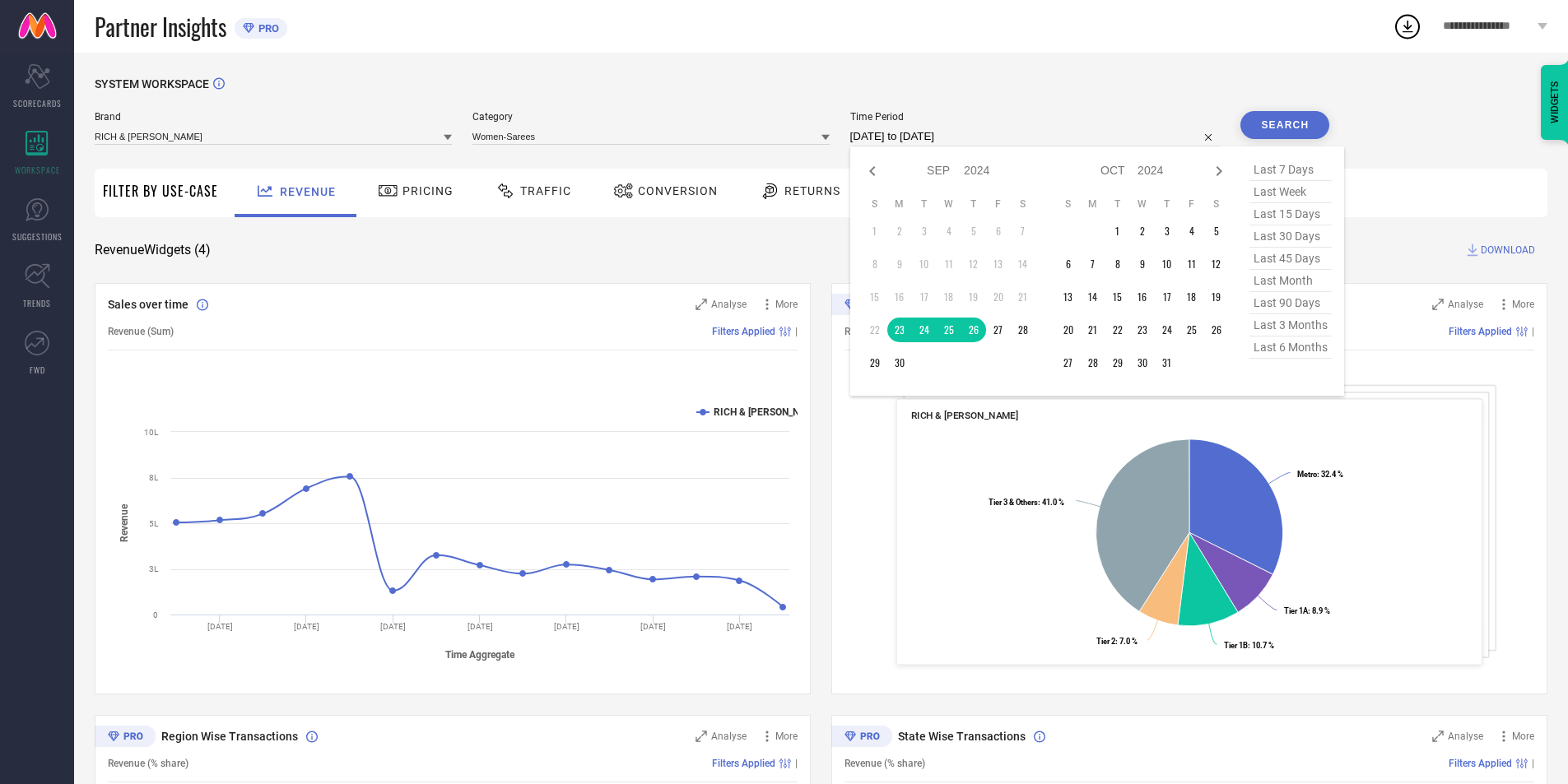
click at [1039, 130] on input "[DATE] to [DATE]" at bounding box center [1035, 136] width 371 height 20
type input "After [DATE]"
click at [893, 328] on td "23" at bounding box center [899, 331] width 25 height 25
click at [1224, 171] on icon at bounding box center [1218, 171] width 20 height 20
select select "9"
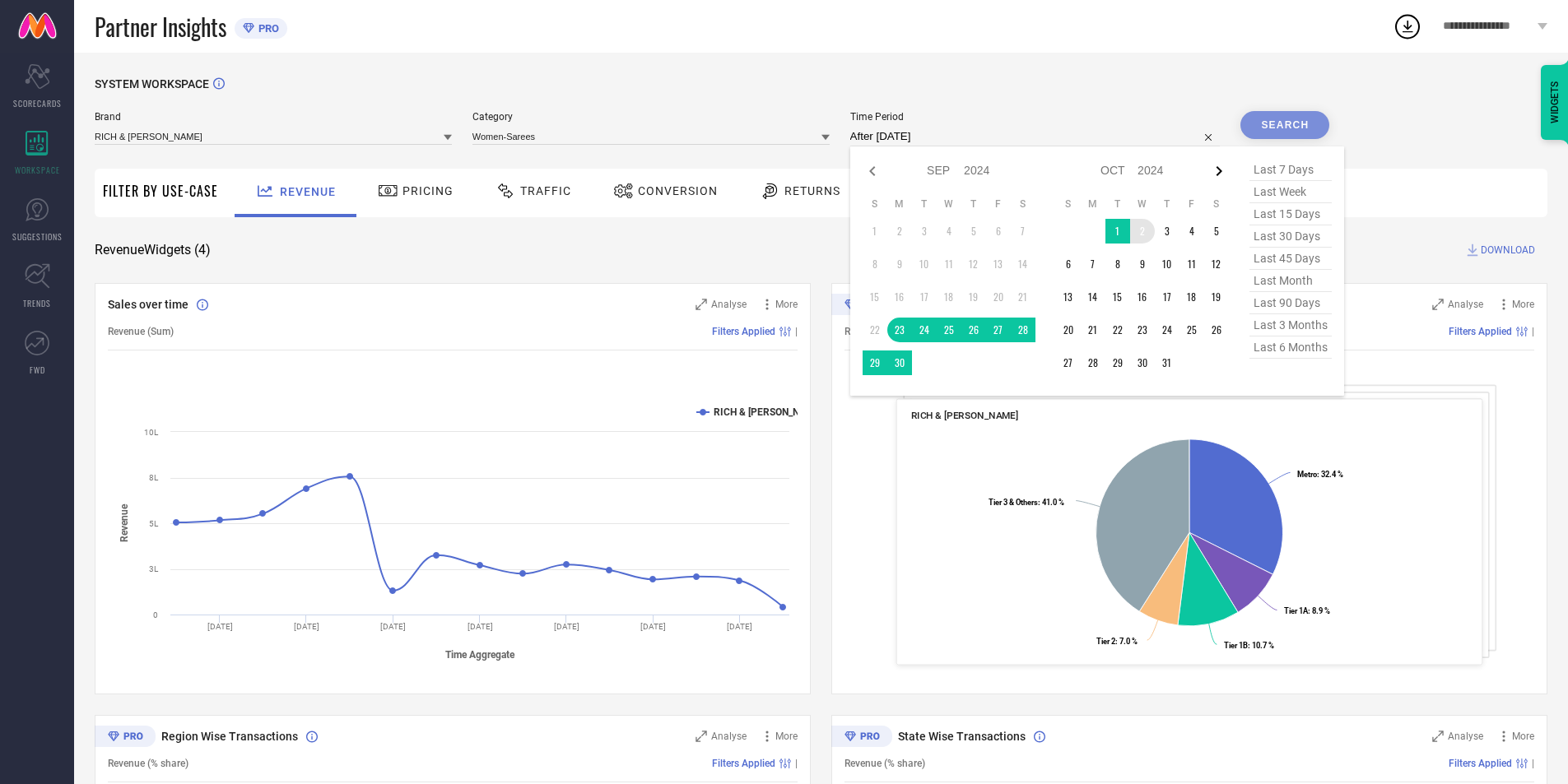
select select "2024"
select select "10"
select select "2024"
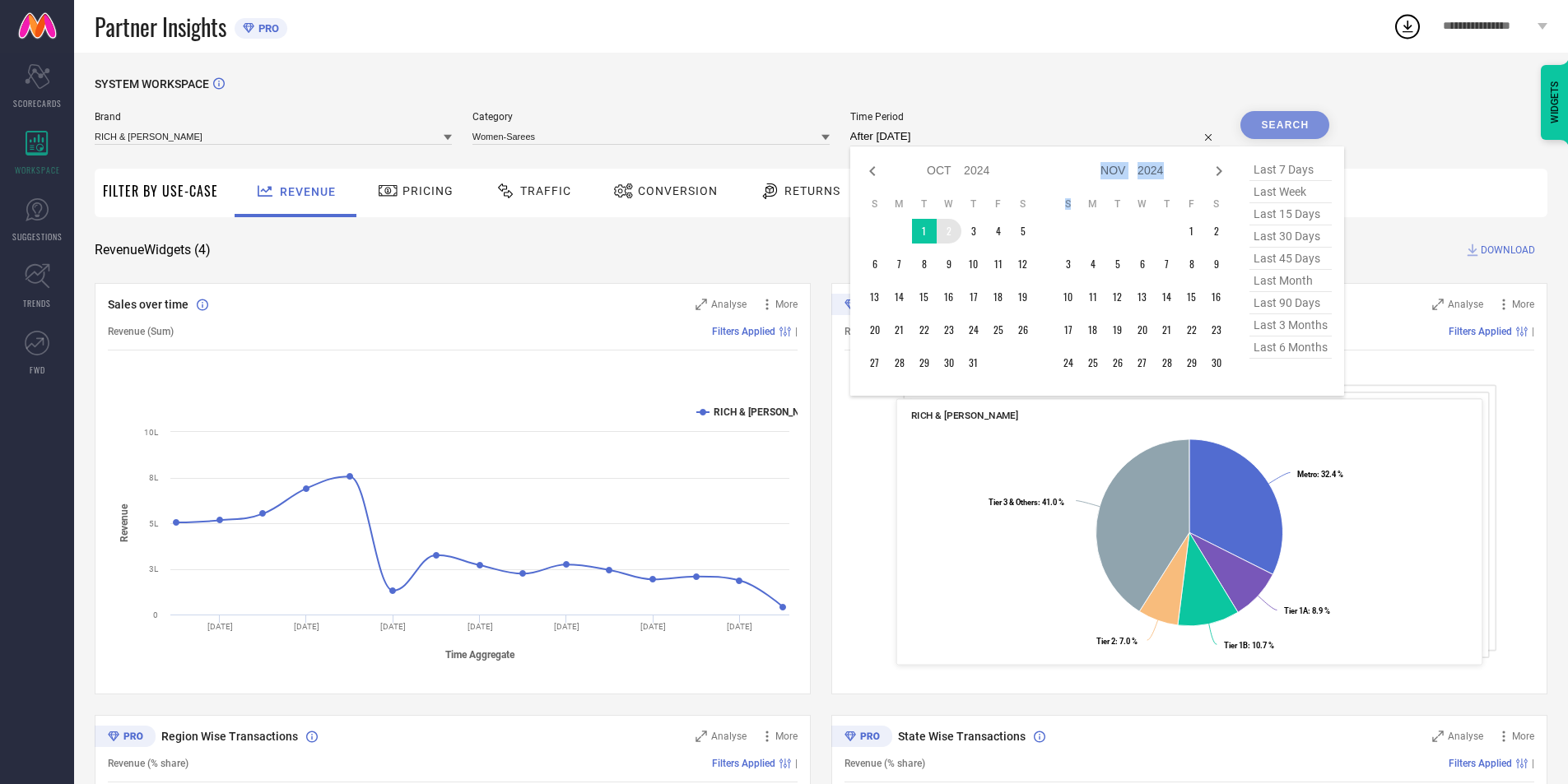
click at [1224, 171] on icon at bounding box center [1218, 171] width 20 height 20
select select "10"
select select "2024"
select select "11"
select select "2024"
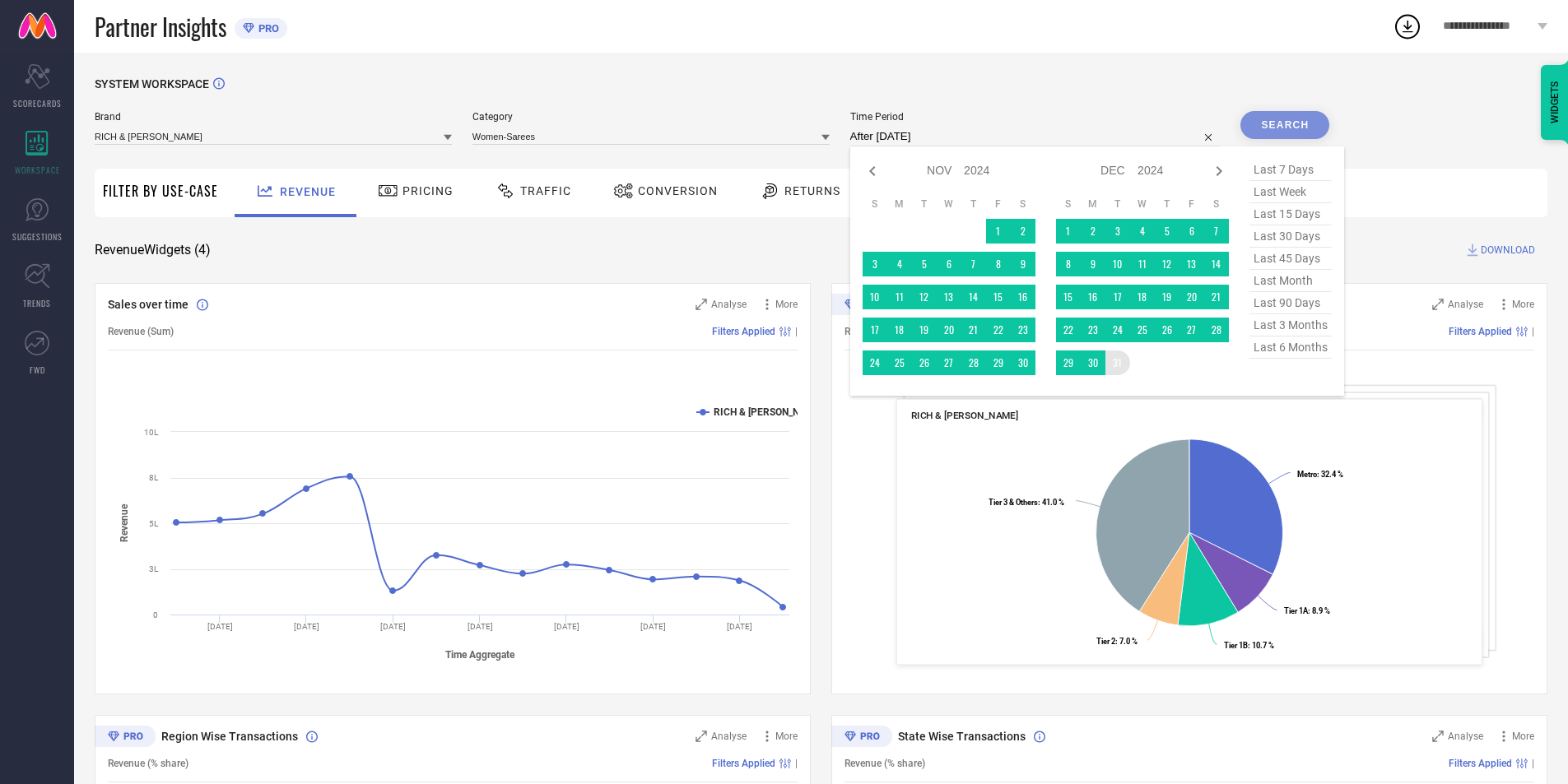
type input "[DATE] to [DATE]"
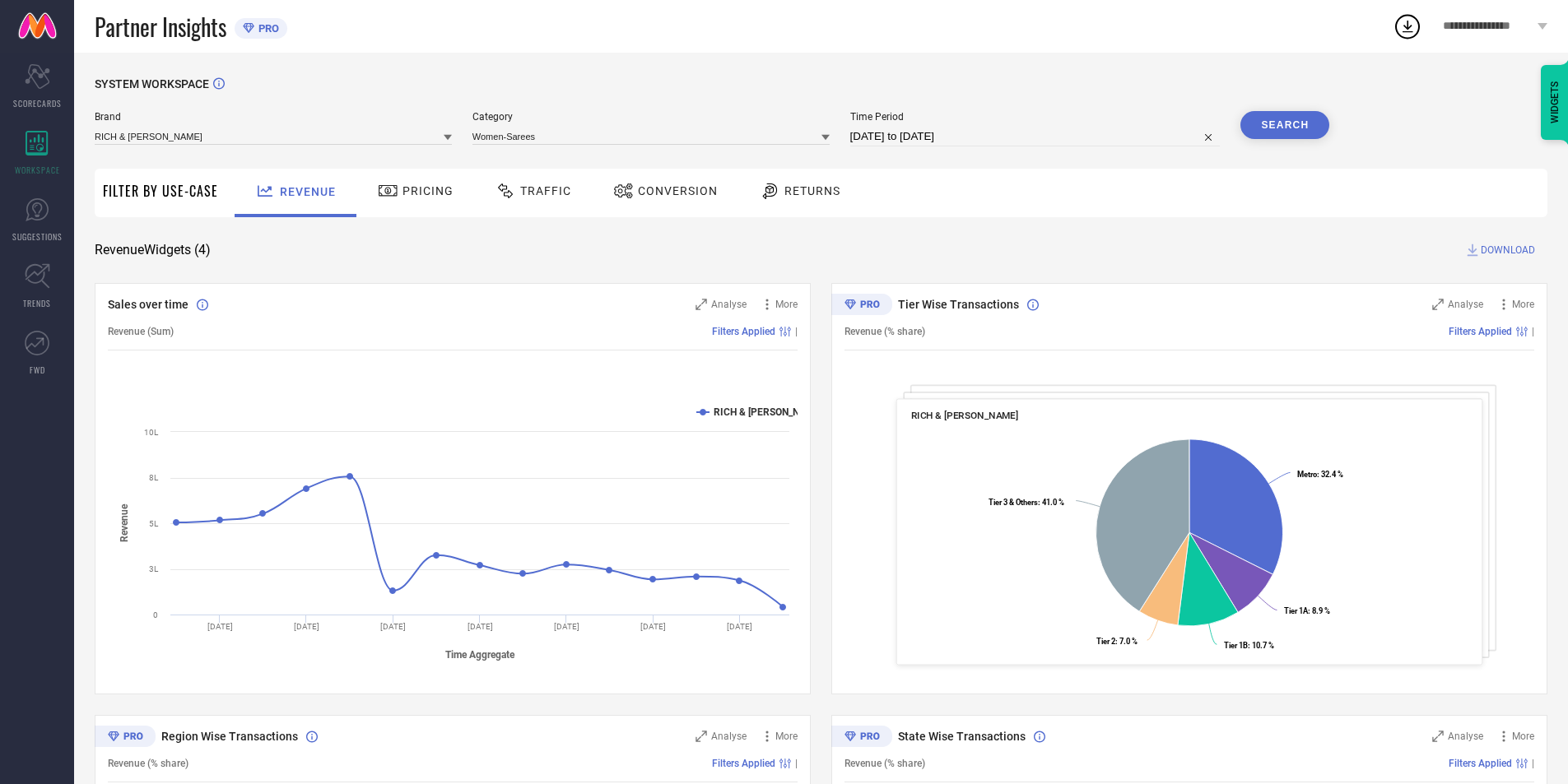
click at [1284, 122] on button "Search" at bounding box center [1284, 125] width 89 height 28
